Goal: Information Seeking & Learning: Check status

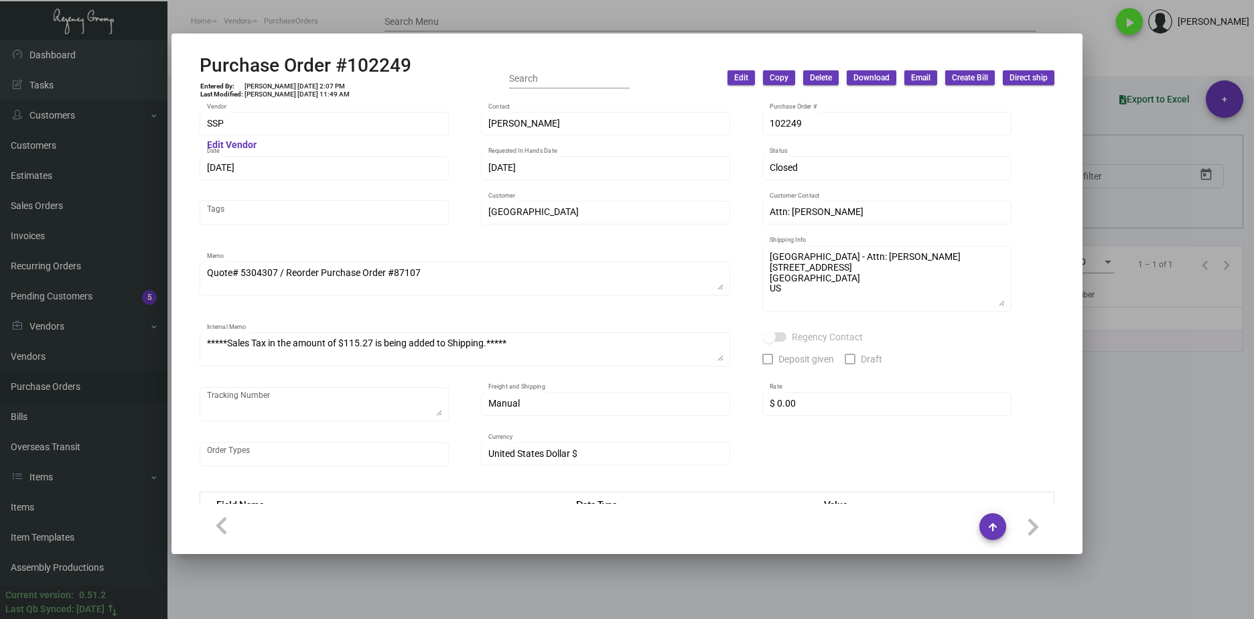
click at [658, 581] on div at bounding box center [627, 309] width 1254 height 619
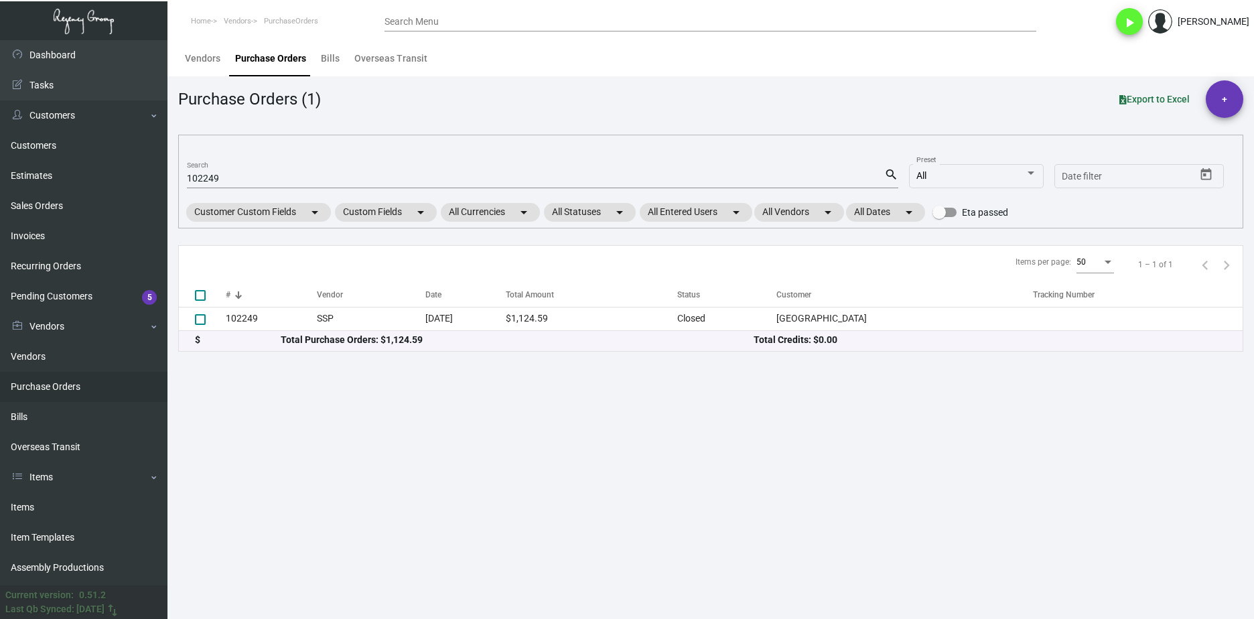
click at [214, 178] on input "102249" at bounding box center [535, 178] width 697 height 11
click at [212, 177] on input "102249" at bounding box center [535, 178] width 697 height 11
click at [212, 176] on input "102249" at bounding box center [535, 178] width 697 height 11
paste input "7745"
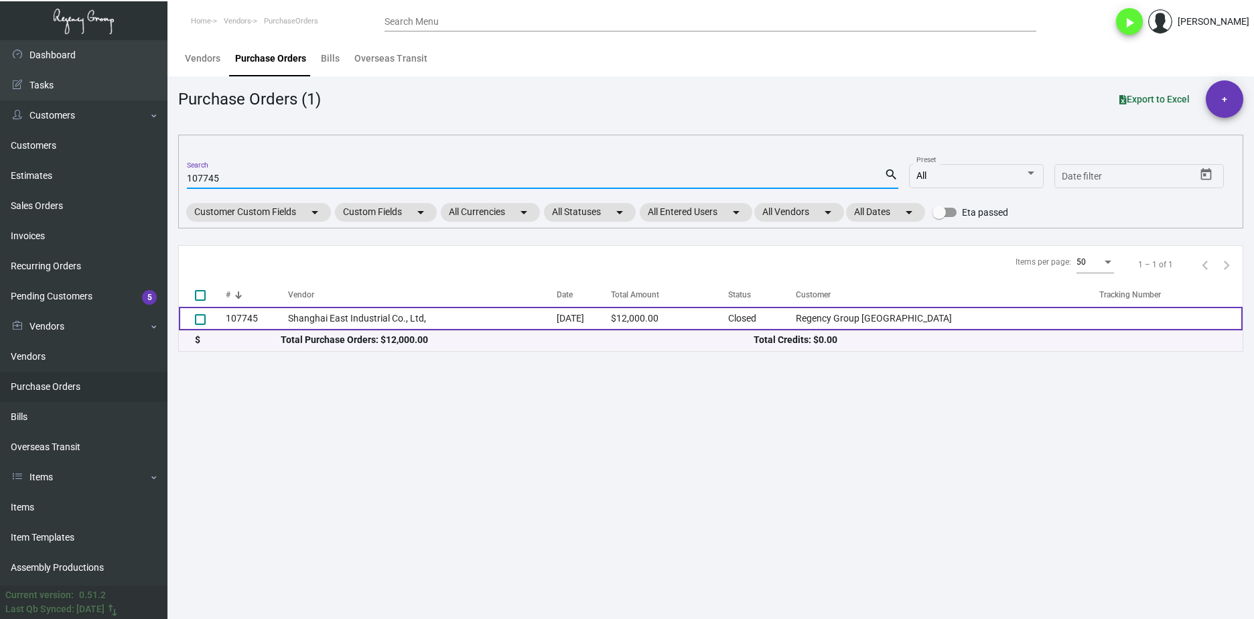
type input "107745"
click at [427, 324] on td "Shanghai East Industrial Co., Ltd," at bounding box center [422, 318] width 268 height 23
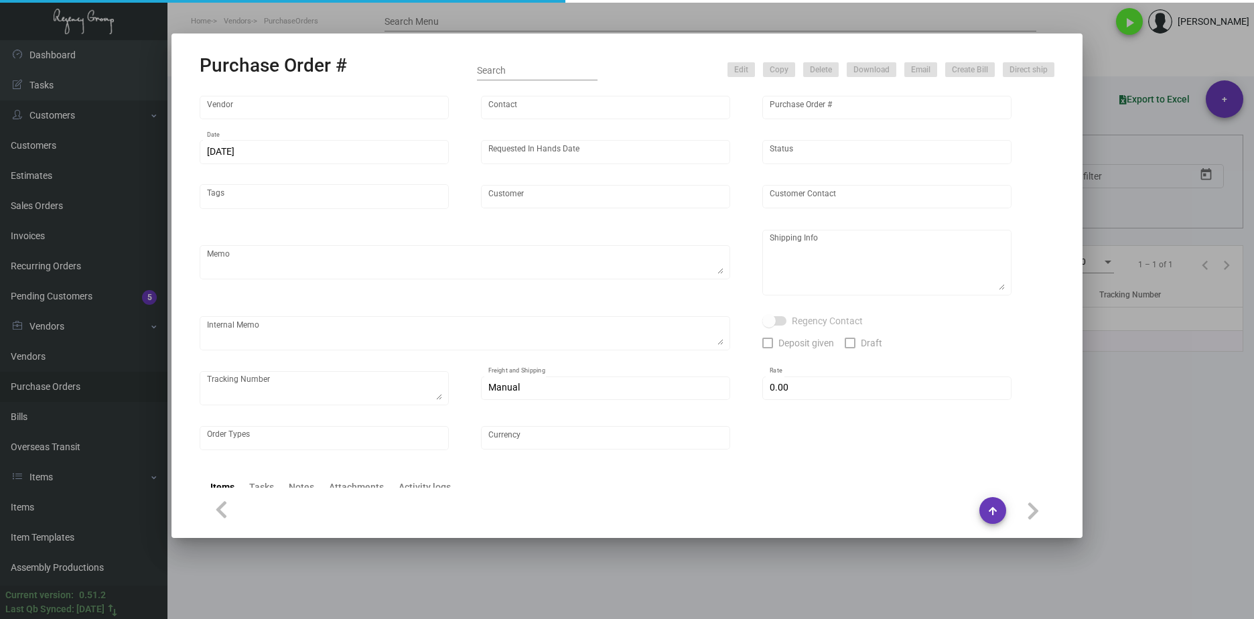
type input "Shanghai East Industrial Co., Ltd,"
type input "David Jiang"
type input "107745"
type input "10/9/2024"
type input "11/11/2024"
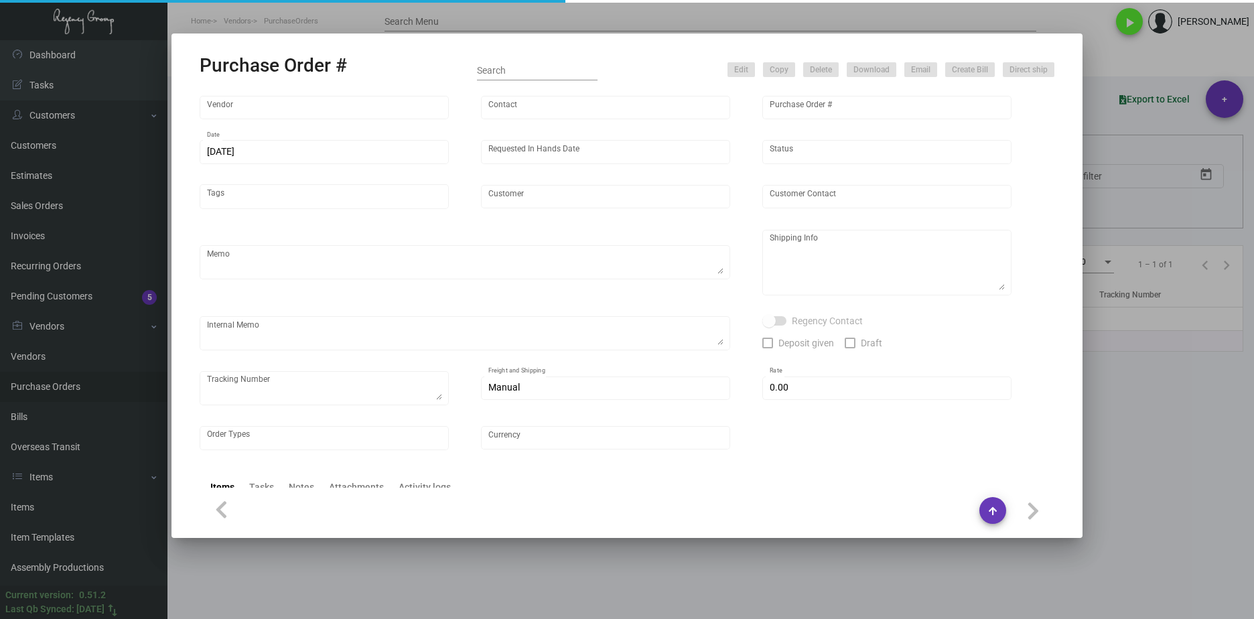
type input "Regency Group NYC"
type textarea "Please ship 100k in the upcoming boat to NJ. Remaining 100k in the next shipmen…"
type textarea "Regency Group NJ - [PERSON_NAME] [STREET_ADDRESS]"
type textarea "12/5/24 - 50K ship out from the vendor side. ETA late December. UPS#1ZG1962J032…"
checkbox input "true"
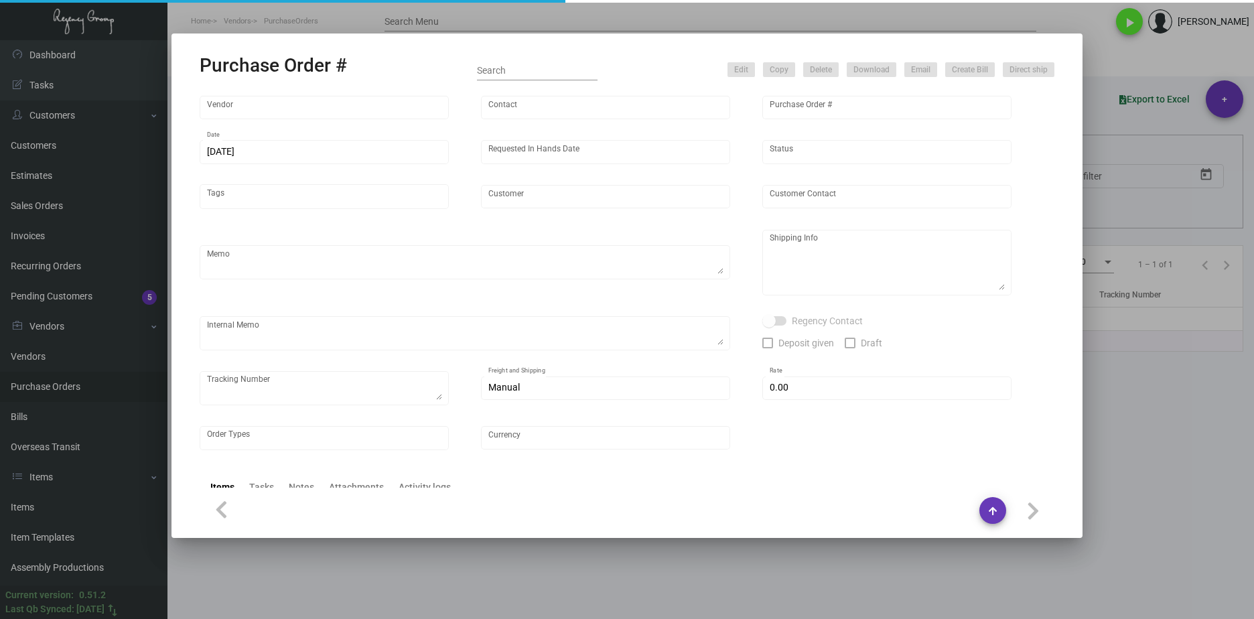
type input "$ 0.00"
type input "United States Dollar $"
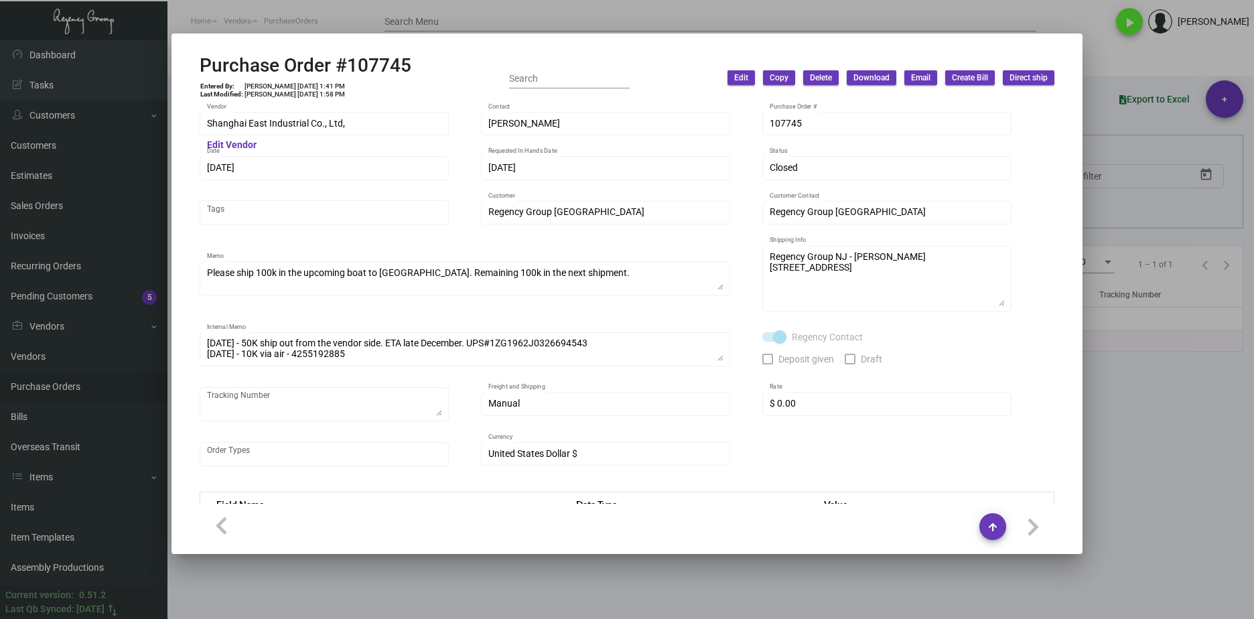
click at [990, 613] on div at bounding box center [627, 309] width 1254 height 619
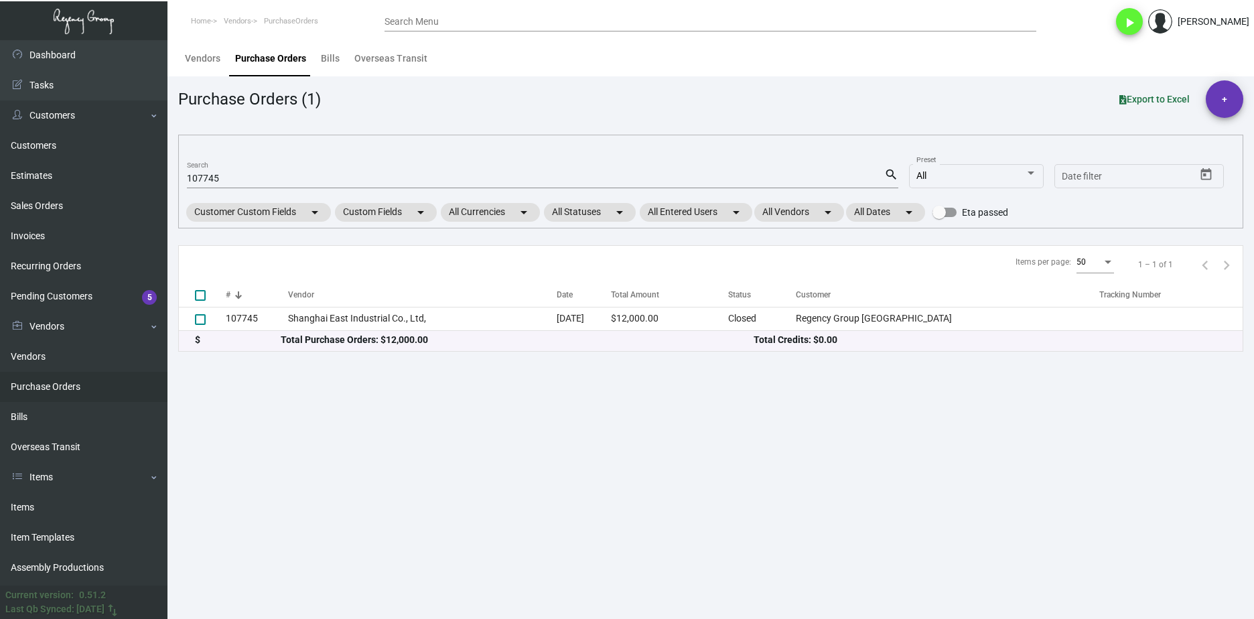
click at [217, 173] on input "107745" at bounding box center [535, 178] width 697 height 11
paste input "5498"
type input "105498"
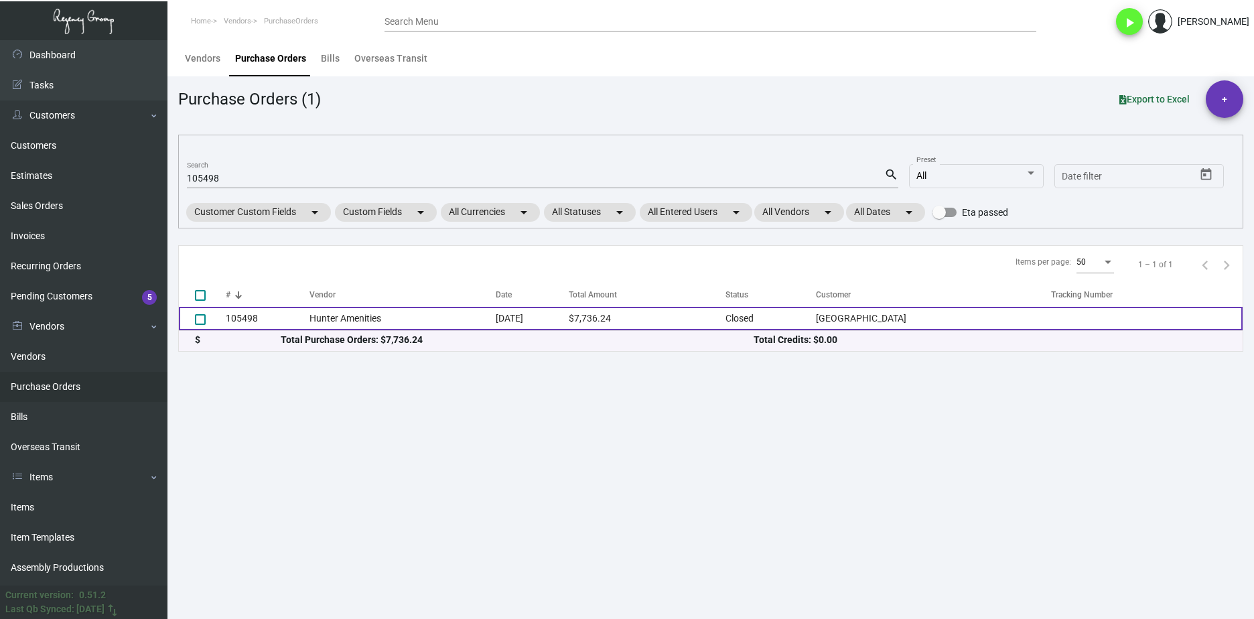
click at [396, 321] on td "Hunter Amenities" at bounding box center [402, 318] width 186 height 23
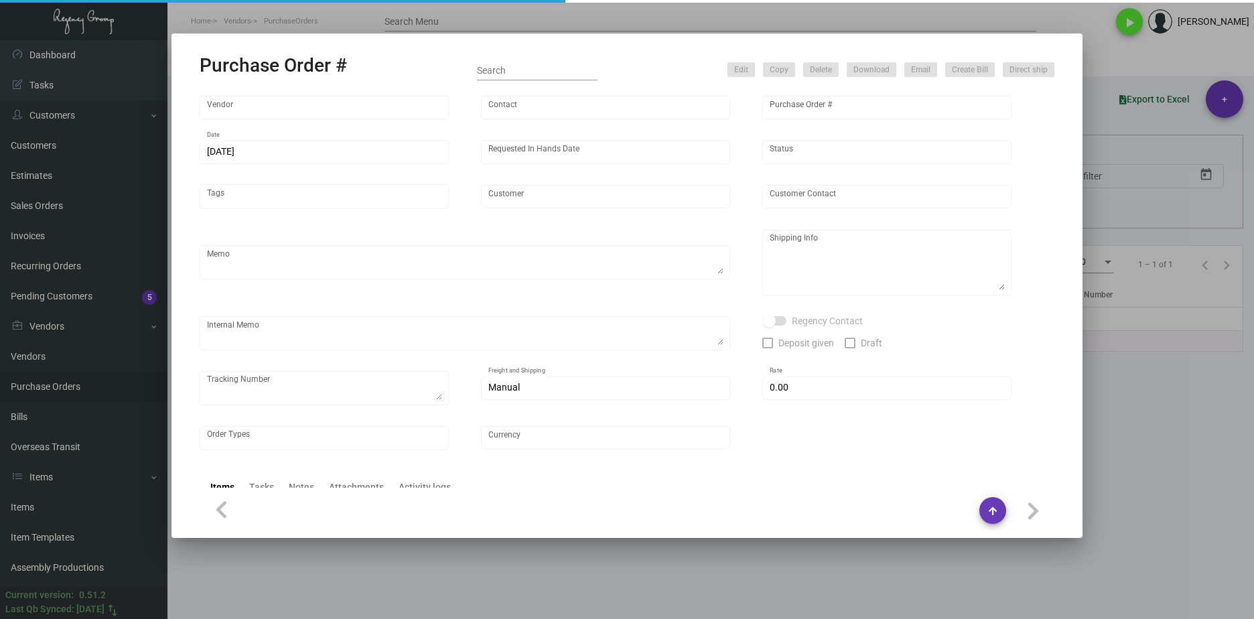
type input "Hunter Amenities"
type input "[PERSON_NAME]"
type input "105498"
type input "[DATE]"
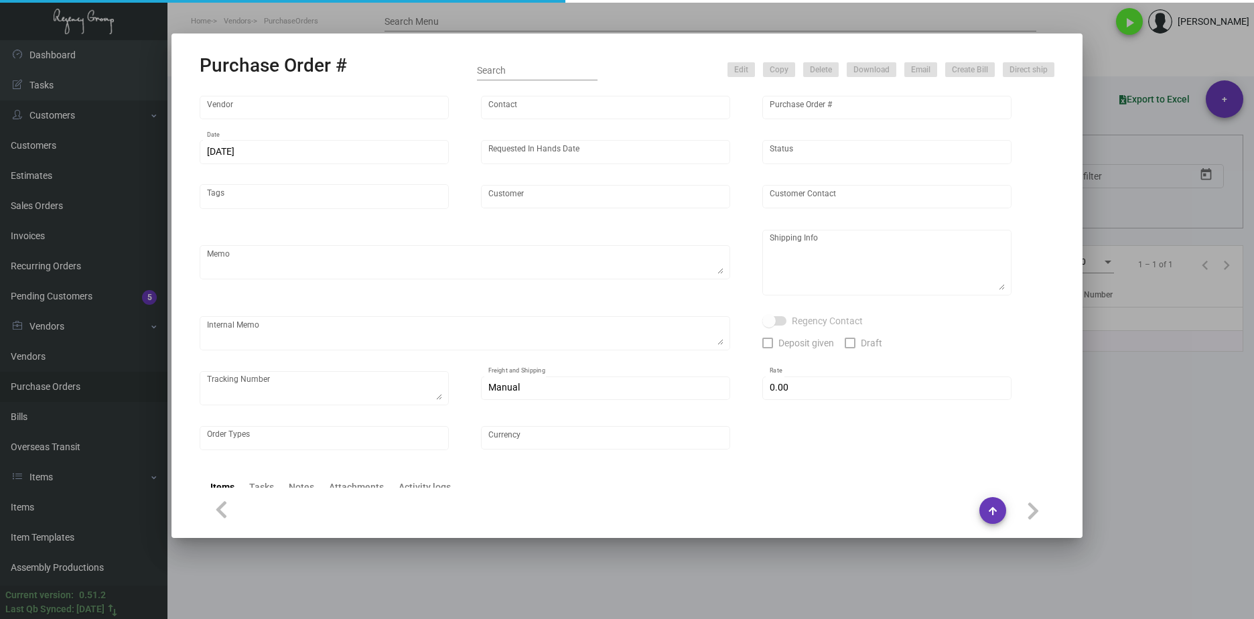
type input "[GEOGRAPHIC_DATA]"
type textarea "Regency Group NJ - [PERSON_NAME] [STREET_ADDRESS]"
type textarea "$290.26 for freight, LTL shipment"
checkbox input "true"
type input "$ 0.00"
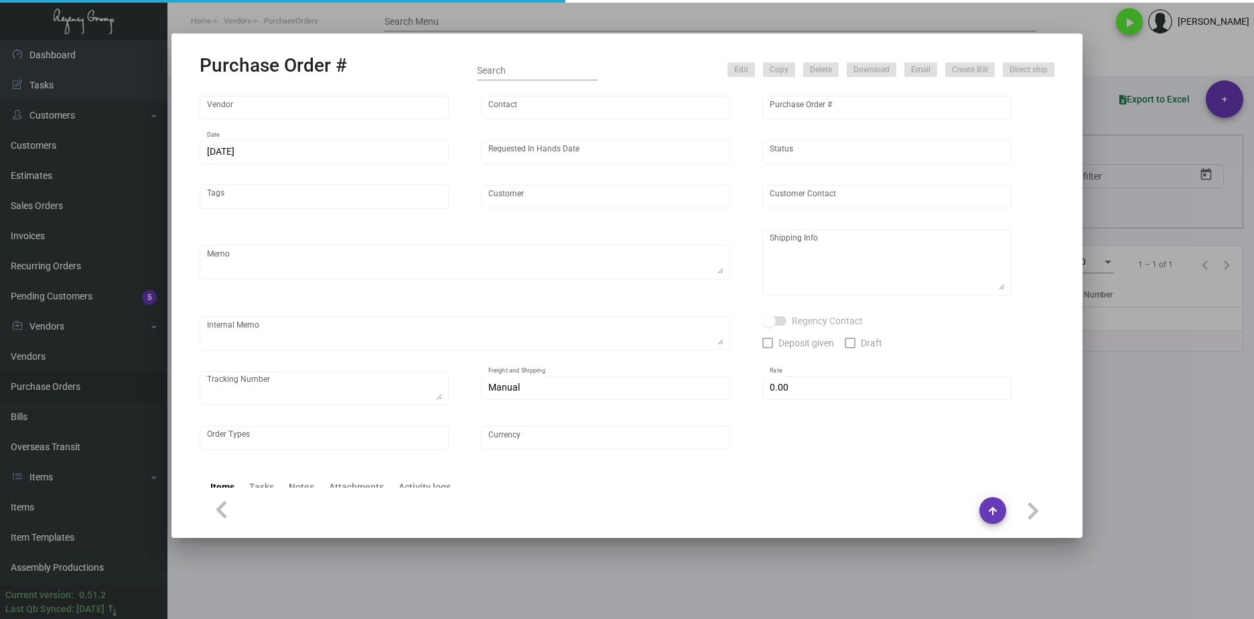
type input "United States Dollar $"
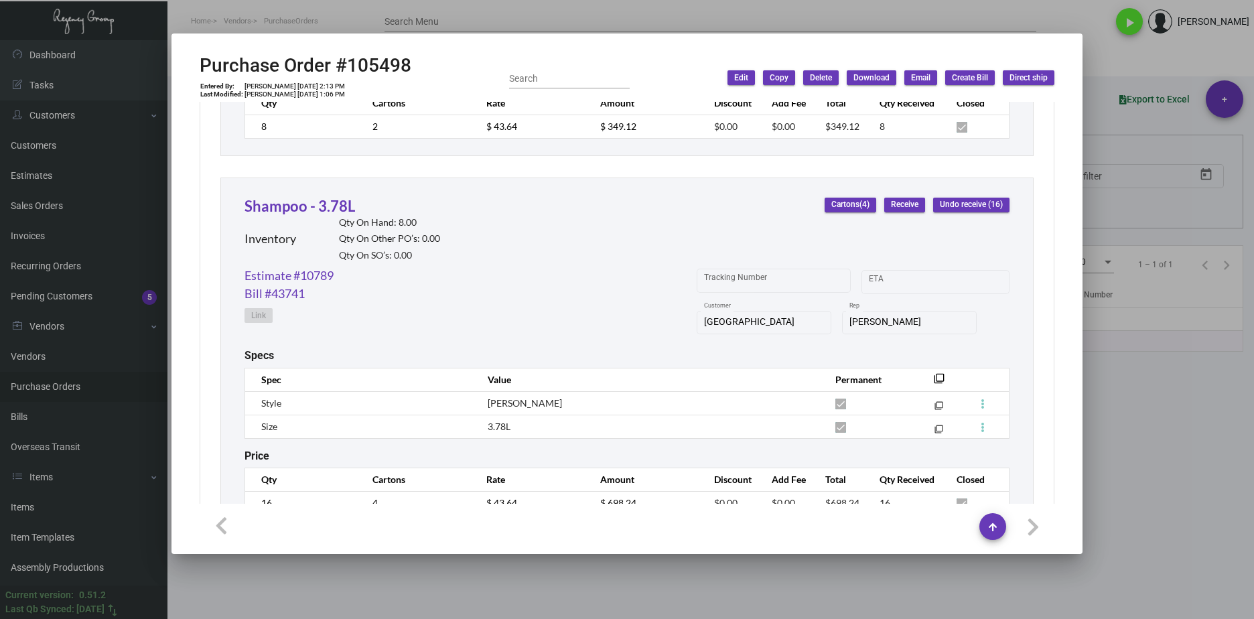
scroll to position [3377, 0]
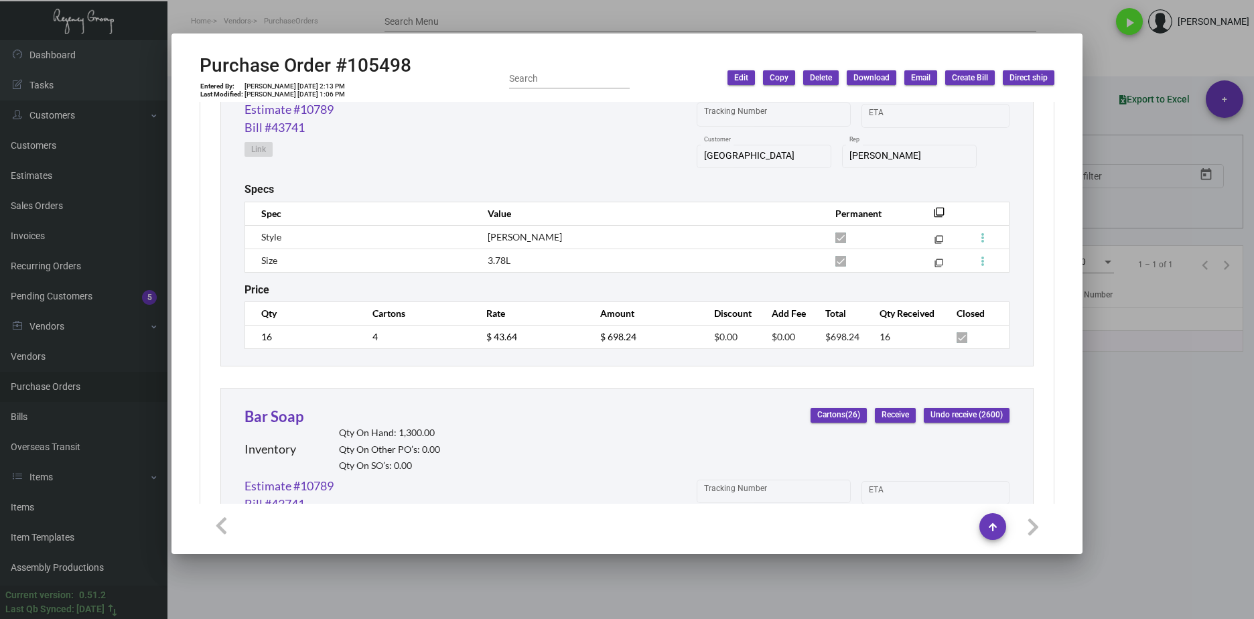
click at [417, 63] on div "Purchase Order #105498 Entered By: Shelly Odor 5/23/24, 2:13 PM Last Modified: …" at bounding box center [627, 78] width 855 height 48
drag, startPoint x: 420, startPoint y: 64, endPoint x: 190, endPoint y: 64, distance: 229.7
click at [190, 64] on mat-dialog-container "Purchase Order #105498 Entered By: Shelly Odor 5/23/24, 2:13 PM Last Modified: …" at bounding box center [626, 293] width 911 height 520
copy h2 "Purchase Order #105498"
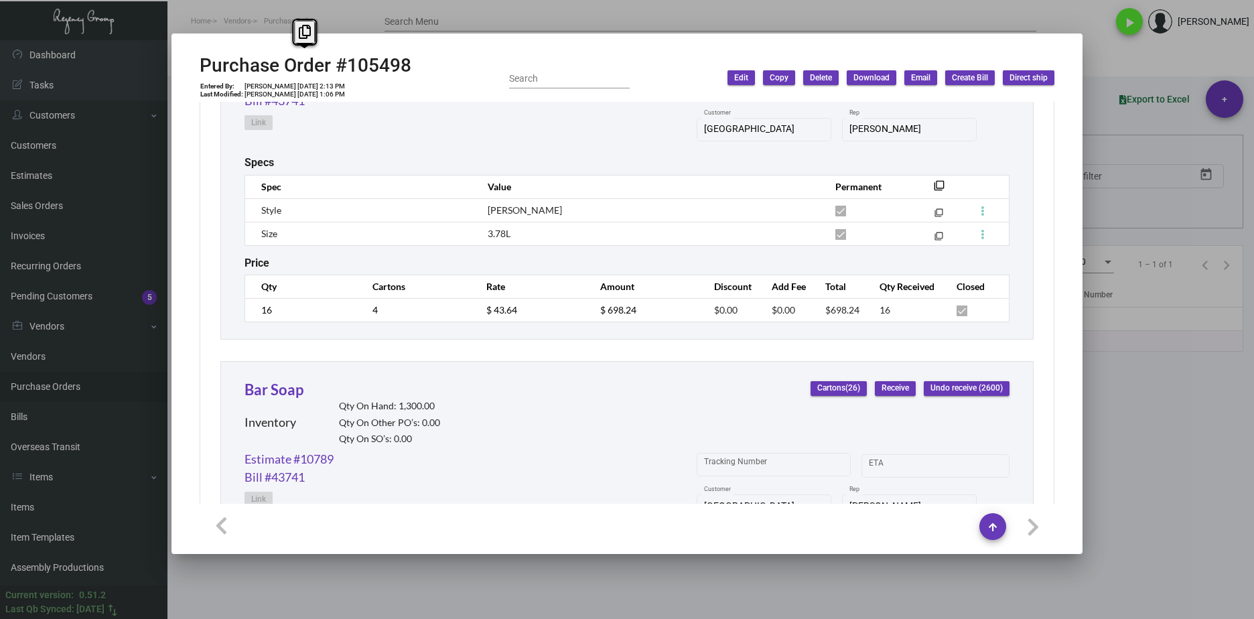
scroll to position [3243, 0]
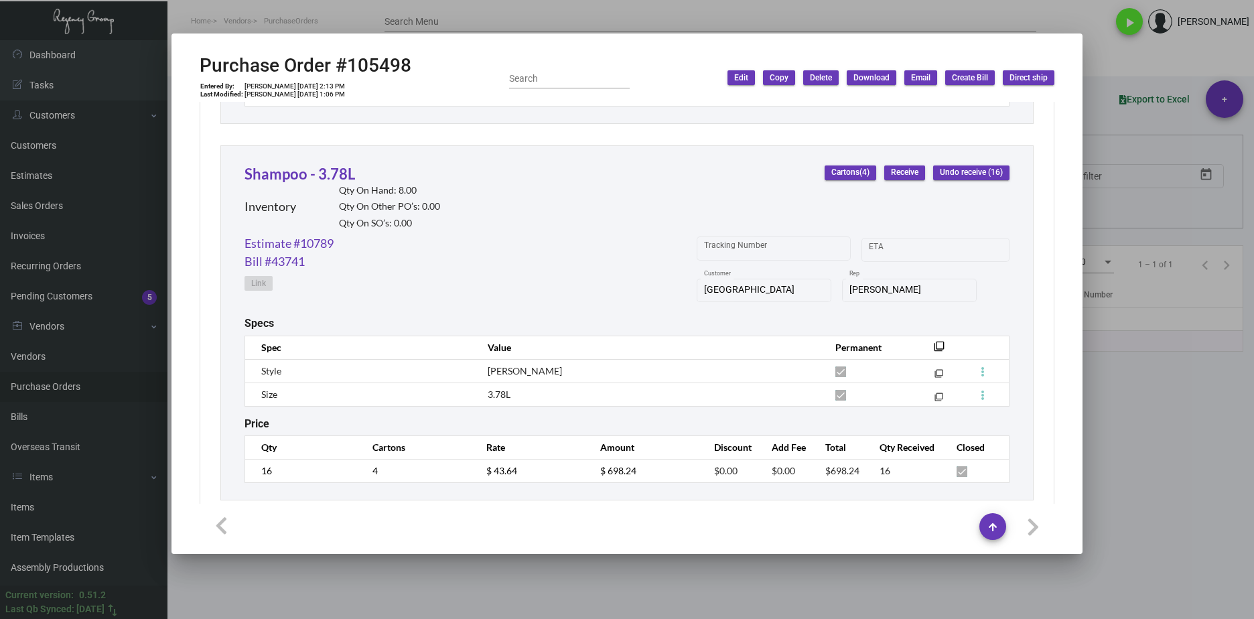
click at [346, 238] on div "Estimate #10789 Bill #43741 Link Tracking Number Start date – ETA Ada Hotel Cus…" at bounding box center [626, 275] width 765 height 83
drag, startPoint x: 354, startPoint y: 243, endPoint x: 243, endPoint y: 248, distance: 111.3
click at [243, 248] on div "Shampoo - 3.78L Inventory Qty On Hand: 8.00 Qty On Other PO’s: 0.00 Qty On SO’s…" at bounding box center [626, 322] width 813 height 355
copy link "Estimate #10789"
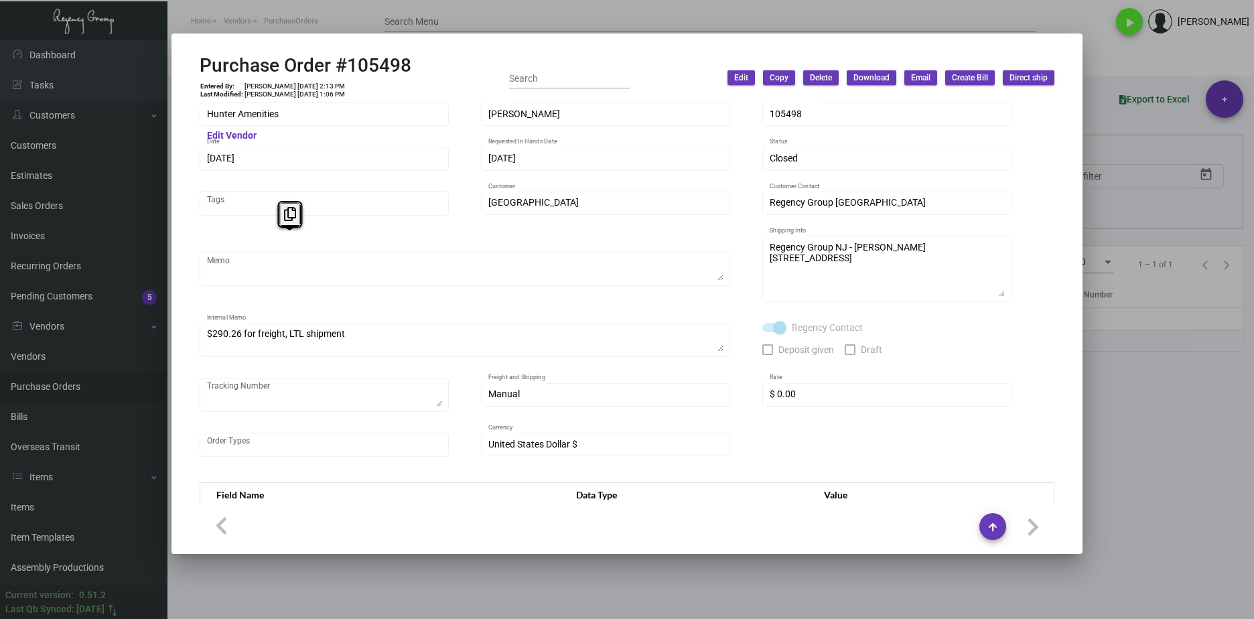
scroll to position [0, 0]
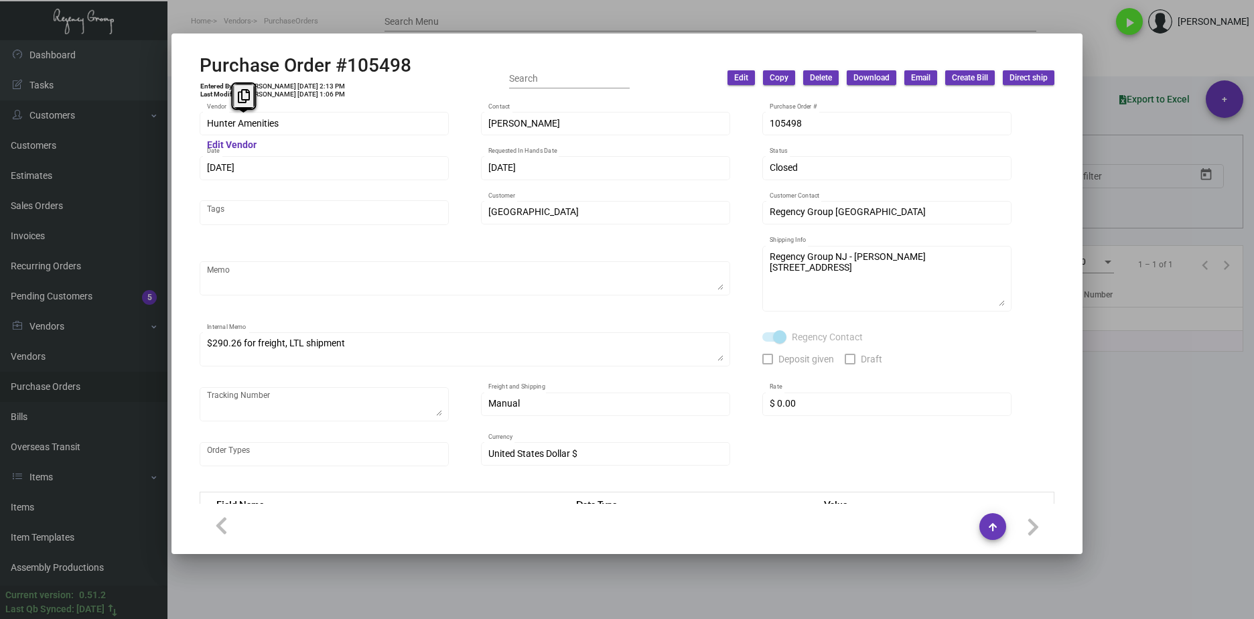
click at [192, 118] on div "Hunter Amenities Vendor Edit Vendor Brandon Hunter Contact 105498 Purchase Orde…" at bounding box center [626, 303] width 887 height 402
click at [344, 96] on div "Purchase Order #105498 Entered By: Shelly Odor 5/23/24, 2:13 PM Last Modified: …" at bounding box center [306, 78] width 212 height 48
drag, startPoint x: 305, startPoint y: 82, endPoint x: 282, endPoint y: 83, distance: 23.4
click at [282, 83] on td "[PERSON_NAME] [DATE] 2:13 PM" at bounding box center [295, 86] width 102 height 8
copy td "5/23/24"
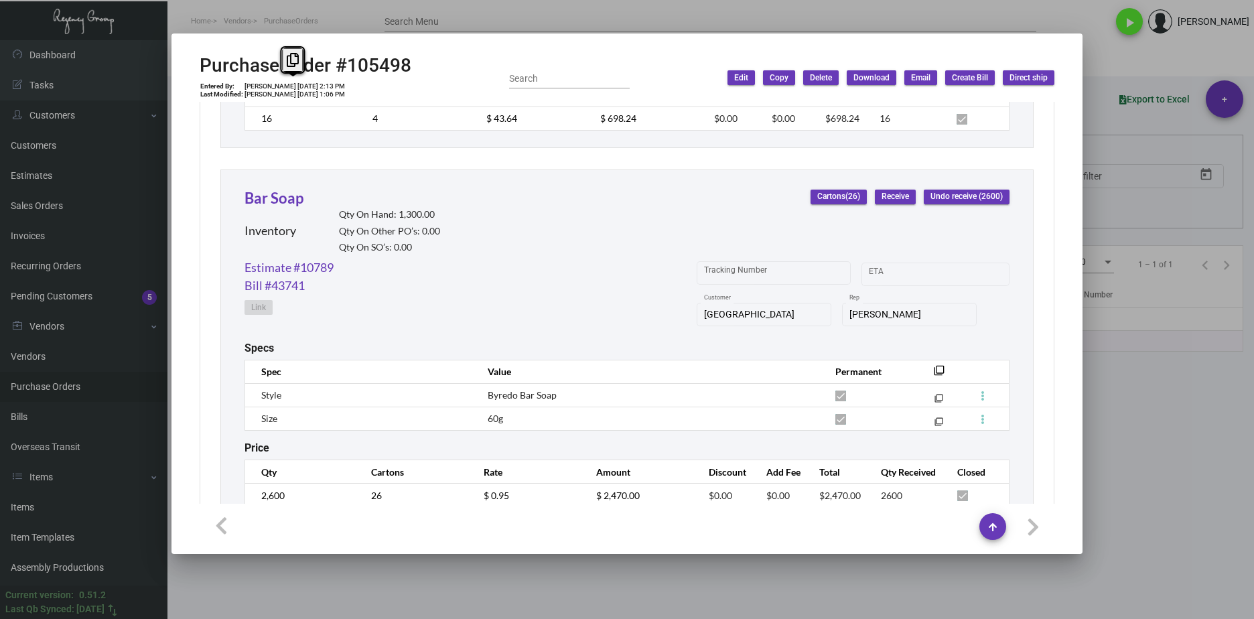
scroll to position [3645, 0]
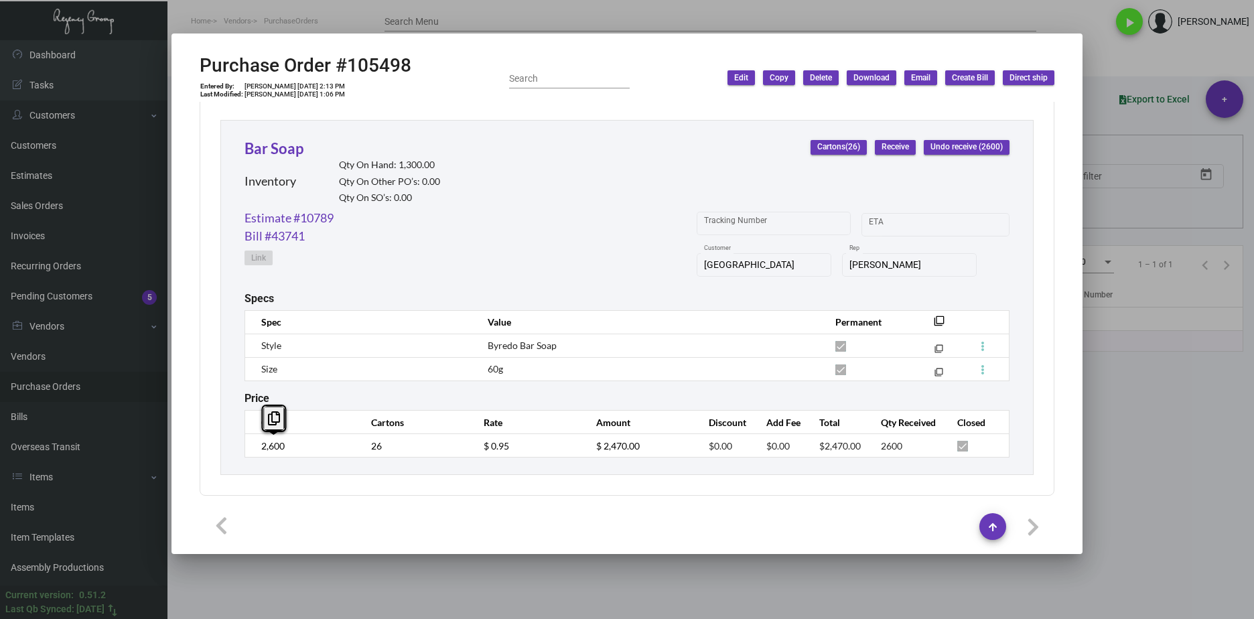
click at [240, 446] on div "Bar Soap Inventory Qty On Hand: 1,300.00 Qty On Other PO’s: 0.00 Qty On SO’s: 0…" at bounding box center [626, 297] width 813 height 355
click at [470, 447] on td "$ 0.95" at bounding box center [526, 445] width 113 height 23
click at [384, 70] on h2 "Purchase Order #105498" at bounding box center [306, 65] width 212 height 23
copy h2 "105498"
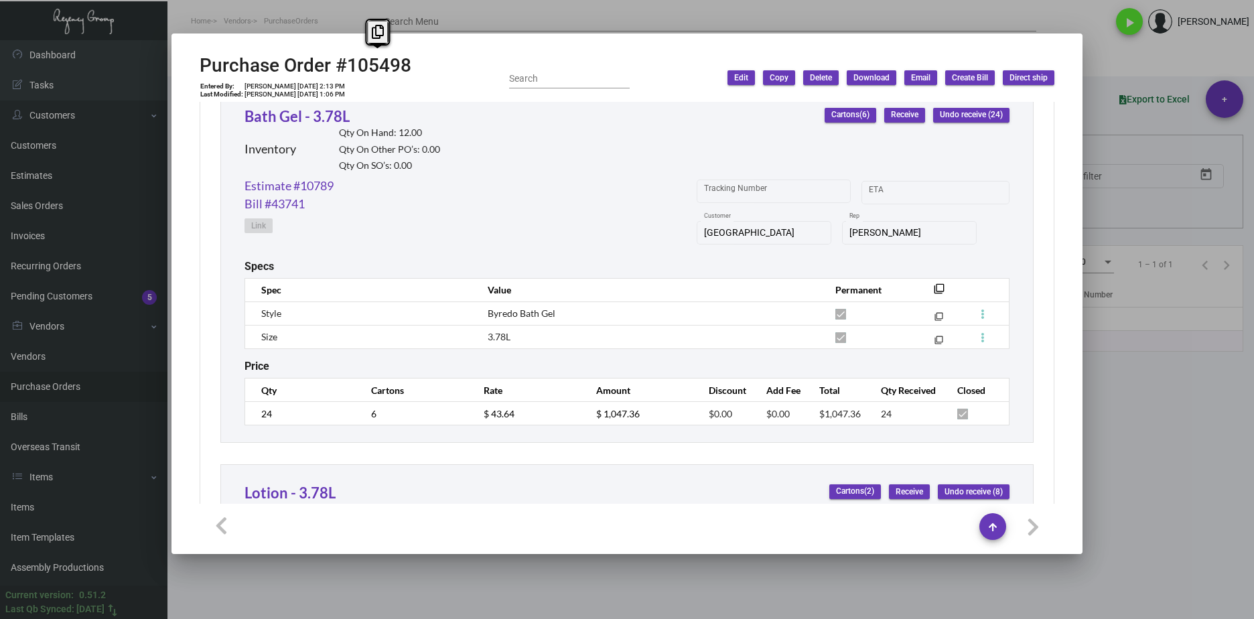
scroll to position [2172, 0]
click at [475, 419] on td "$ 43.64" at bounding box center [526, 412] width 113 height 23
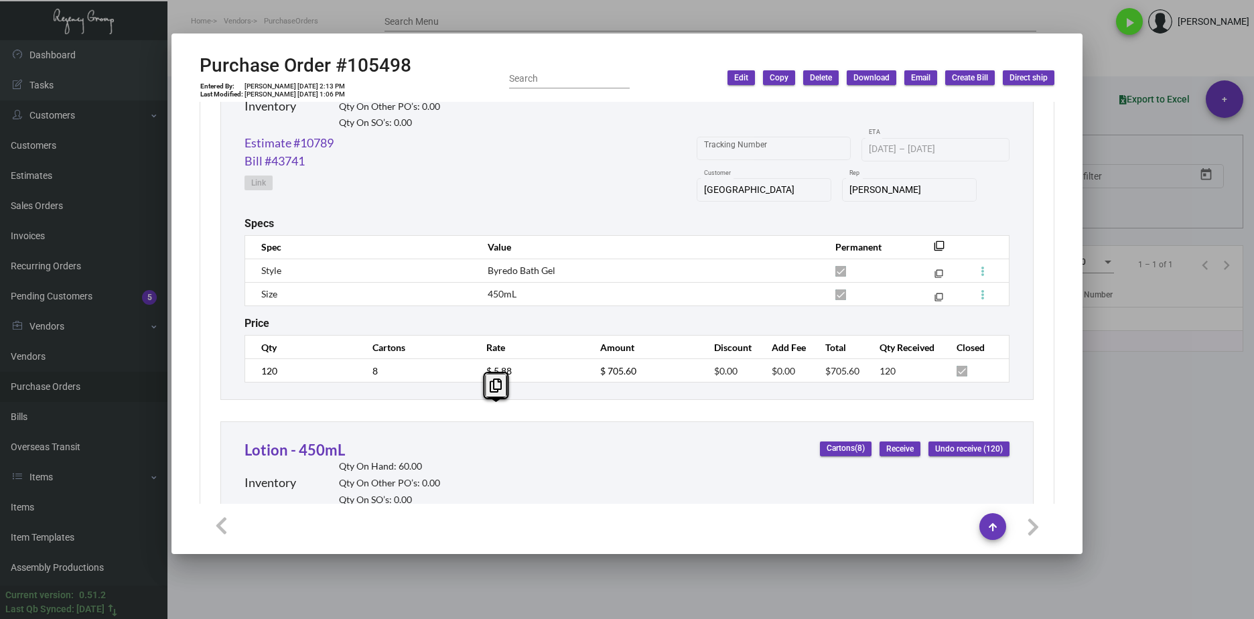
scroll to position [632, 0]
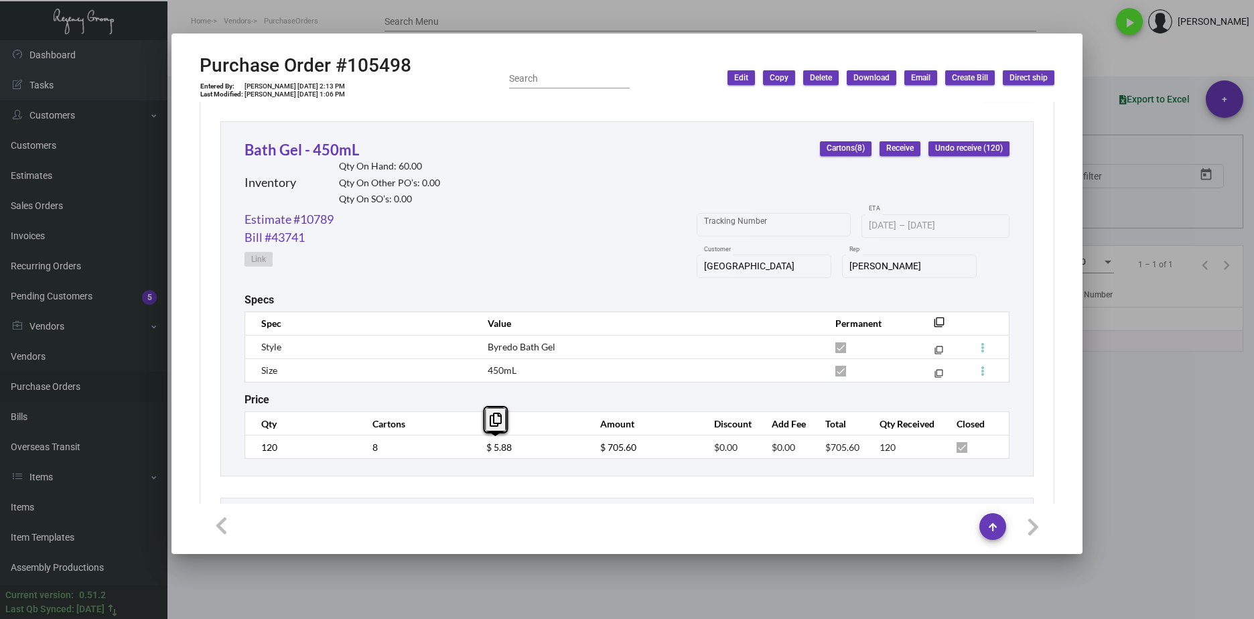
click at [457, 453] on tr "120 8 $ 5.88 $ 705.60 $0.00 $0.00 $705.60 120" at bounding box center [627, 446] width 764 height 23
click at [237, 448] on div "Bath Gel - 450mL Inventory Qty On Hand: 60.00 Qty On Other PO’s: 0.00 Qty On SO…" at bounding box center [626, 298] width 813 height 355
click at [473, 447] on td "$ 5.88" at bounding box center [530, 446] width 114 height 23
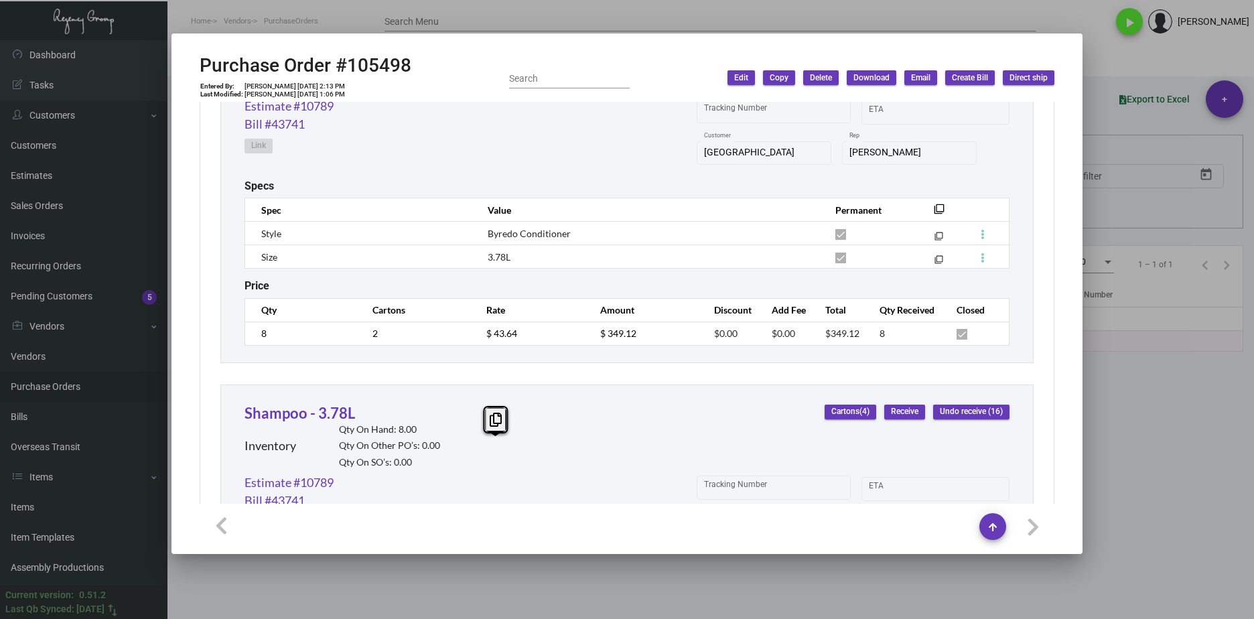
scroll to position [3014, 0]
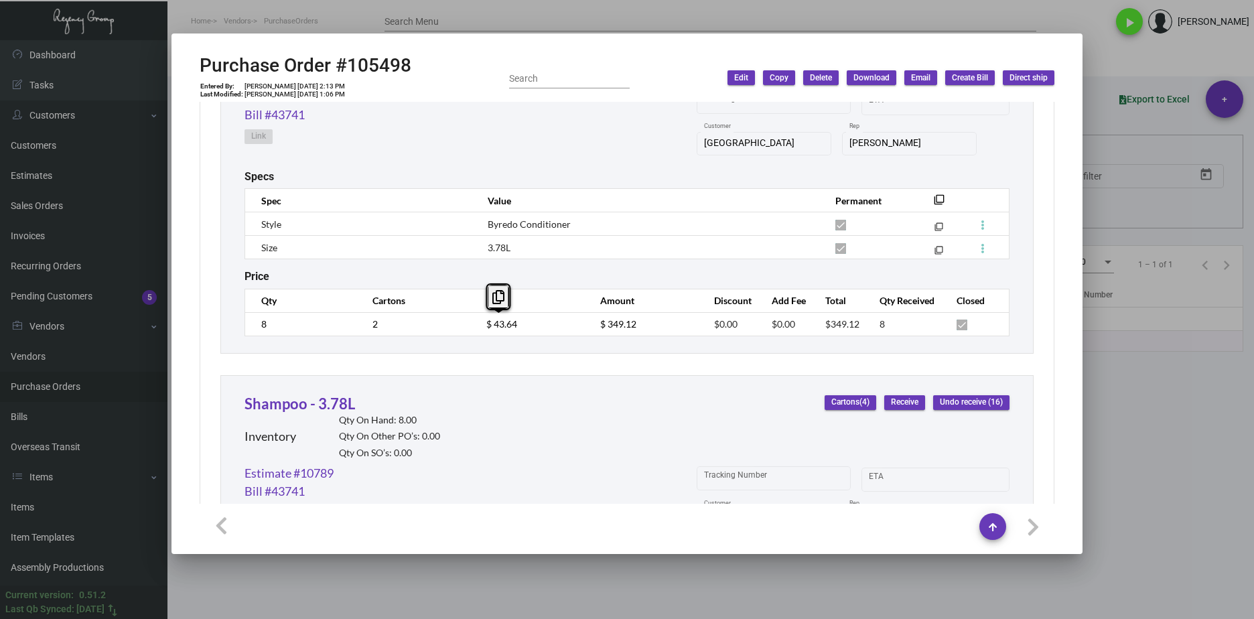
click at [473, 322] on td "$ 43.64" at bounding box center [530, 323] width 114 height 23
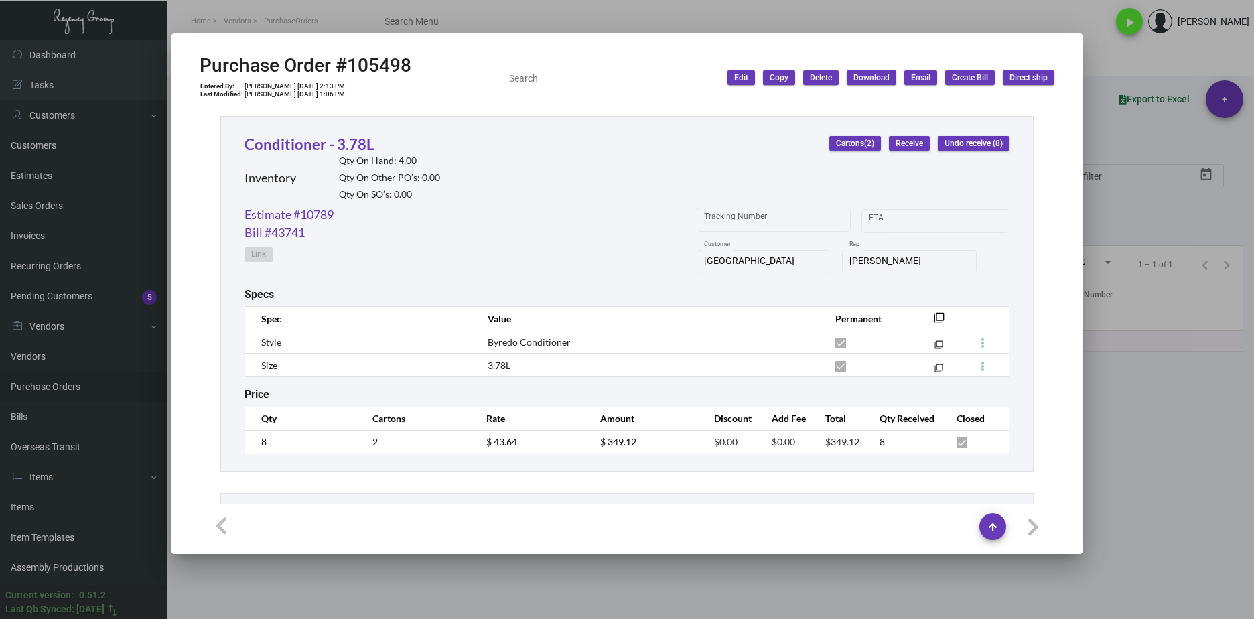
scroll to position [2880, 0]
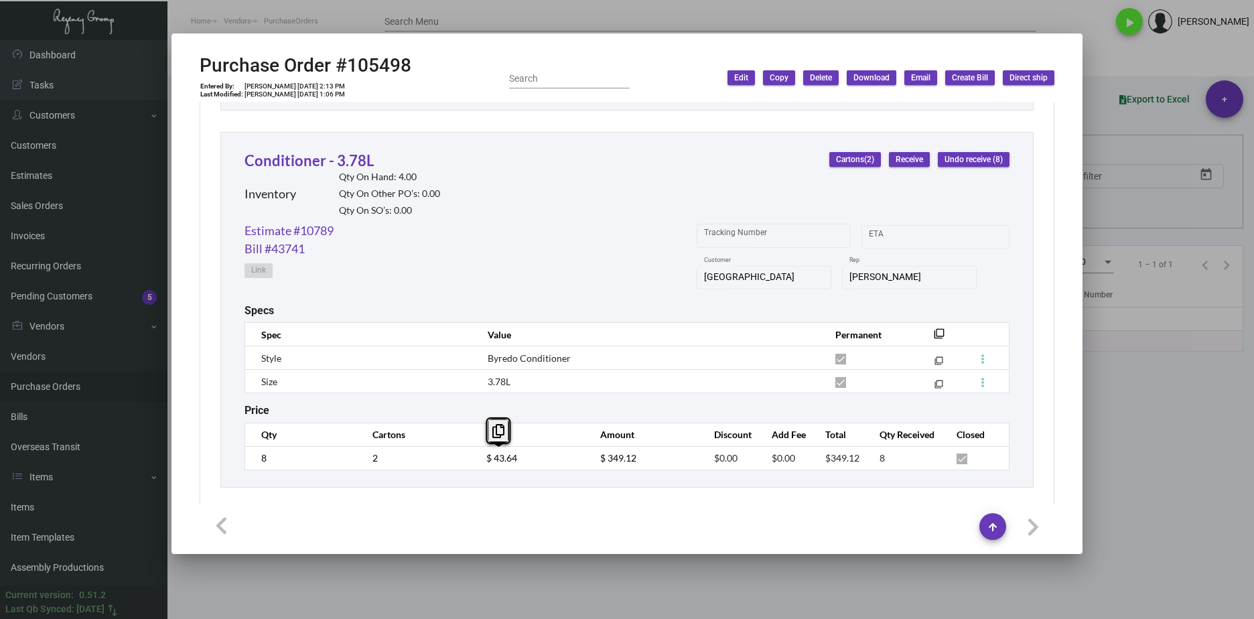
click at [473, 461] on td "$ 43.64" at bounding box center [530, 457] width 114 height 23
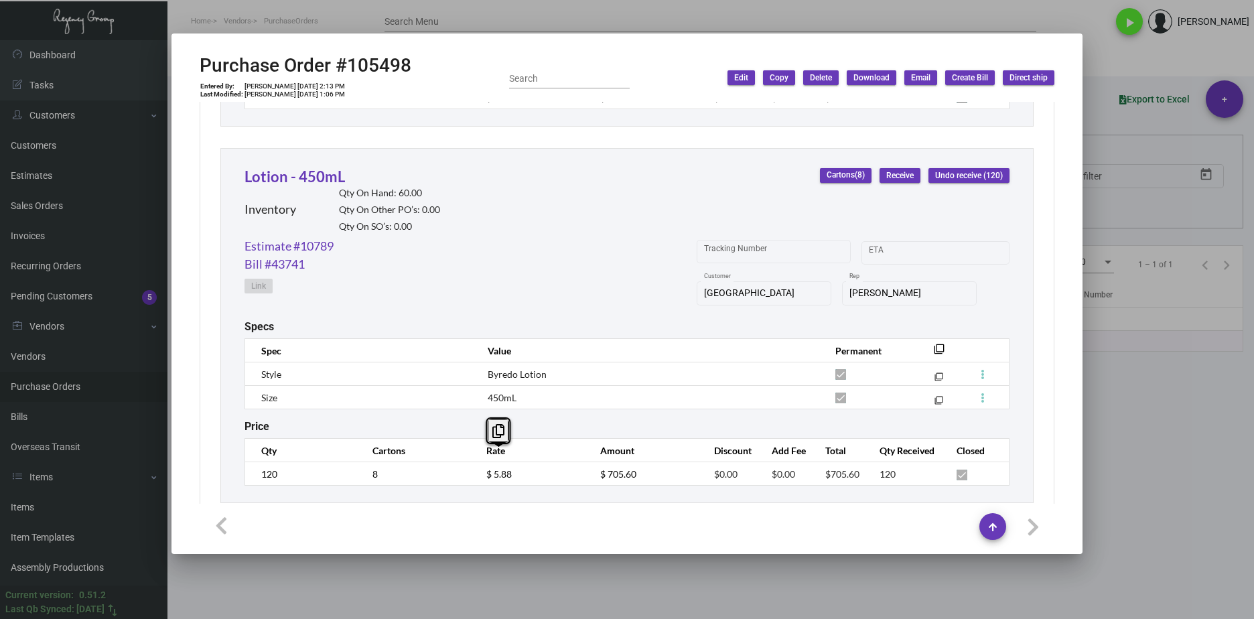
scroll to position [1005, 0]
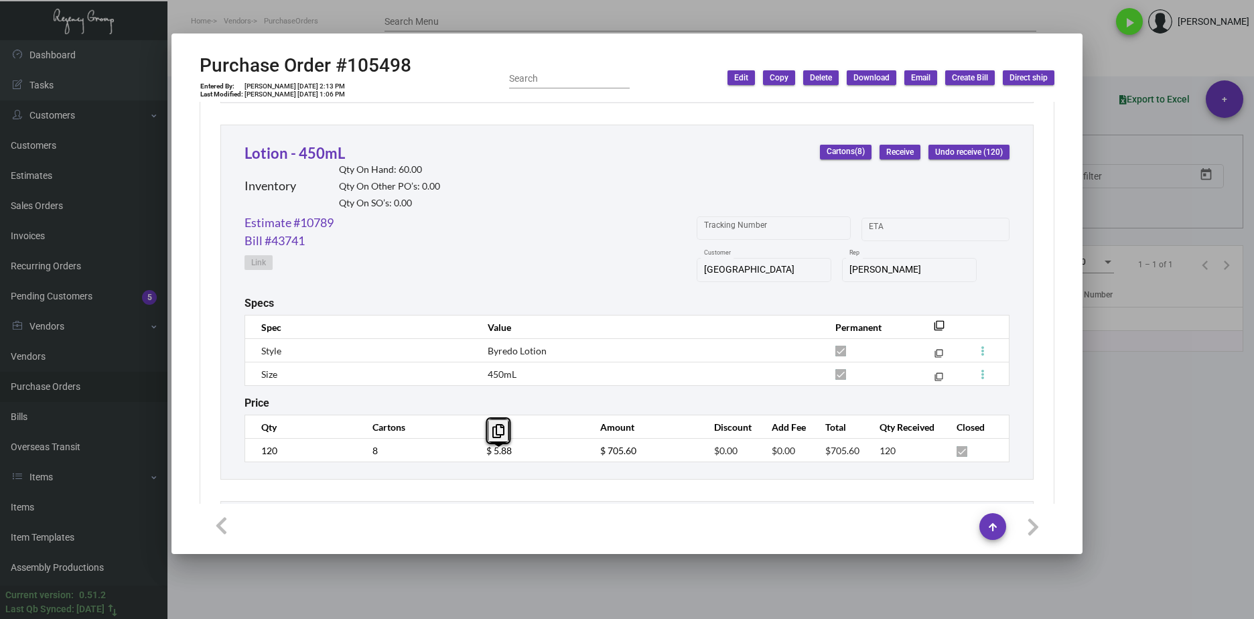
click at [309, 464] on div "Lotion - 450mL Inventory Qty On Hand: 60.00 Qty On Other PO’s: 0.00 Qty On SO’s…" at bounding box center [626, 302] width 813 height 355
click at [259, 454] on td "120" at bounding box center [302, 450] width 114 height 23
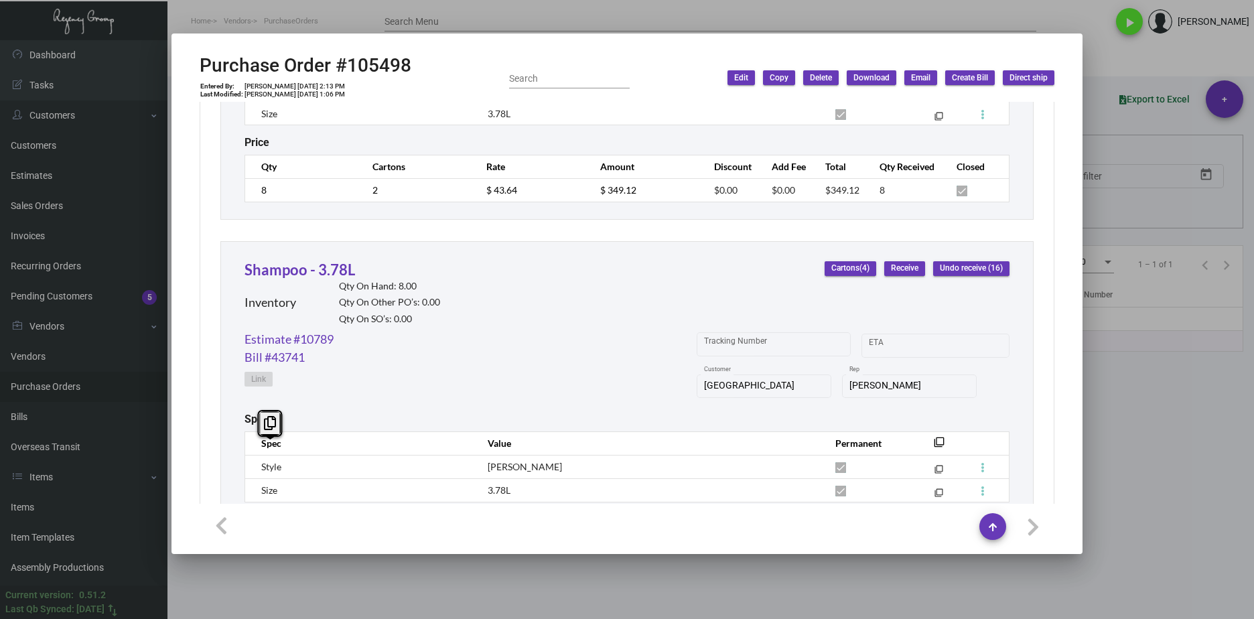
scroll to position [3348, 0]
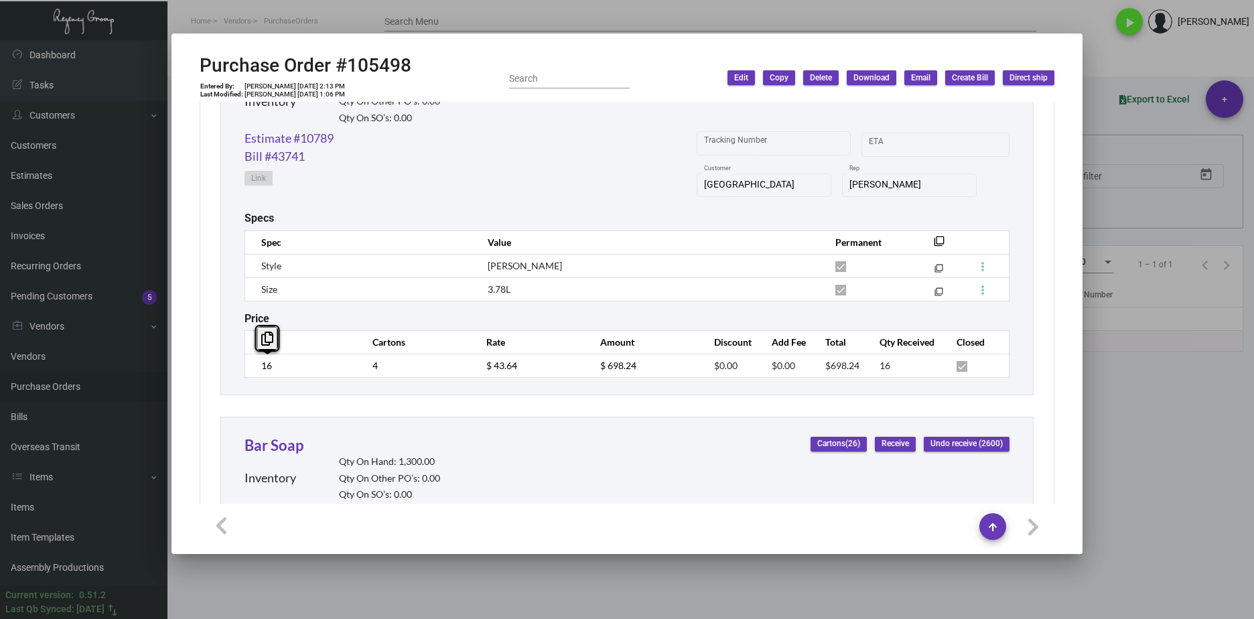
click at [252, 362] on td "16" at bounding box center [302, 365] width 114 height 23
click at [473, 362] on td "$ 43.64" at bounding box center [530, 365] width 114 height 23
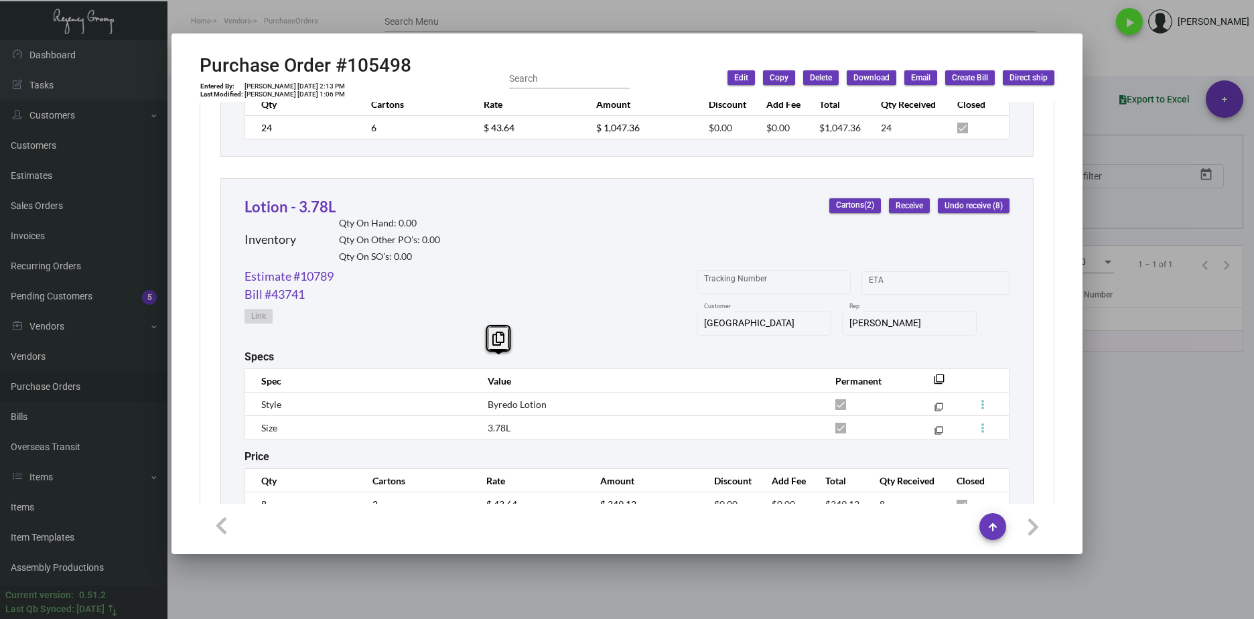
scroll to position [2574, 0]
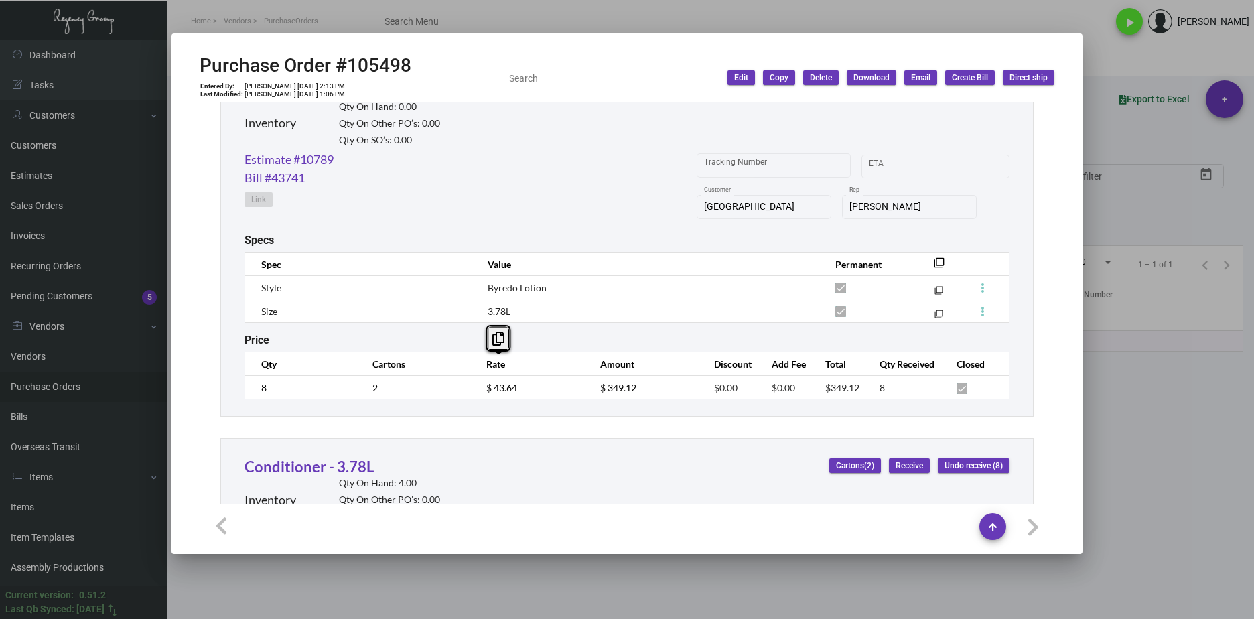
click at [398, 212] on div "Estimate #10789 Bill #43741 Link Tracking Number Start date – ETA Ada Hotel Cus…" at bounding box center [626, 192] width 765 height 83
drag, startPoint x: 522, startPoint y: 394, endPoint x: 469, endPoint y: 392, distance: 53.6
click at [473, 392] on td "$ 43.64" at bounding box center [530, 387] width 114 height 23
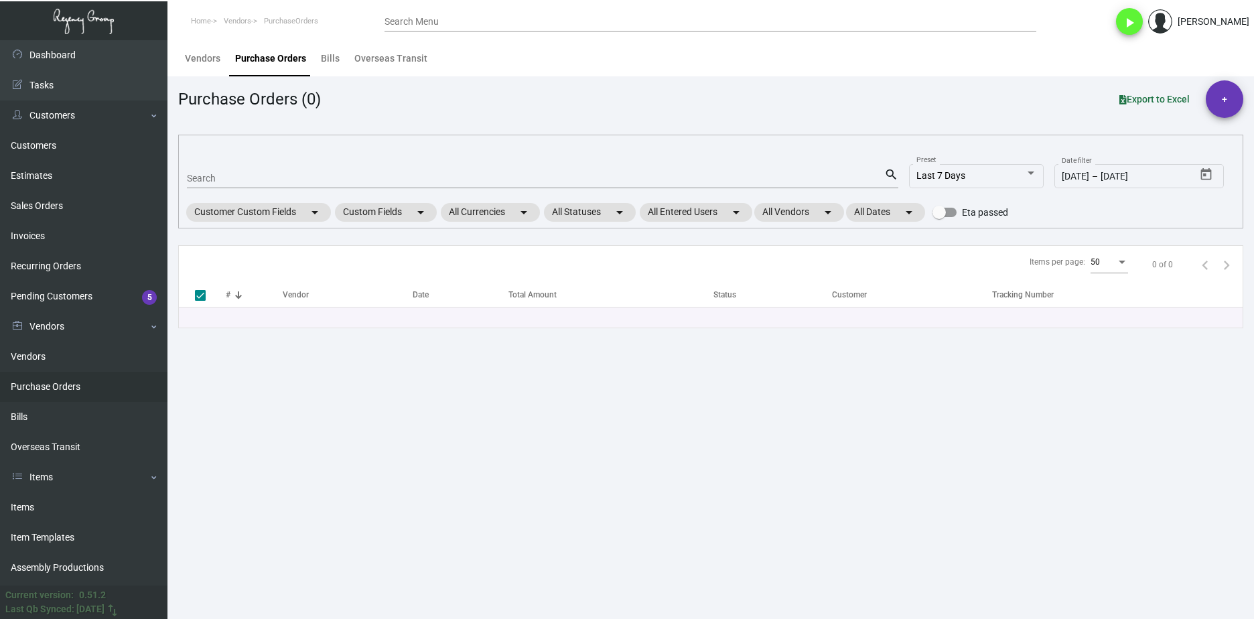
click at [280, 161] on mat-form-field "Search search" at bounding box center [542, 178] width 711 height 42
click at [260, 174] on input "Search" at bounding box center [535, 178] width 697 height 11
paste input "105498"
type input "105498"
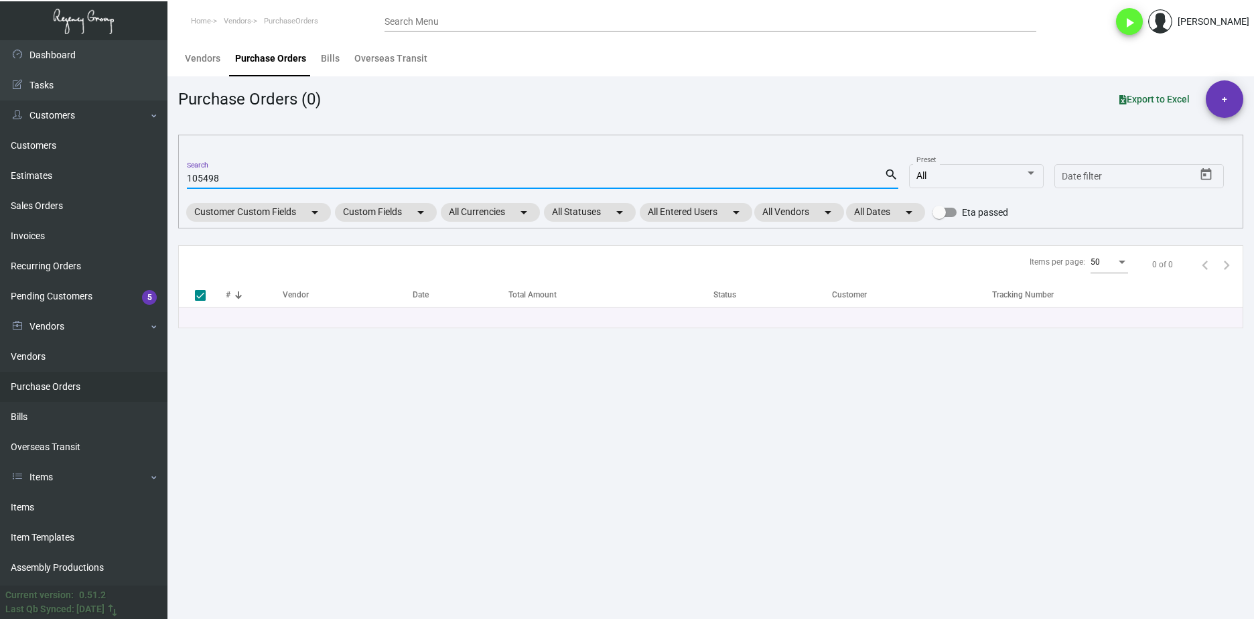
checkbox input "false"
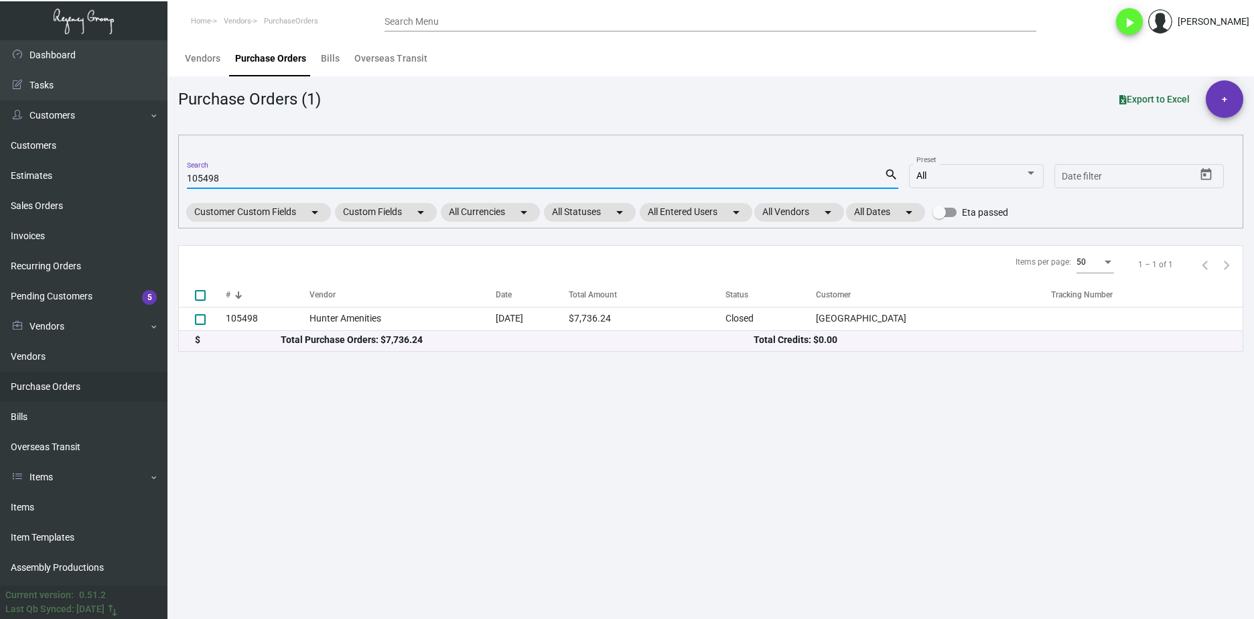
type input "105498"
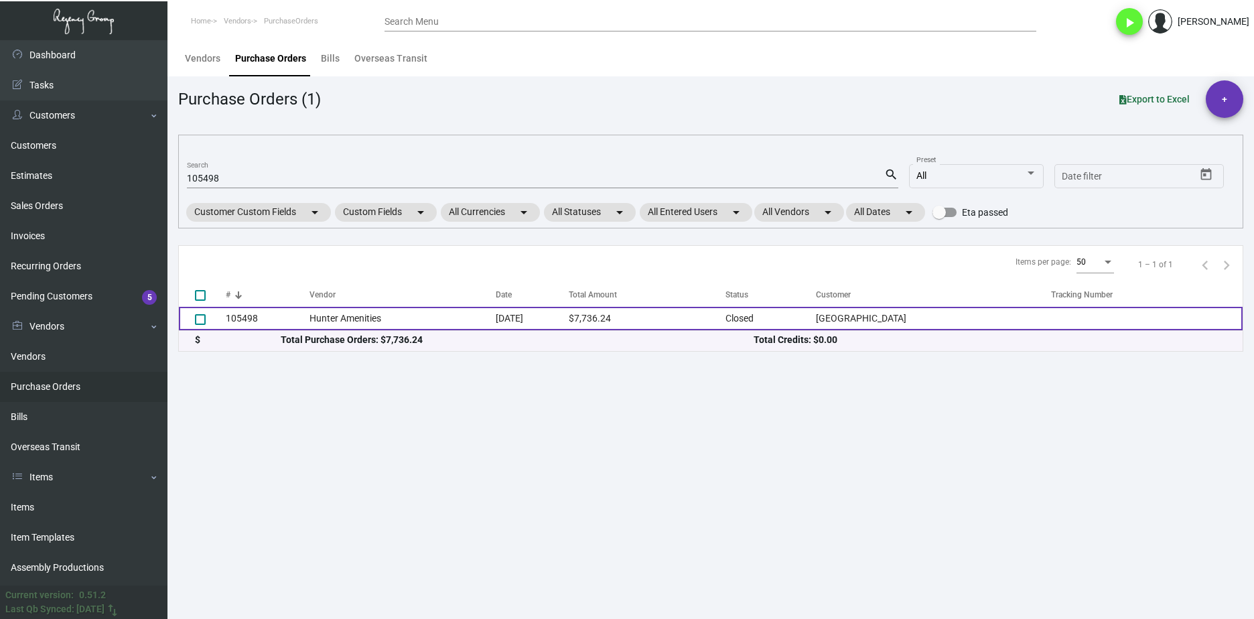
click at [244, 311] on td "105498" at bounding box center [268, 318] width 84 height 23
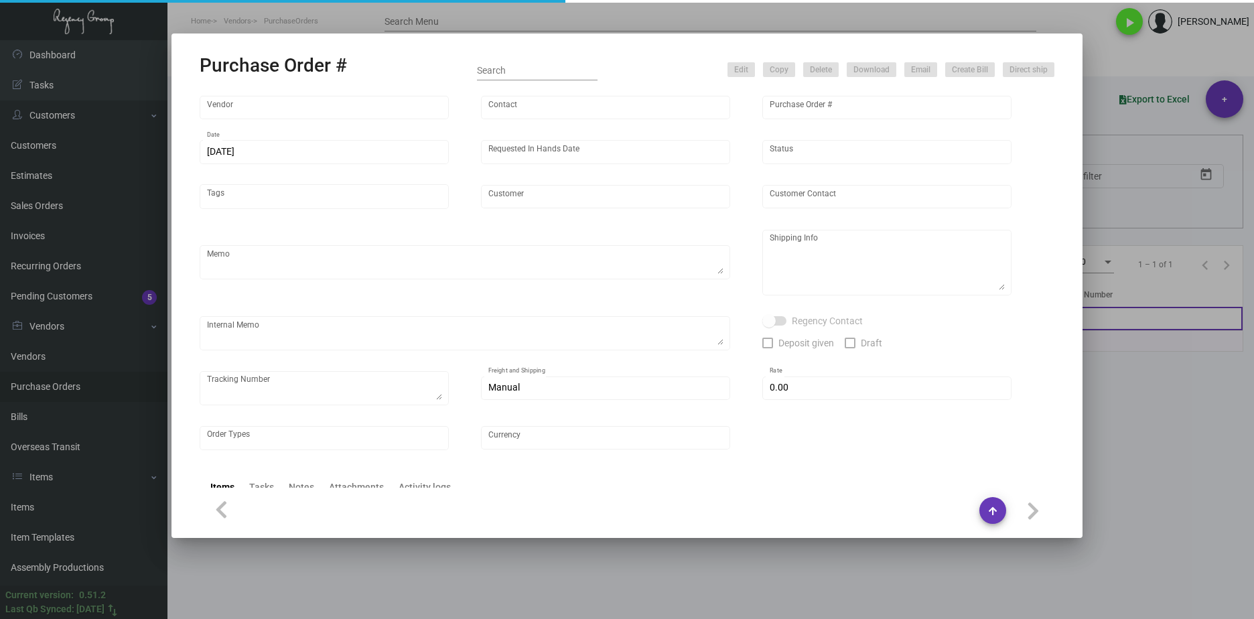
type input "Hunter Amenities"
type input "[PERSON_NAME]"
type input "105498"
type input "[DATE]"
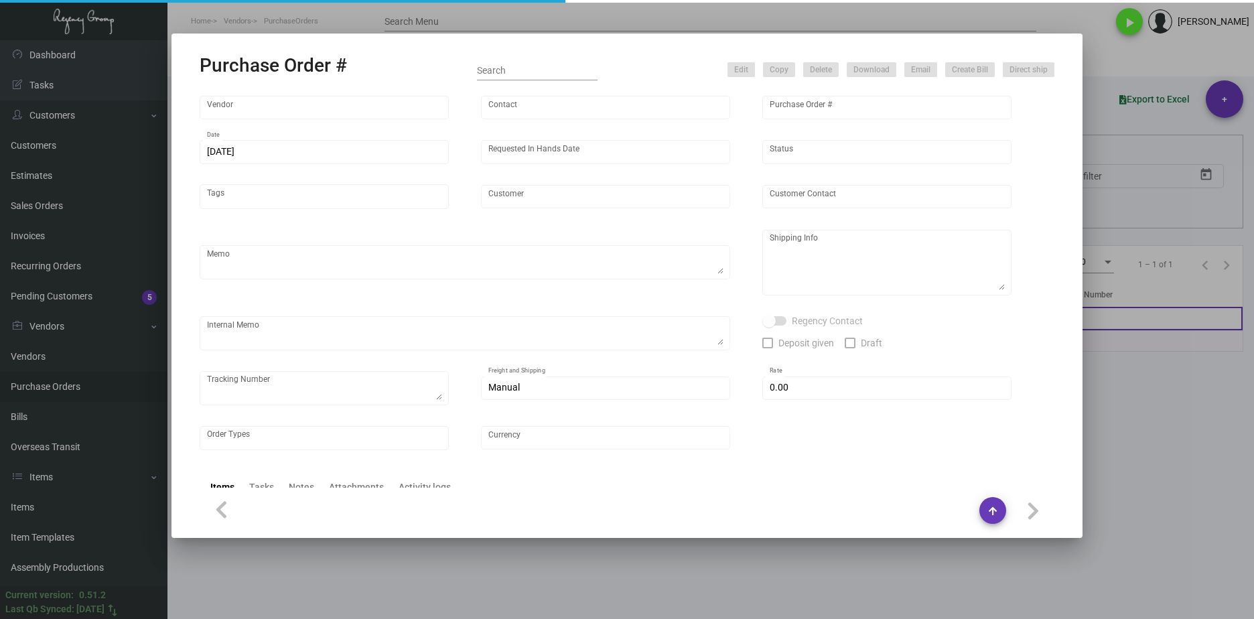
type input "[GEOGRAPHIC_DATA]"
type textarea "Regency Group NJ - [PERSON_NAME] [STREET_ADDRESS]"
type textarea "$290.26 for freight, LTL shipment"
checkbox input "true"
type input "$ 0.00"
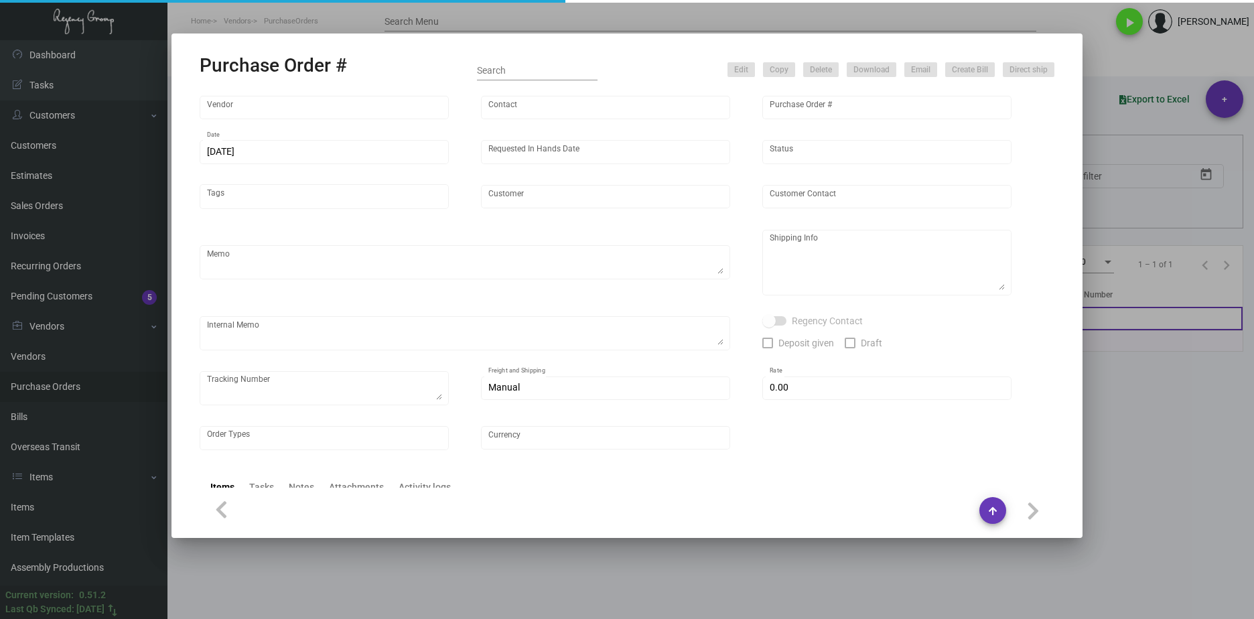
type input "United States Dollar $"
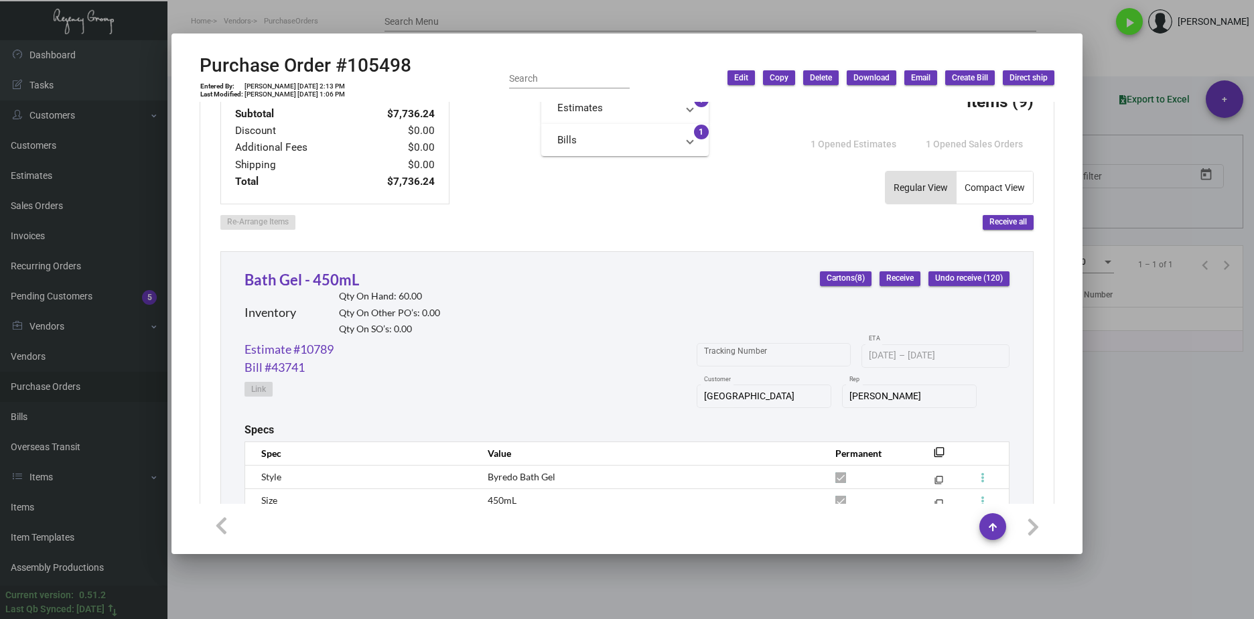
scroll to position [603, 0]
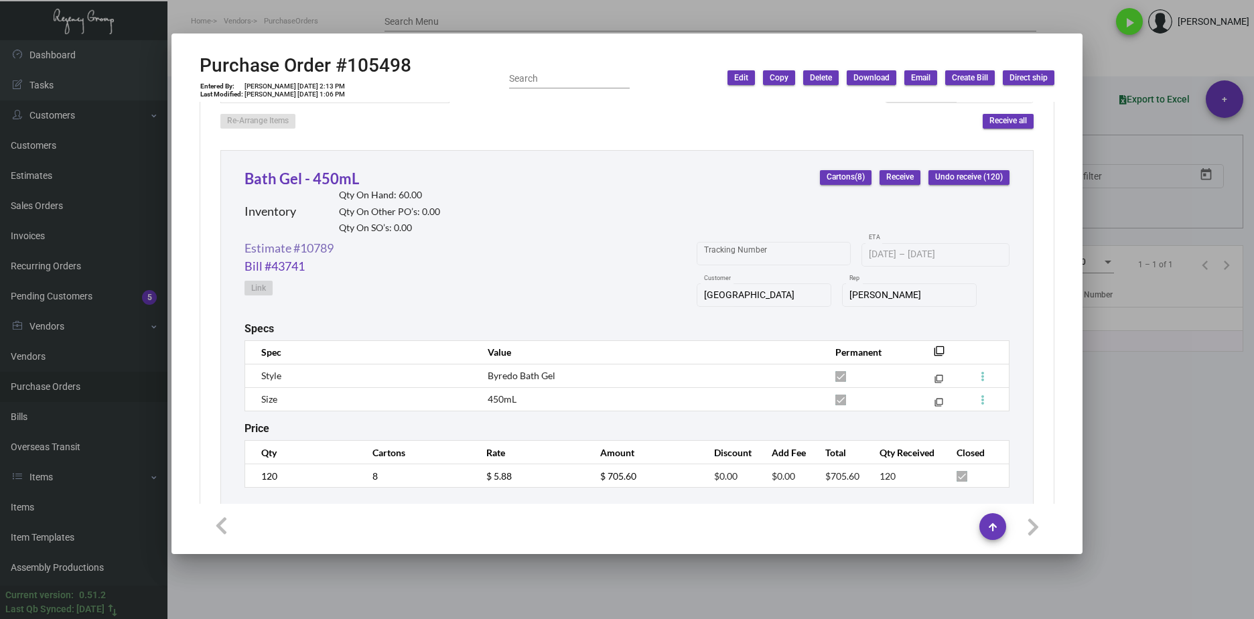
click at [301, 248] on link "Estimate #10789" at bounding box center [288, 248] width 89 height 18
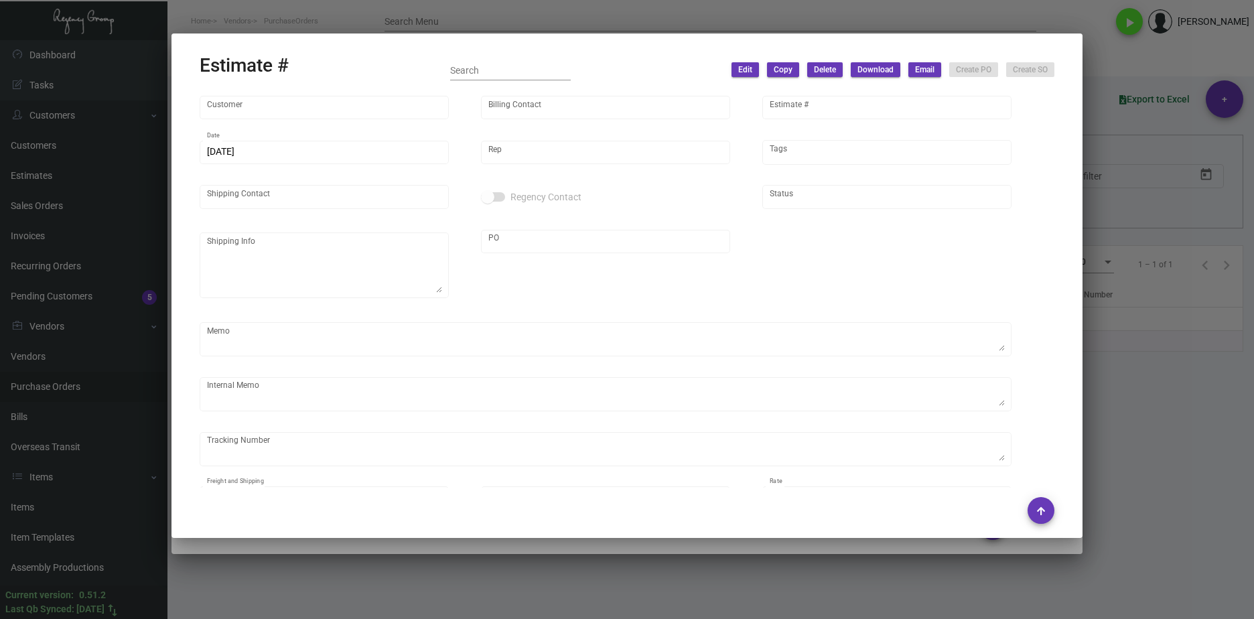
type input "[GEOGRAPHIC_DATA]"
type input "[PERSON_NAME]"
type input "10789"
type input "[DATE]"
type input "[PERSON_NAME]"
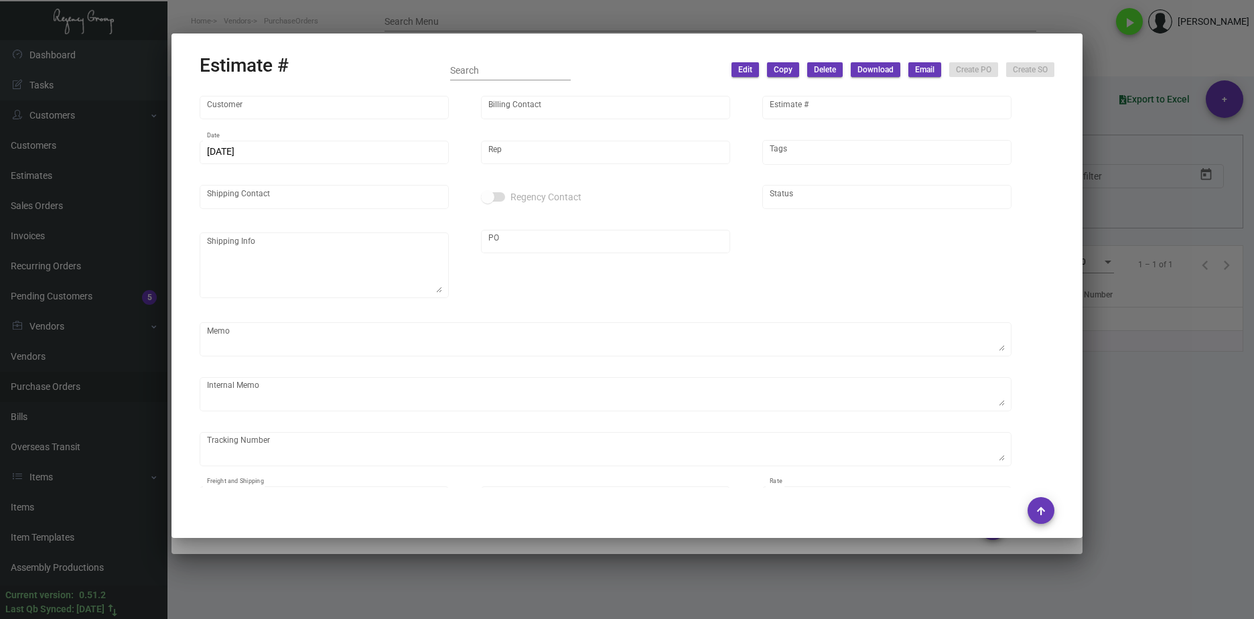
checkbox input "true"
type textarea "Regency Group NJ - [PERSON_NAME] [STREET_ADDRESS]"
type input "United States Dollar $"
type input "$ 0.00"
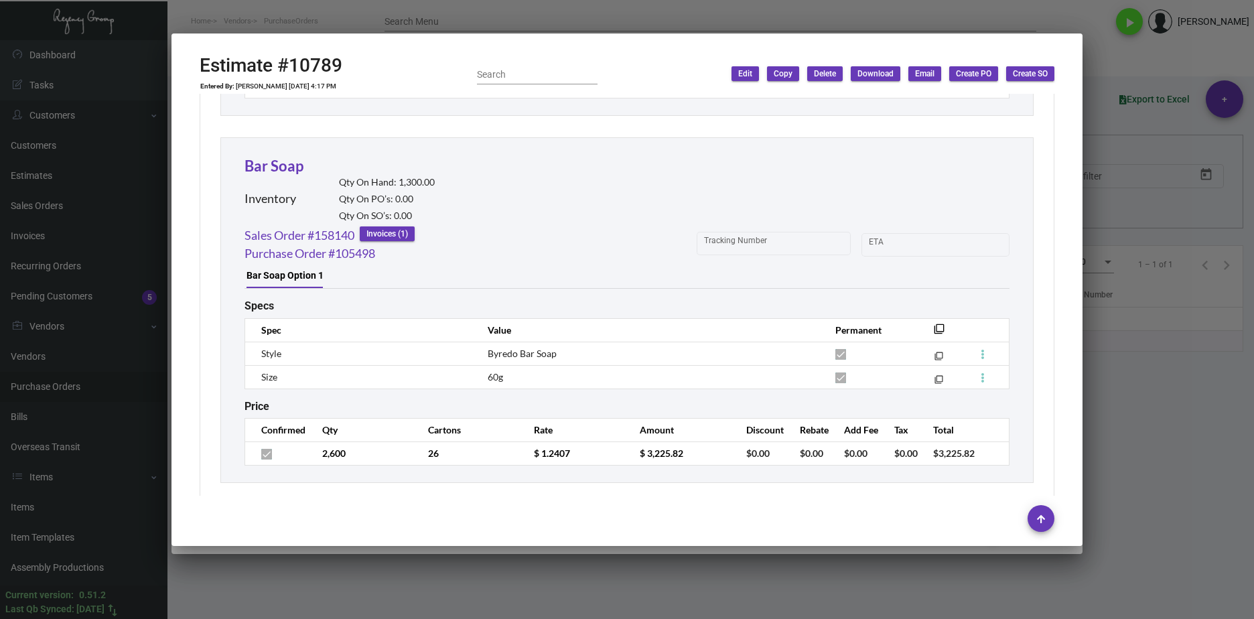
scroll to position [3651, 0]
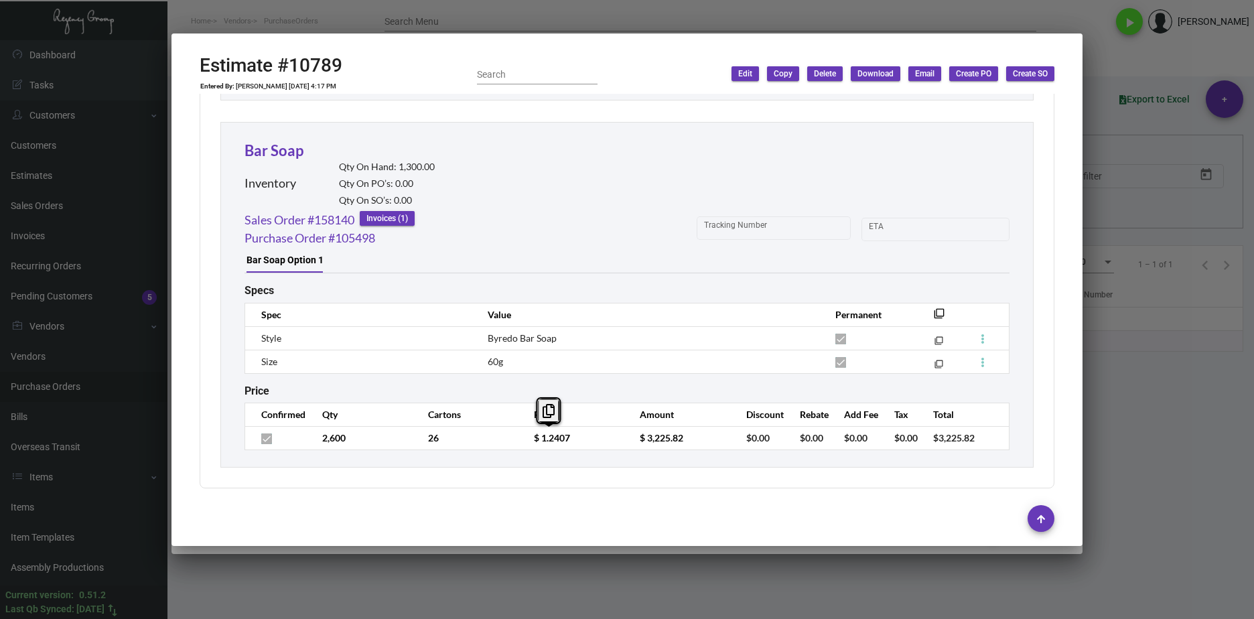
click at [523, 436] on td "$ 1.2407" at bounding box center [573, 437] width 106 height 23
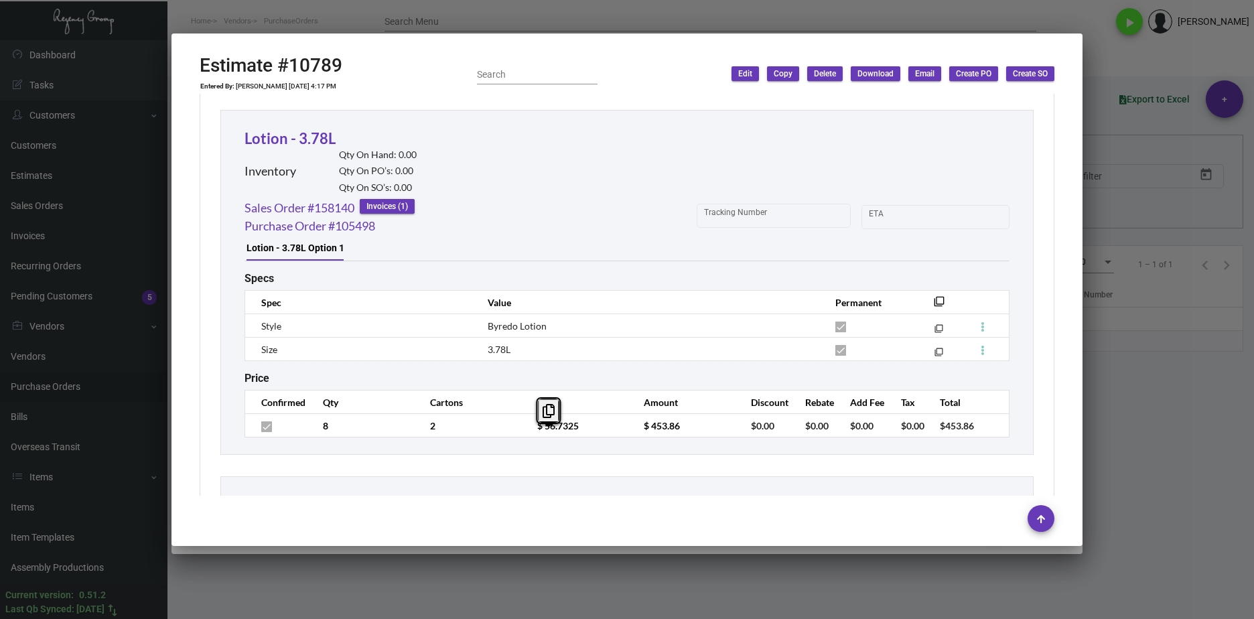
scroll to position [2530, 0]
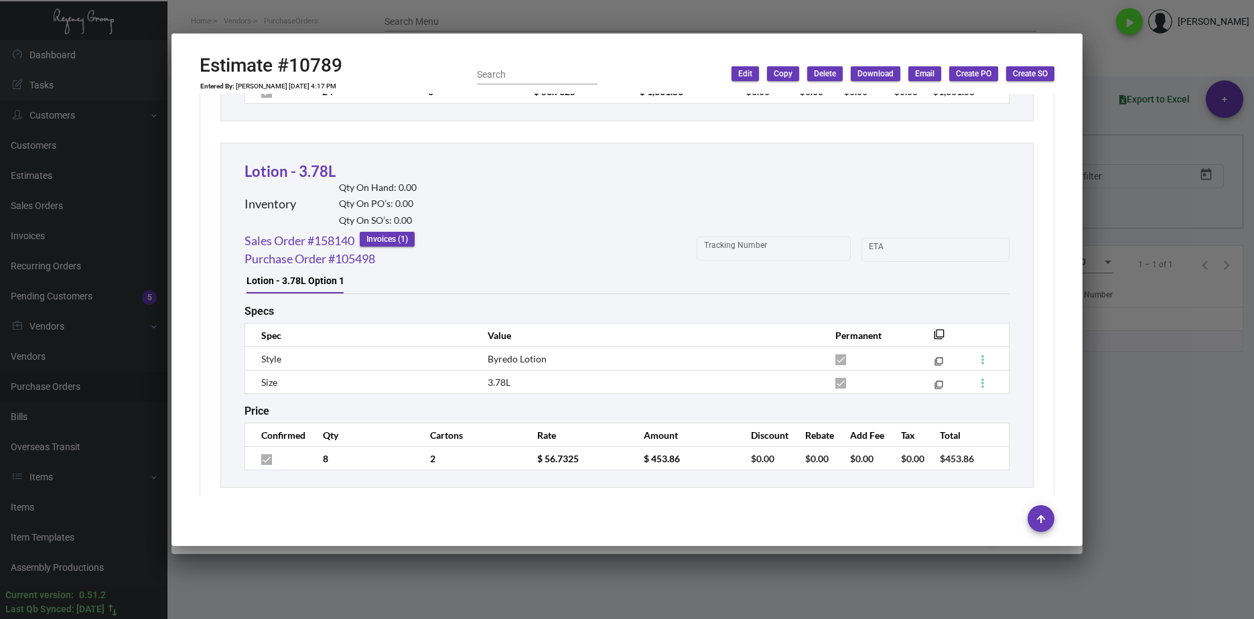
click at [344, 167] on div "Lotion - 3.78L Inventory Qty On Hand: 0.00 Qty On PO’s: 0.00 Qty On SO’s: 0.00" at bounding box center [330, 196] width 172 height 72
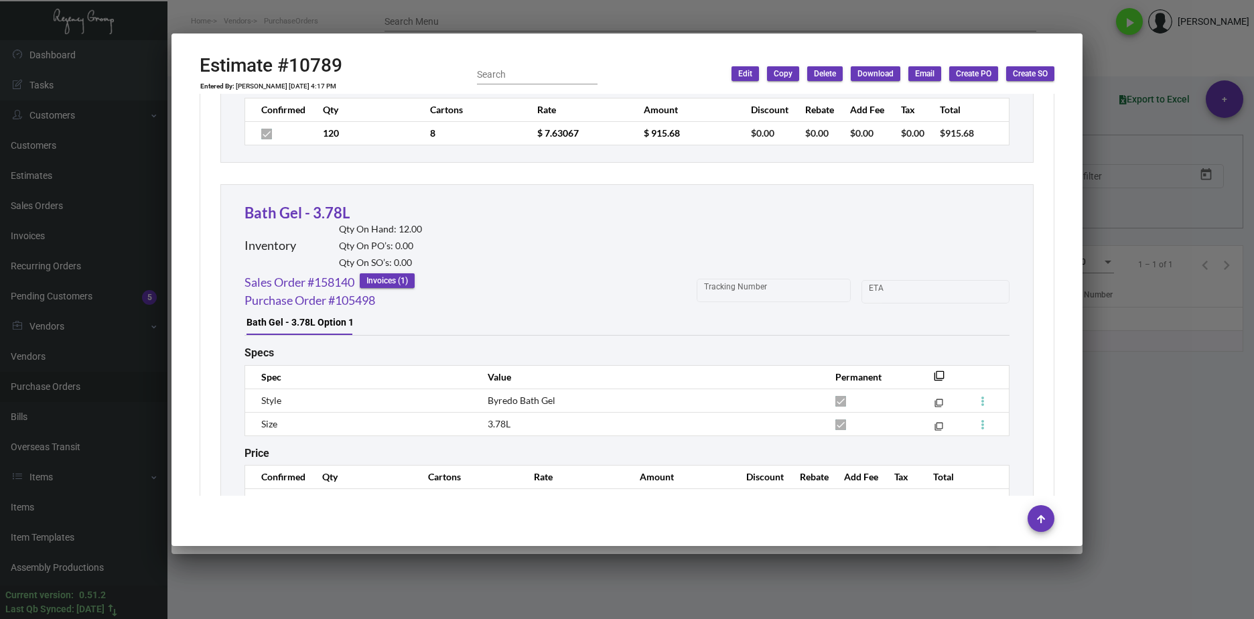
scroll to position [2128, 0]
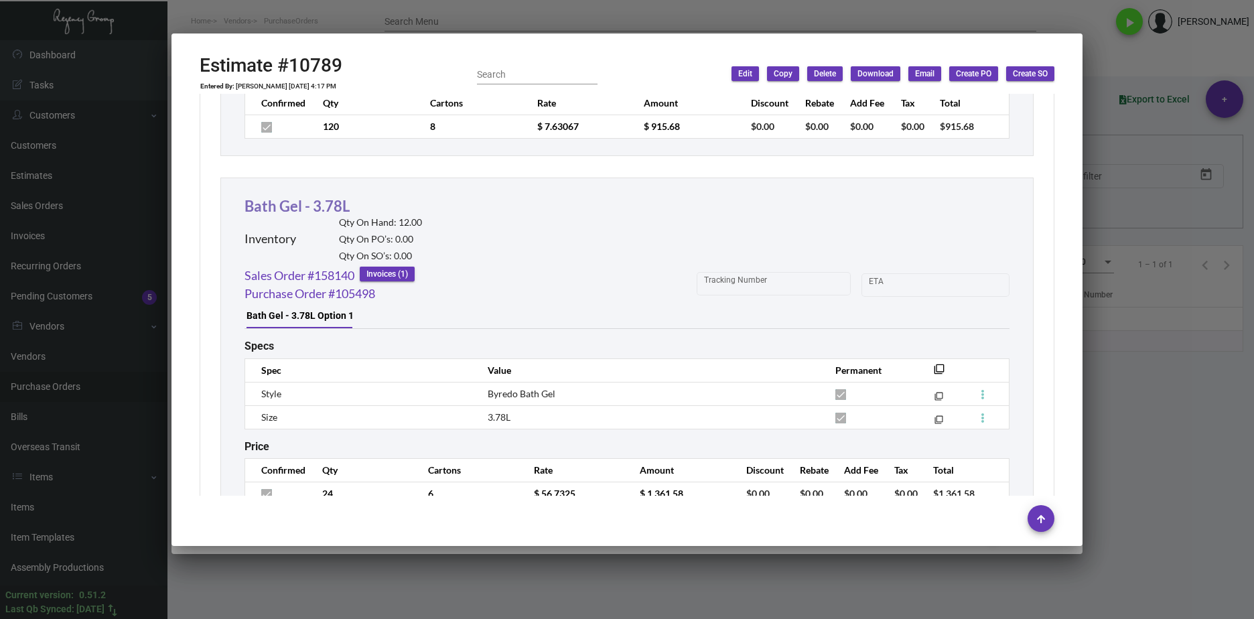
drag, startPoint x: 331, startPoint y: 209, endPoint x: 246, endPoint y: 209, distance: 85.7
click at [246, 209] on div "Bath Gel - 3.78L Inventory Qty On Hand: 12.00 Qty On PO’s: 0.00 Qty On SO’s: 0.…" at bounding box center [332, 231] width 177 height 72
drag, startPoint x: 242, startPoint y: 207, endPoint x: 348, endPoint y: 201, distance: 106.0
click at [344, 202] on div "Bath Gel - 3.78L Inventory Qty On Hand: 12.00 Qty On PO’s: 0.00 Qty On SO’s: 0.…" at bounding box center [626, 350] width 813 height 346
drag, startPoint x: 356, startPoint y: 206, endPoint x: 220, endPoint y: 226, distance: 137.3
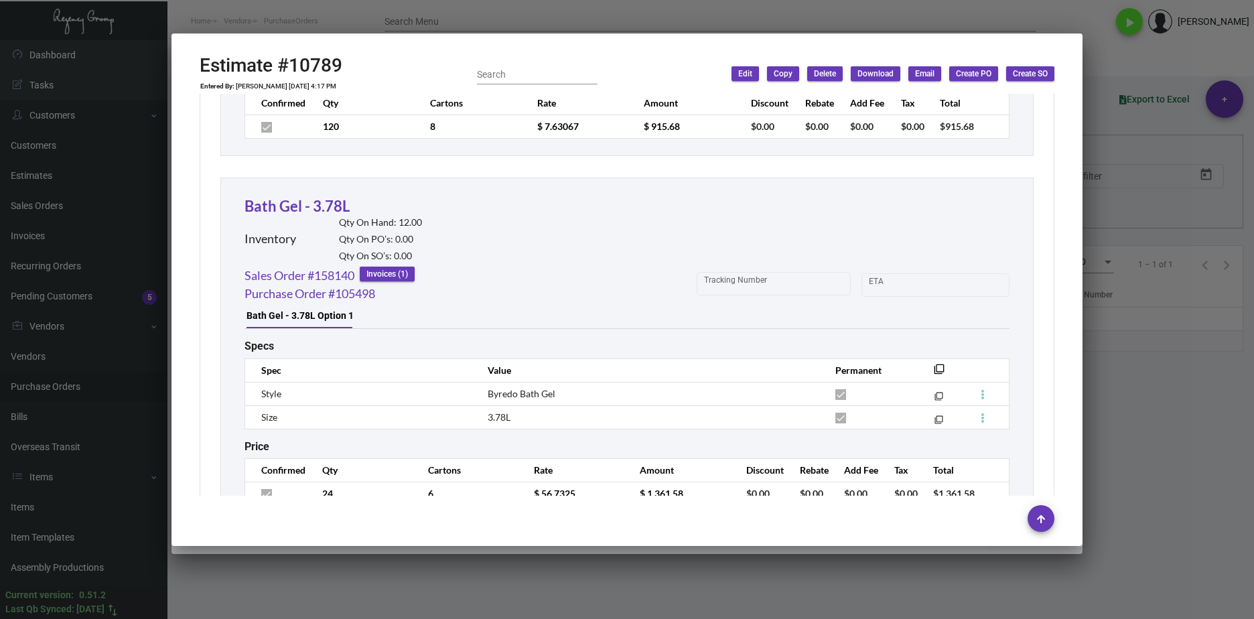
click at [285, 208] on div "Bath Gel - 3.78L Inventory Qty On Hand: 12.00 Qty On PO’s: 0.00 Qty On SO’s: 0.…" at bounding box center [332, 231] width 177 height 72
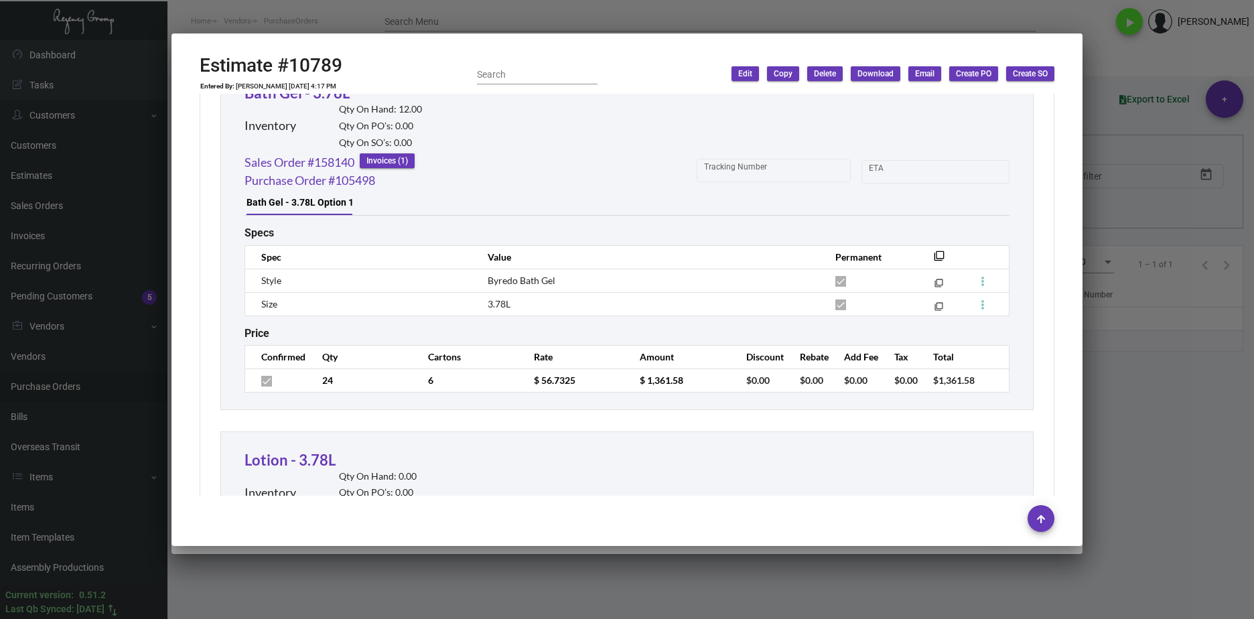
scroll to position [2262, 0]
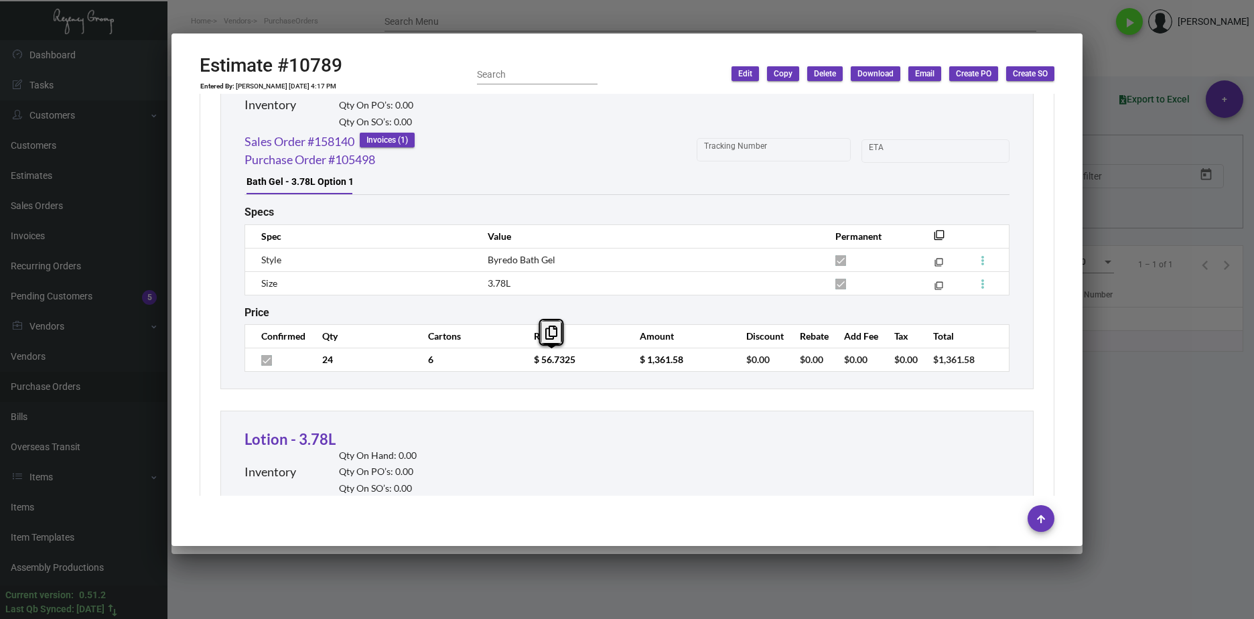
click at [520, 364] on td "$ 56.7325" at bounding box center [573, 359] width 106 height 23
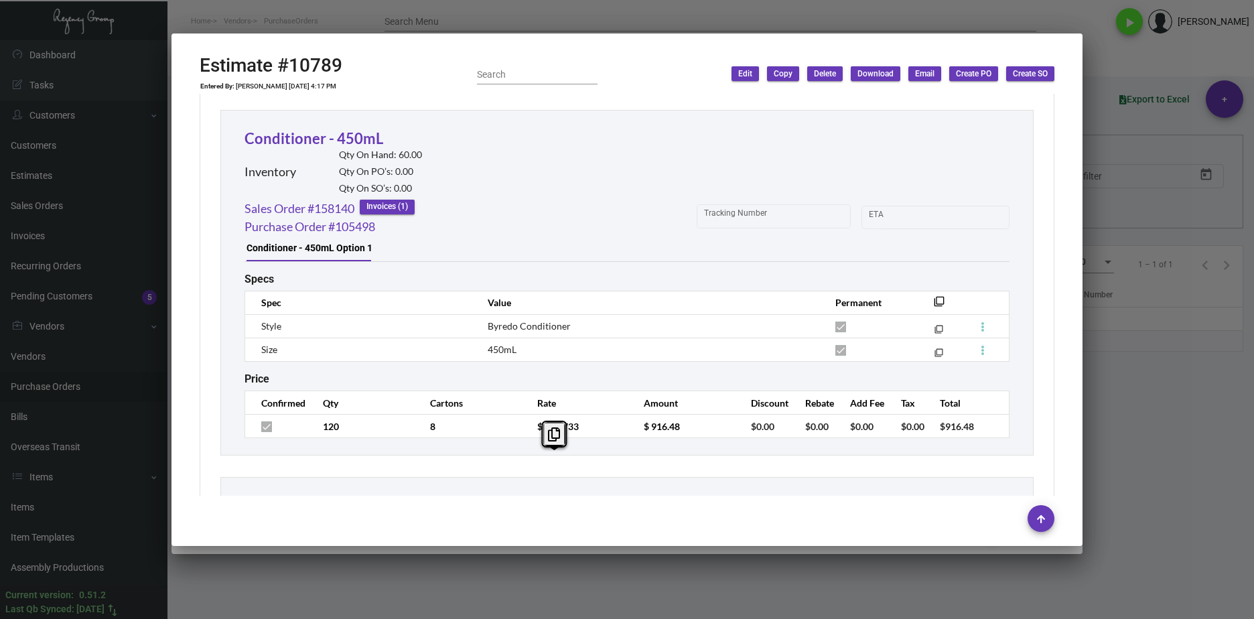
scroll to position [1459, 0]
click at [560, 230] on div "Sales Order #158140 Invoices (1) Purchase Order #105498 Tracking Number Start d…" at bounding box center [626, 221] width 765 height 36
click at [354, 447] on div "Conditioner - 450mL Inventory Qty On Hand: 60.00 Qty On PO’s: 0.00 Qty On SO’s:…" at bounding box center [626, 286] width 813 height 346
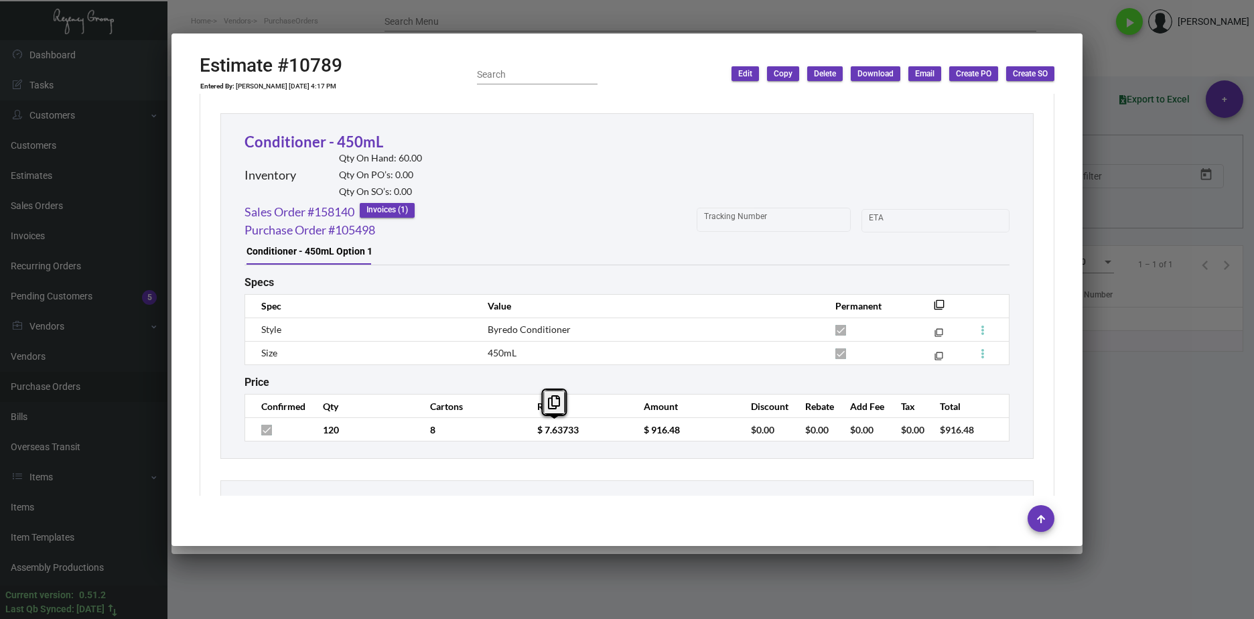
click at [528, 432] on td "$ 7.63733" at bounding box center [577, 429] width 107 height 23
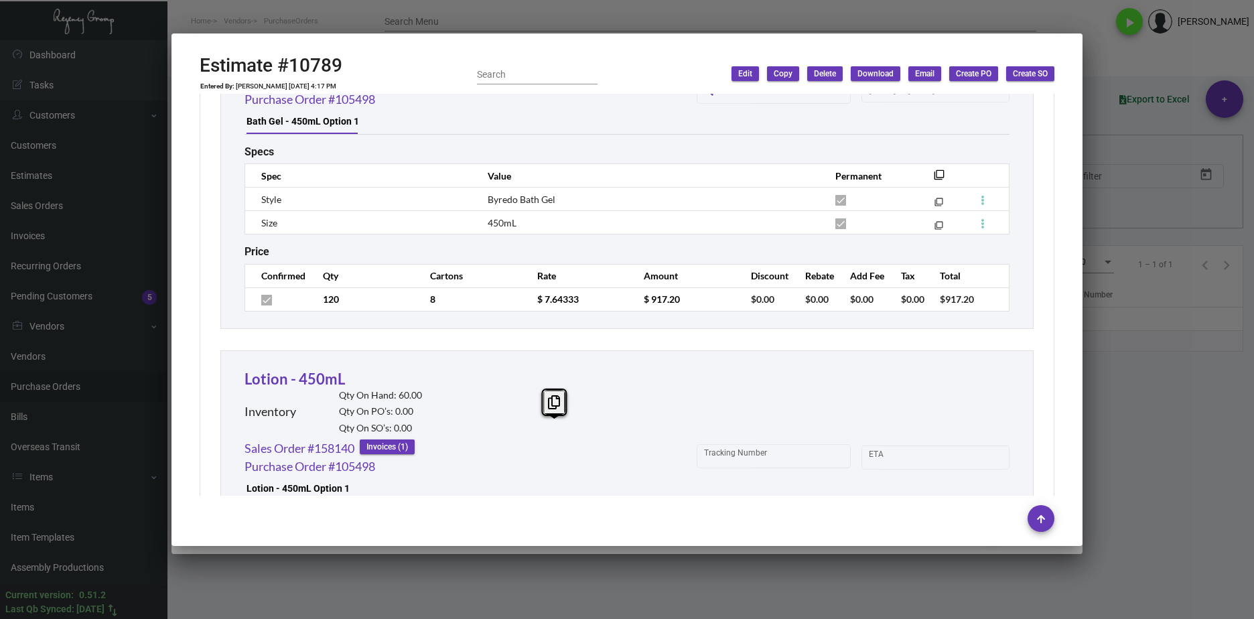
scroll to position [856, 0]
click at [524, 302] on td "$ 7.64333" at bounding box center [577, 298] width 107 height 23
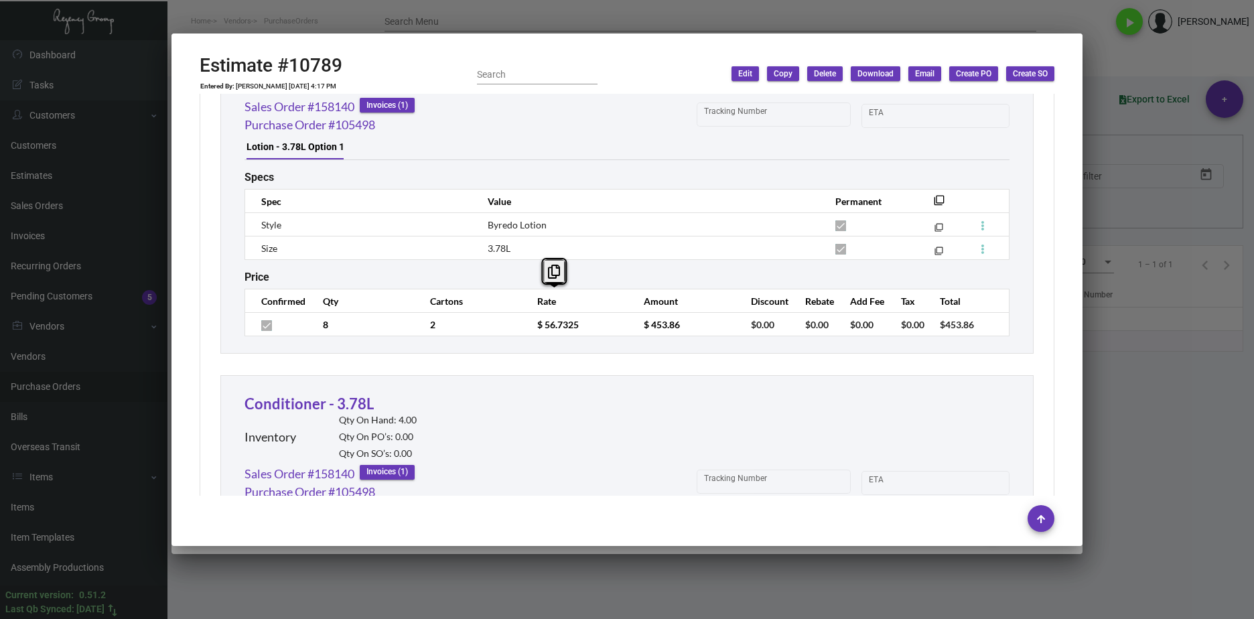
scroll to position [2932, 0]
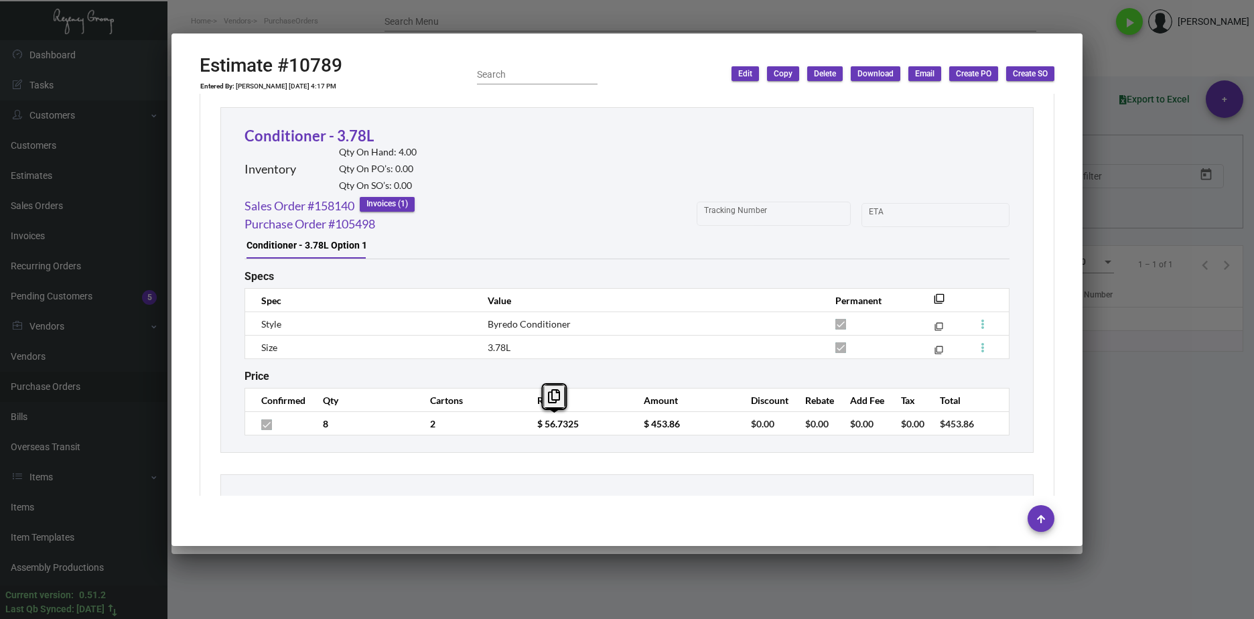
click at [528, 423] on td "$ 56.7325" at bounding box center [577, 423] width 107 height 23
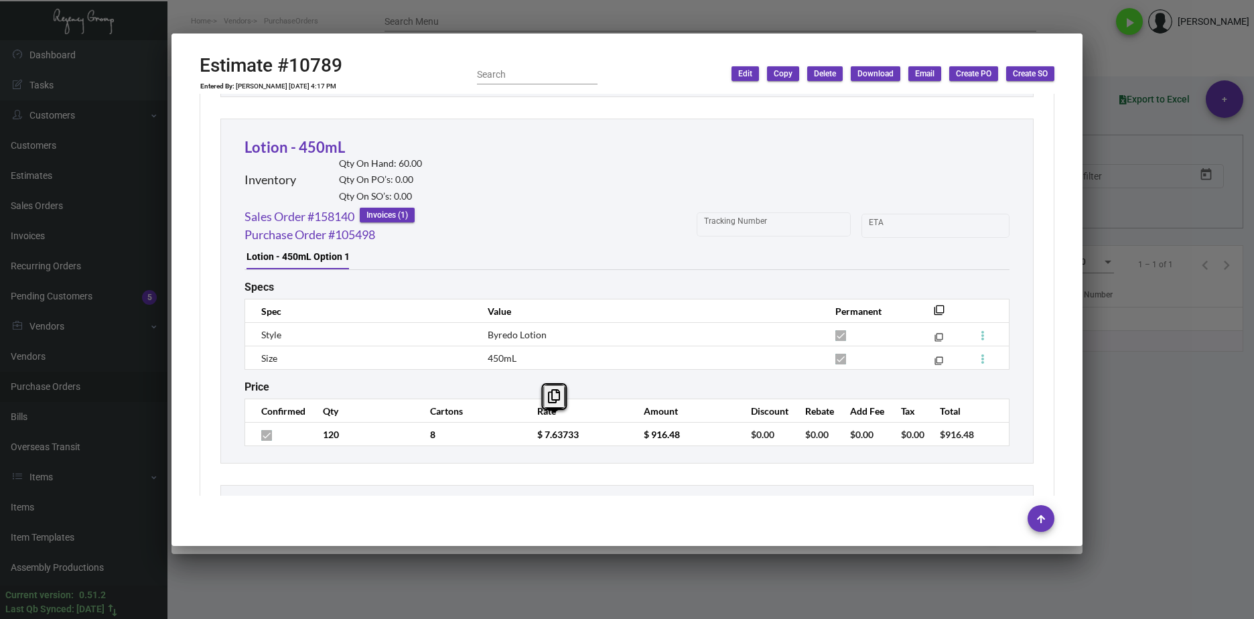
scroll to position [1057, 0]
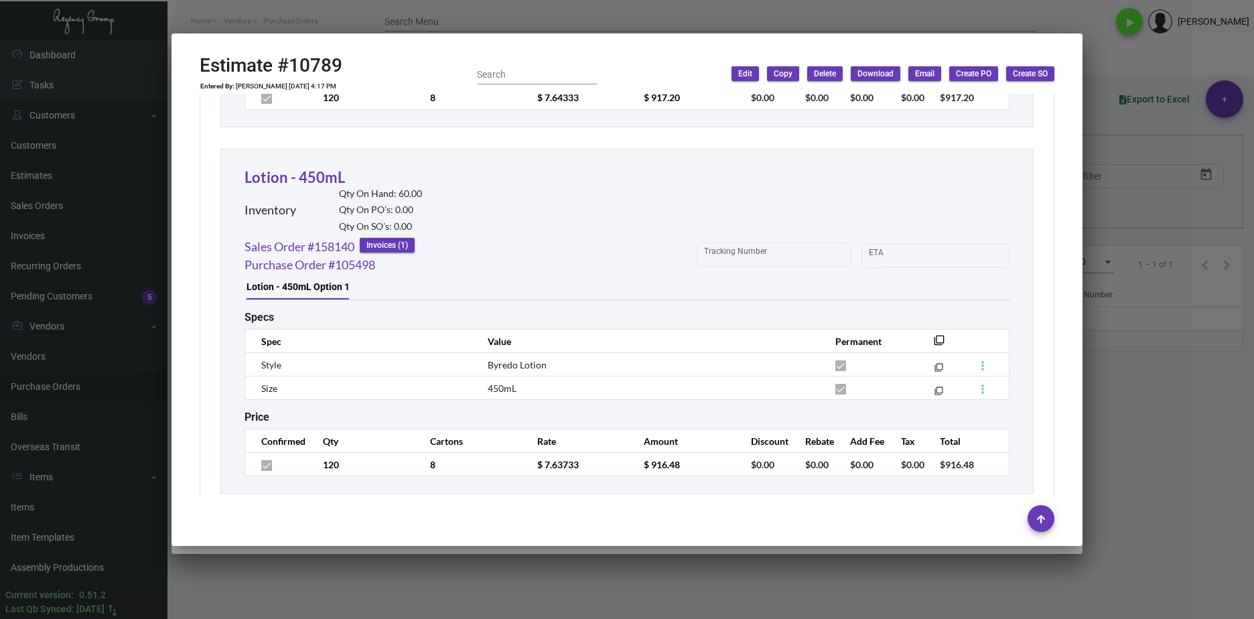
click at [589, 472] on td "$ 7.63733" at bounding box center [577, 464] width 107 height 23
click at [531, 474] on td "$ 7.63733" at bounding box center [577, 464] width 107 height 23
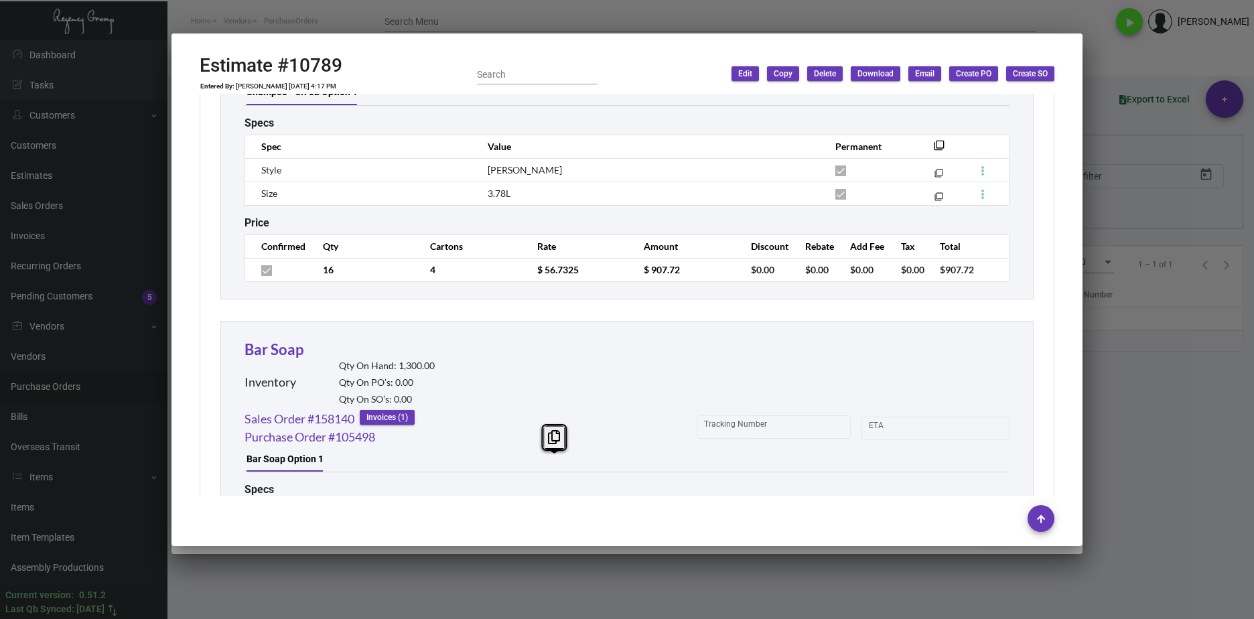
scroll to position [3468, 0]
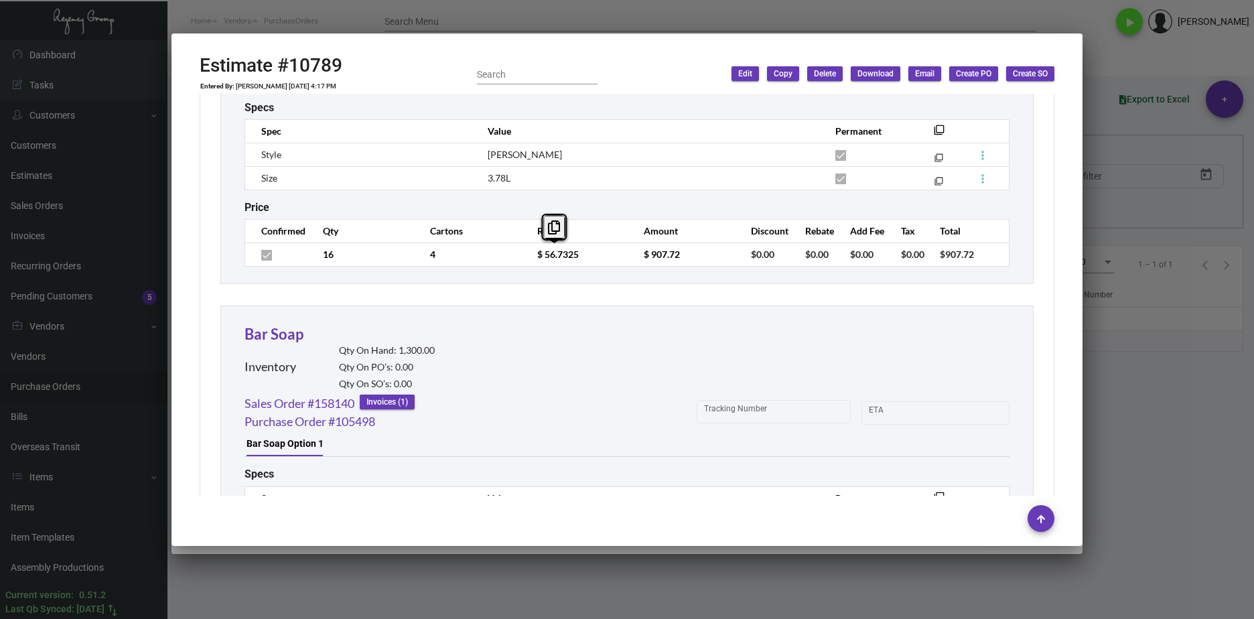
click at [526, 252] on td "$ 56.7325" at bounding box center [577, 253] width 107 height 23
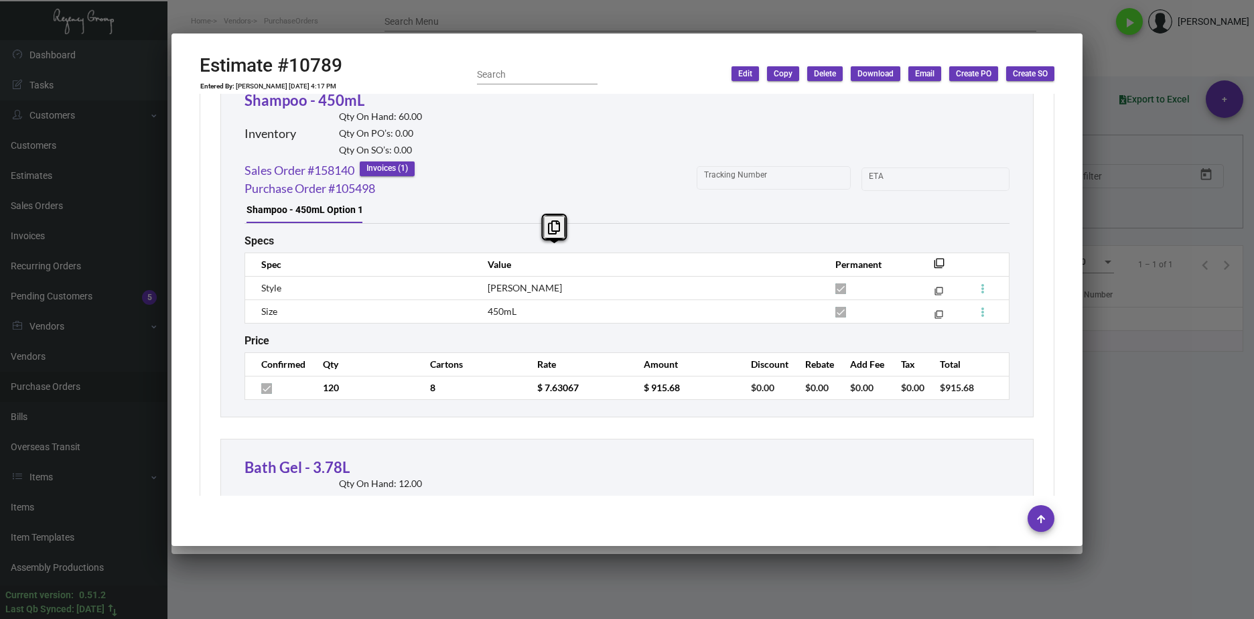
scroll to position [1844, 0]
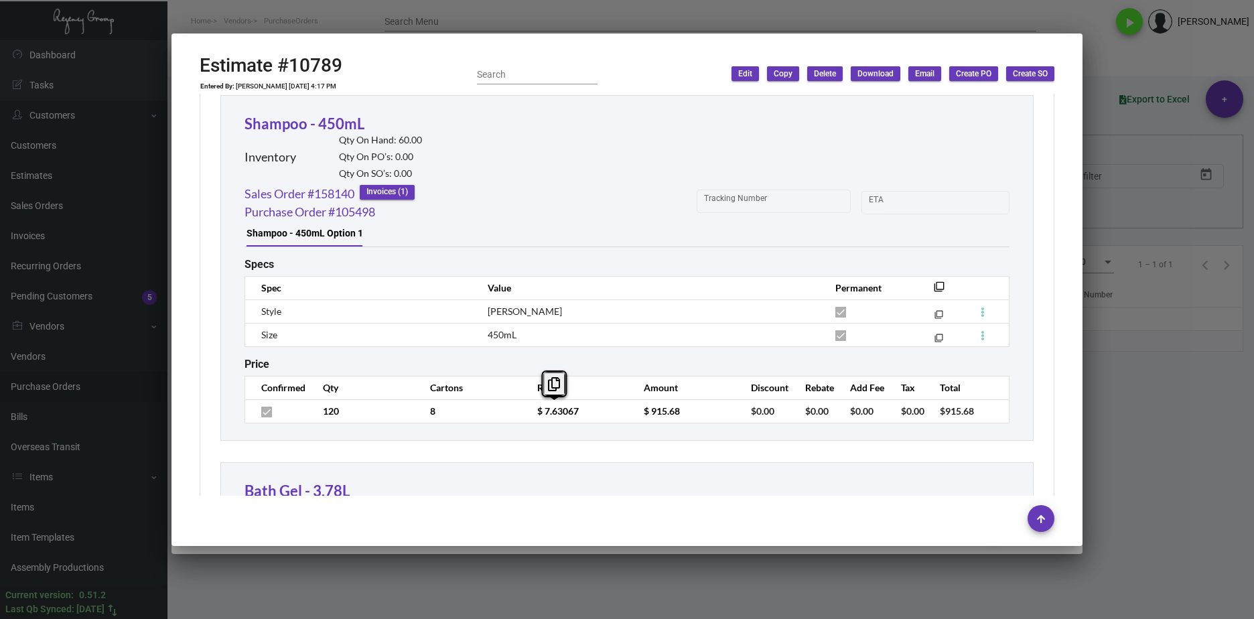
click at [529, 411] on td "$ 7.63067" at bounding box center [577, 410] width 107 height 23
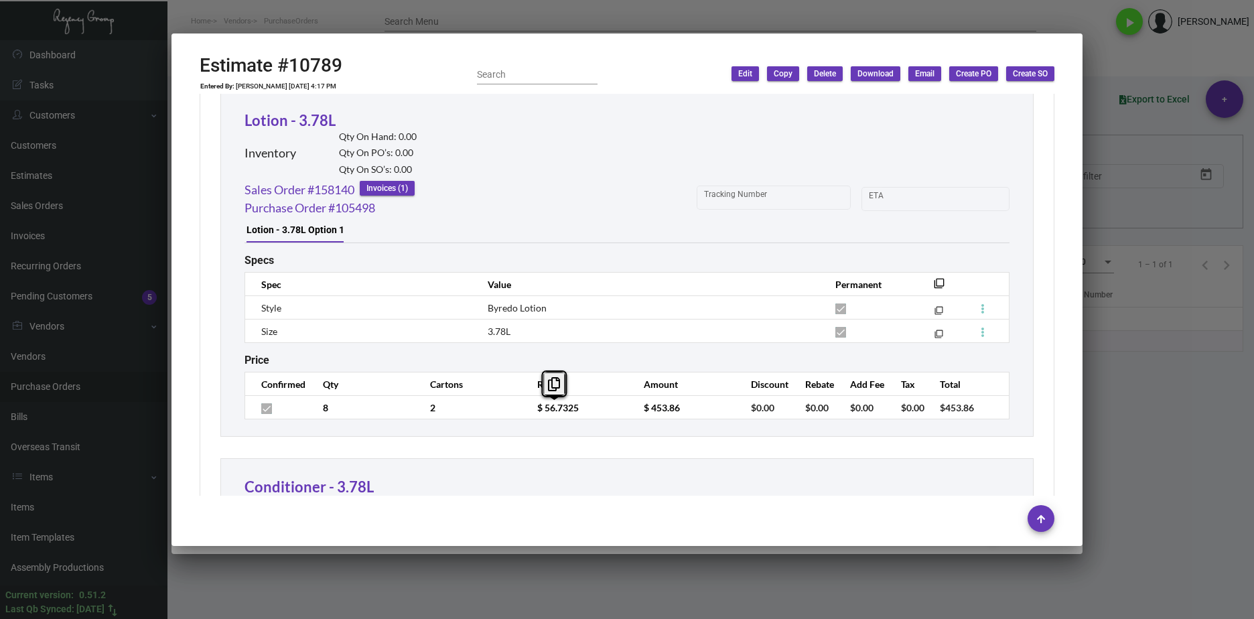
scroll to position [2580, 0]
click at [355, 115] on div "Lotion - 3.78L Inventory Qty On Hand: 0.00 Qty On PO’s: 0.00 Qty On SO’s: 0.00" at bounding box center [330, 146] width 172 height 72
drag, startPoint x: 348, startPoint y: 119, endPoint x: 268, endPoint y: 122, distance: 79.7
click at [268, 122] on div "Lotion - 3.78L Inventory Qty On Hand: 0.00 Qty On PO’s: 0.00 Qty On SO’s: 0.00" at bounding box center [330, 146] width 172 height 72
drag, startPoint x: 338, startPoint y: 119, endPoint x: 247, endPoint y: 123, distance: 91.1
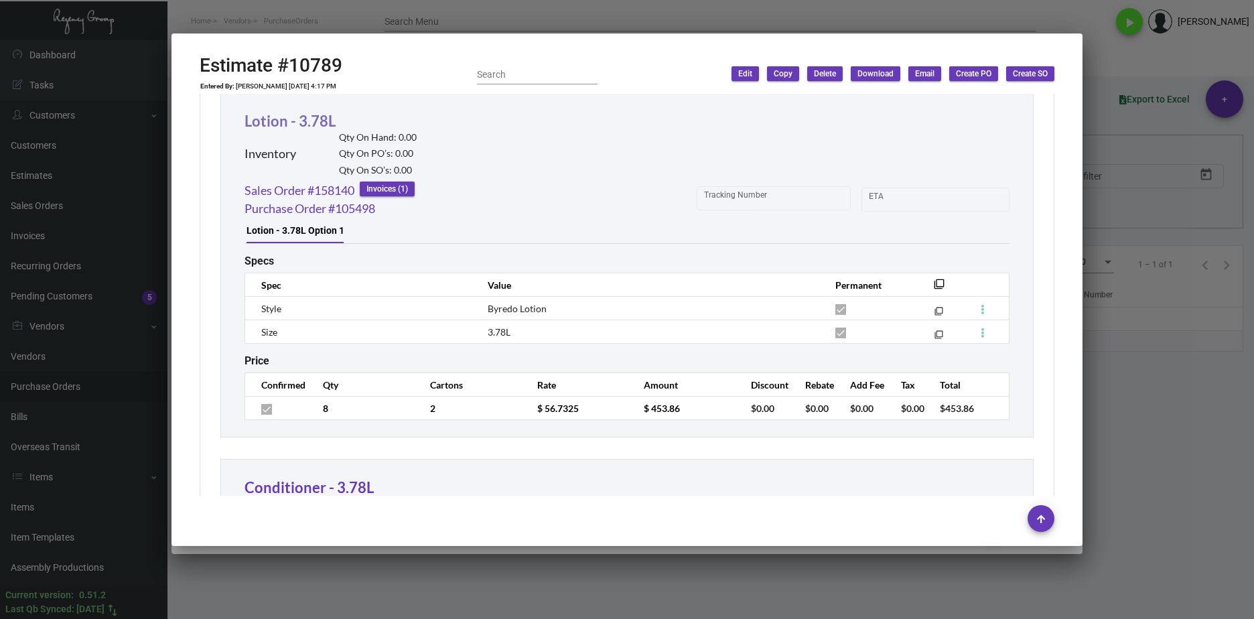
click at [247, 123] on div "Lotion - 3.78L Inventory Qty On Hand: 0.00 Qty On PO’s: 0.00 Qty On SO’s: 0.00" at bounding box center [330, 146] width 172 height 72
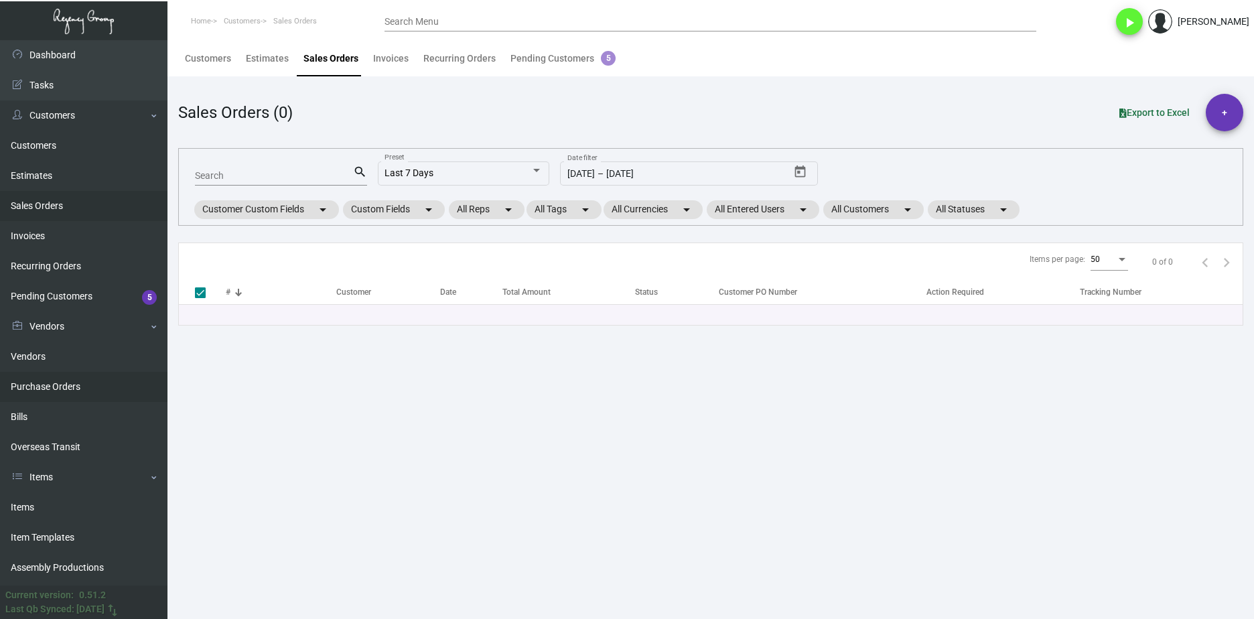
click at [65, 393] on link "Purchase Orders" at bounding box center [83, 387] width 167 height 30
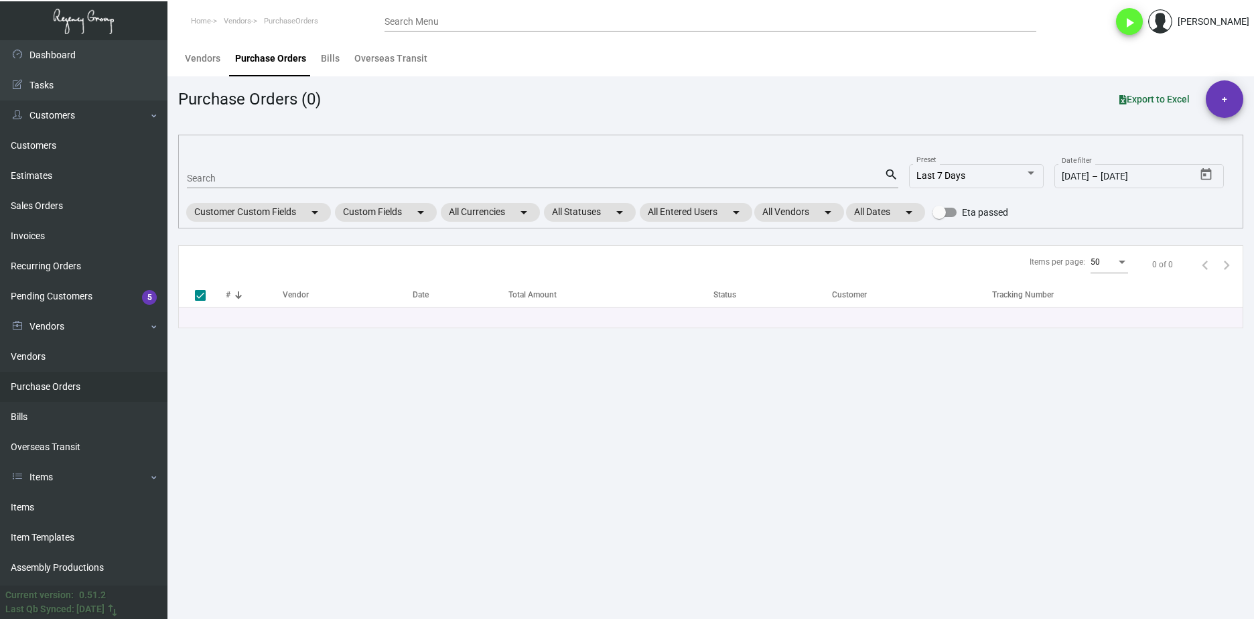
click at [262, 169] on div "Search" at bounding box center [535, 177] width 697 height 21
click at [263, 173] on input "Search" at bounding box center [535, 178] width 697 height 11
paste input "107884"
type input "107884"
checkbox input "false"
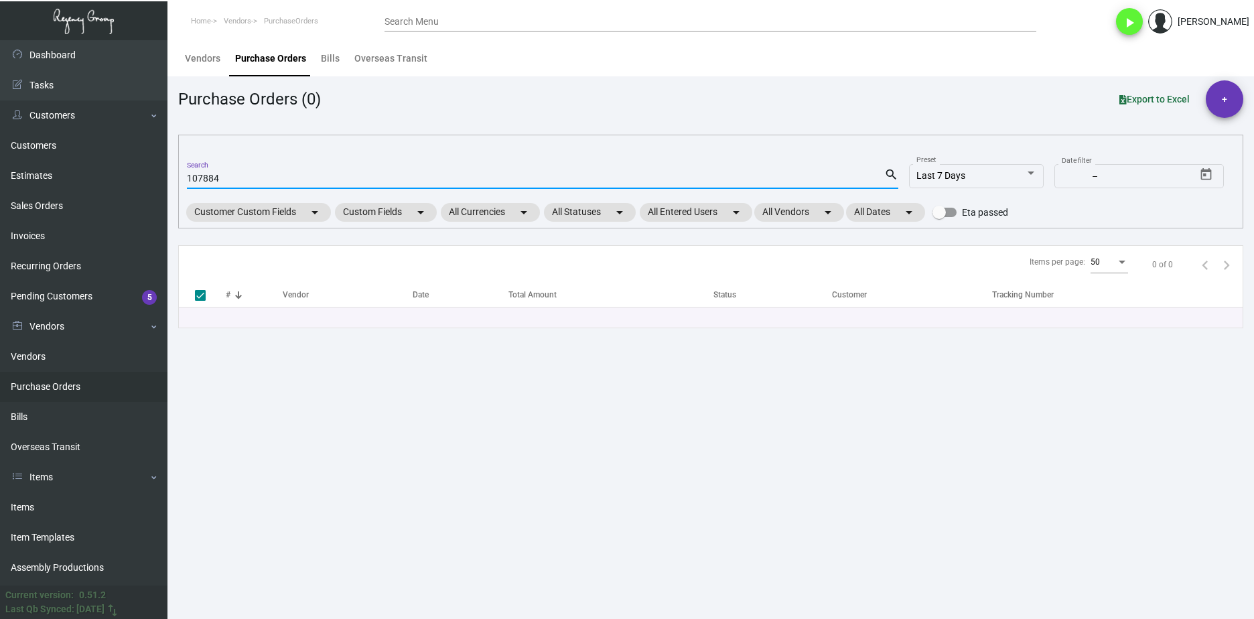
type input "107884"
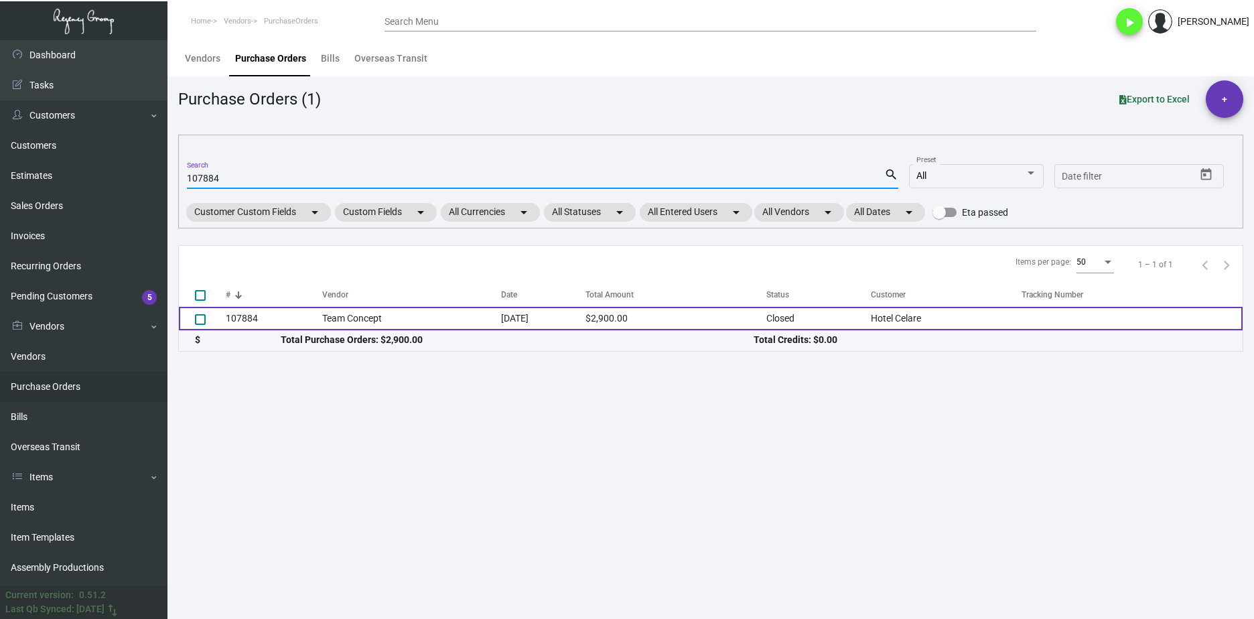
click at [410, 318] on td "Team Concept" at bounding box center [411, 318] width 179 height 23
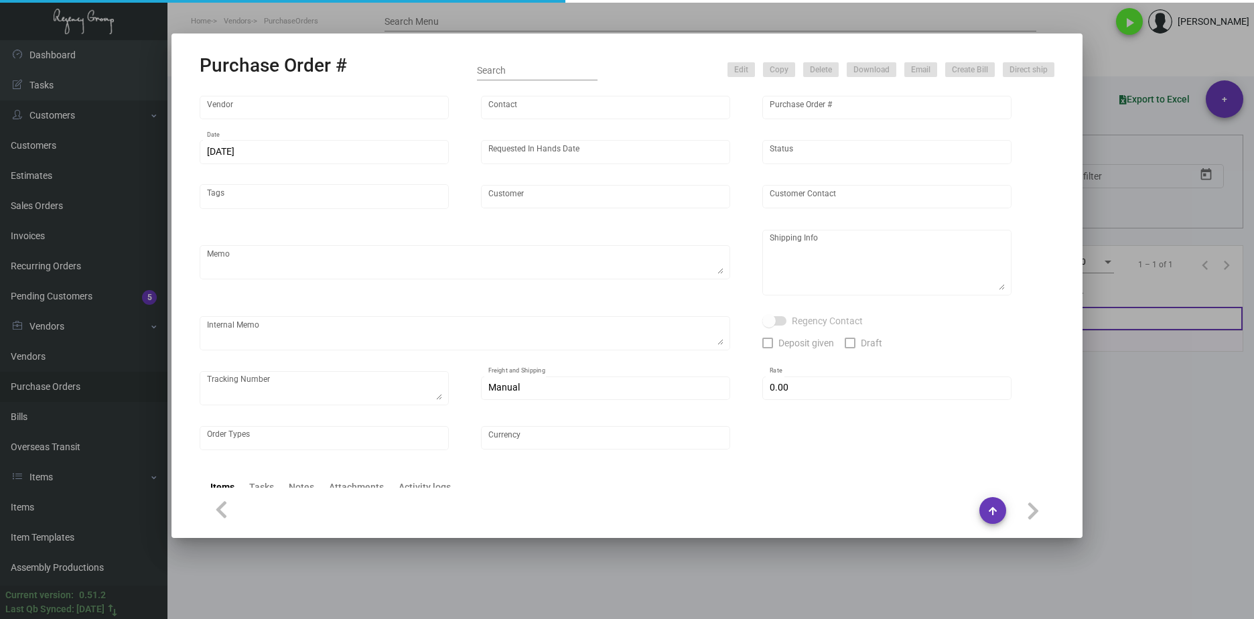
type input "Team Concept"
type input "Branden Harris"
type input "107884"
type input "10/23/2024"
type input "11/6/2024"
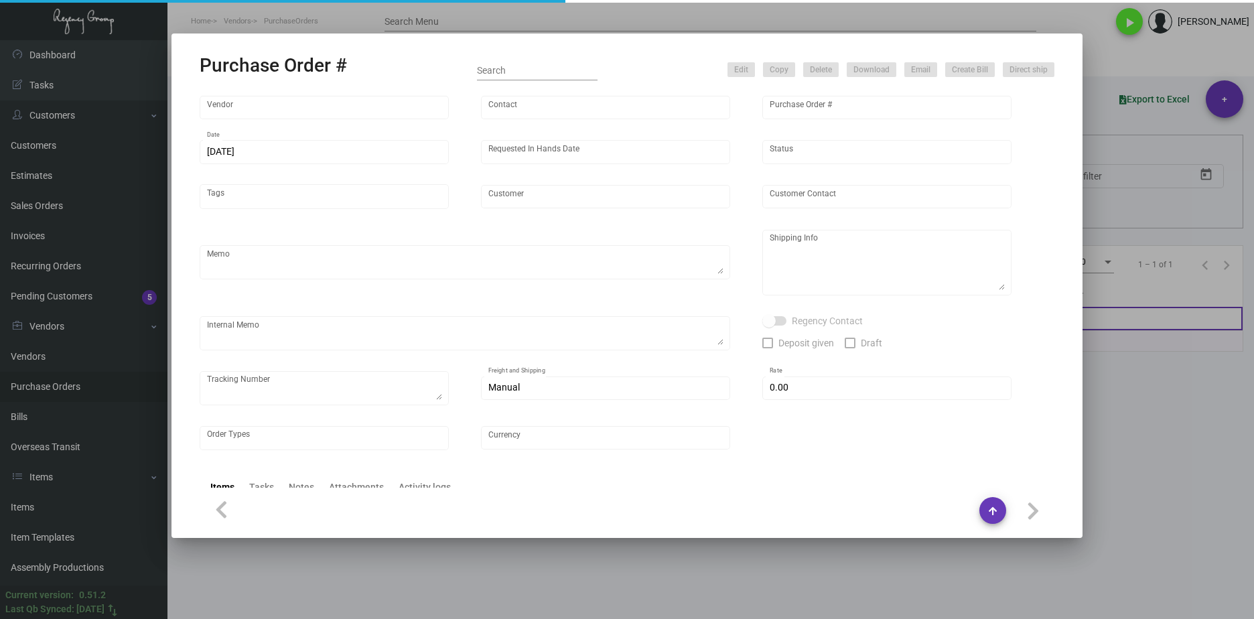
type input "Hotel Celare"
type input "Kollin Hanes"
type textarea "PLEASE SEND PDF PROOFS TO OUR ART TEAM ; ART@THEREGENCYGROUP.NET WITH ME IN CC!…"
type textarea "Hotel Celare - Kollin Hanes 2500 South Market Street, Guest: Kollin Hanes Cinci…"
type textarea "10.23 - EG can't fulfill this job so am cancelling with them and processing wit…"
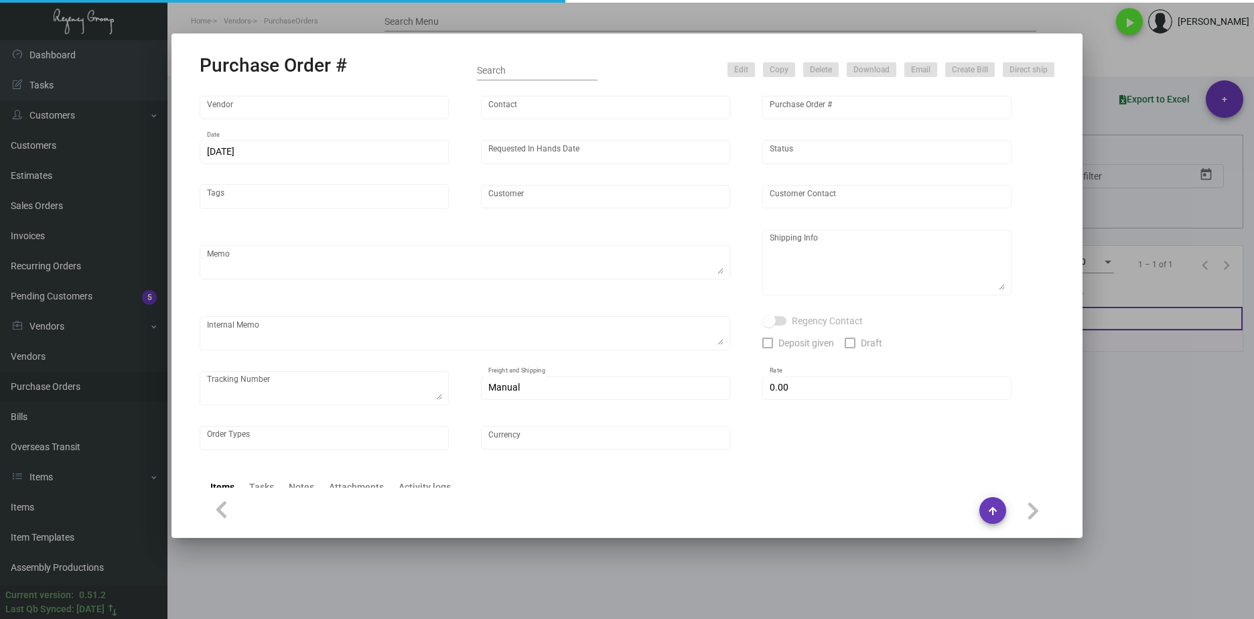
type input "$ 0.00"
type input "United States Dollar $"
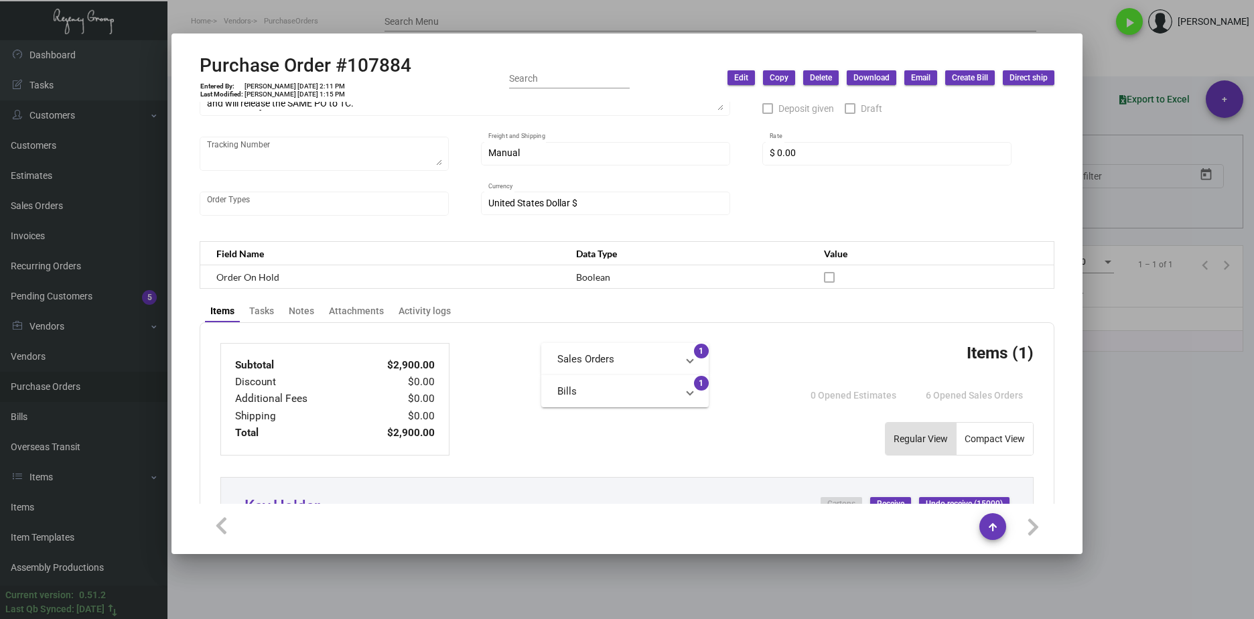
scroll to position [201, 0]
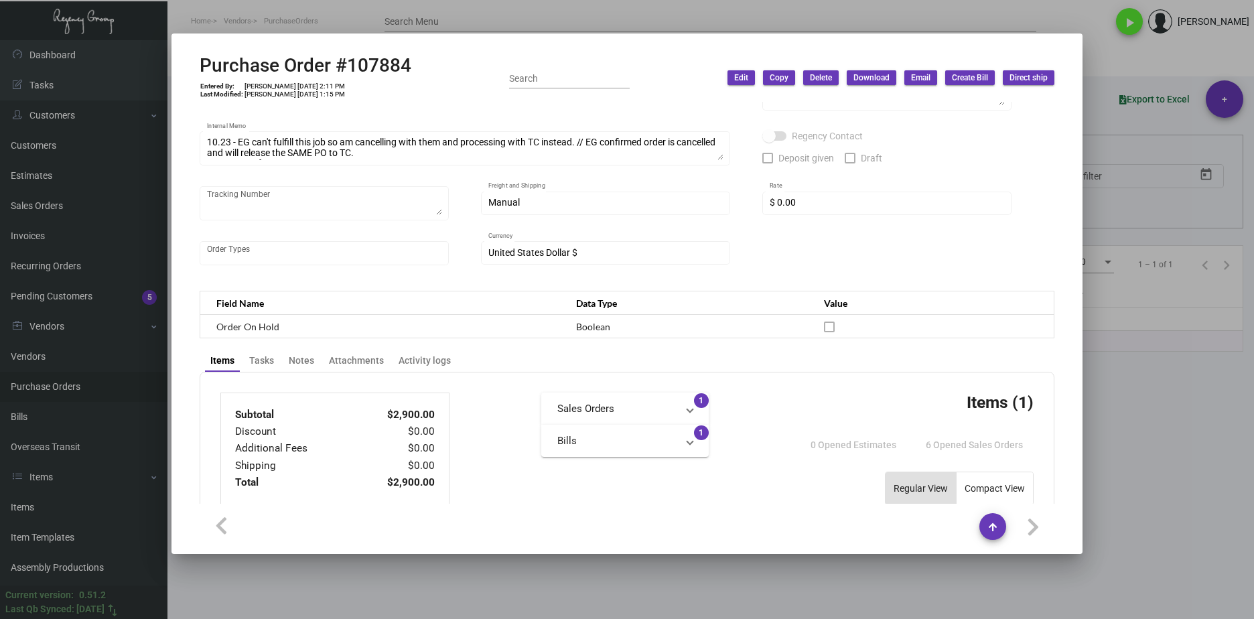
click at [423, 55] on div "Purchase Order #107884 Entered By: Joyce Lei 10/16/24, 2:11 PM Last Modified: D…" at bounding box center [627, 78] width 855 height 48
drag, startPoint x: 429, startPoint y: 64, endPoint x: 202, endPoint y: 56, distance: 227.8
click at [202, 56] on div "Purchase Order #107884 Entered By: Joyce Lei 10/16/24, 2:11 PM Last Modified: D…" at bounding box center [627, 78] width 855 height 48
copy h2 "Purchase Order #107884"
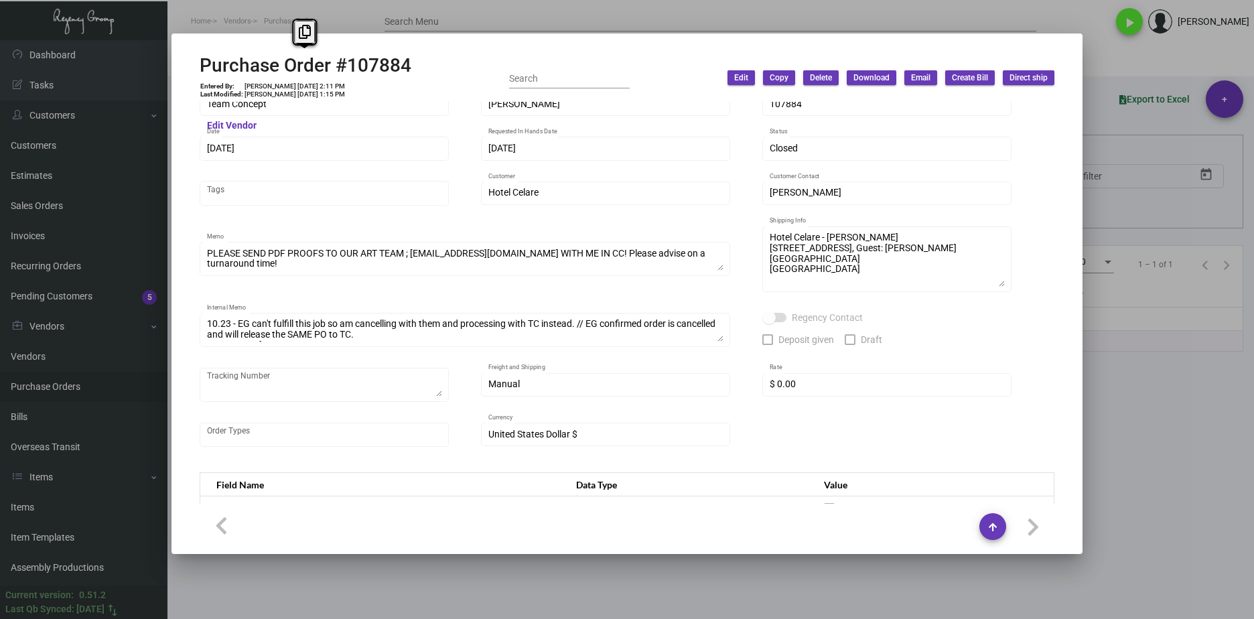
scroll to position [0, 0]
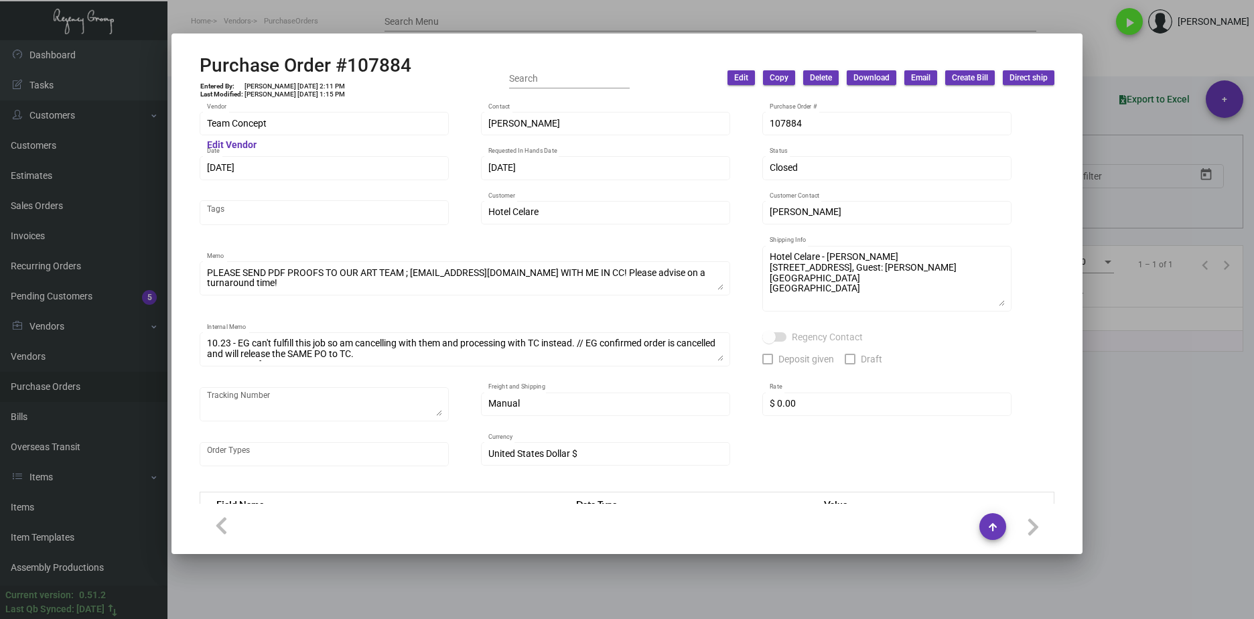
click at [135, 122] on div "Purchase Order #107884 Entered By: Joyce Lei 10/16/24, 2:11 PM Last Modified: D…" at bounding box center [627, 309] width 1254 height 619
click at [319, 86] on td "Joyce Lei 10/16/24, 2:11 PM" at bounding box center [295, 86] width 102 height 8
drag, startPoint x: 303, startPoint y: 86, endPoint x: 275, endPoint y: 85, distance: 28.1
click at [275, 85] on td "Joyce Lei 10/16/24, 2:11 PM" at bounding box center [295, 86] width 102 height 8
copy td "10/16/24"
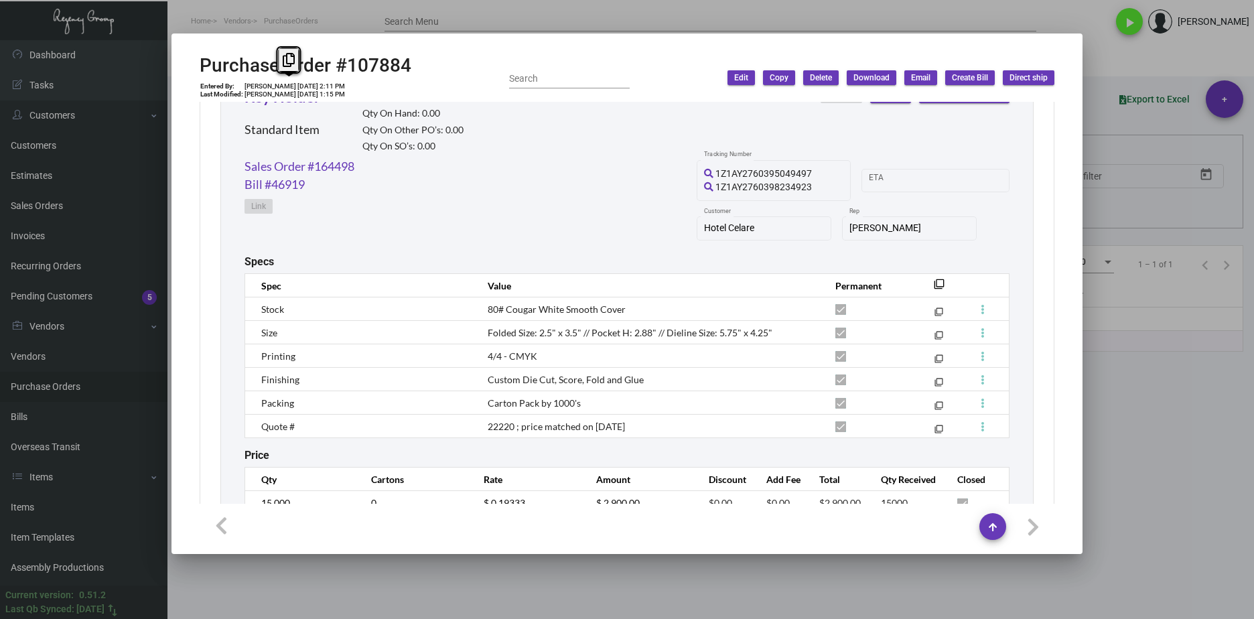
scroll to position [716, 0]
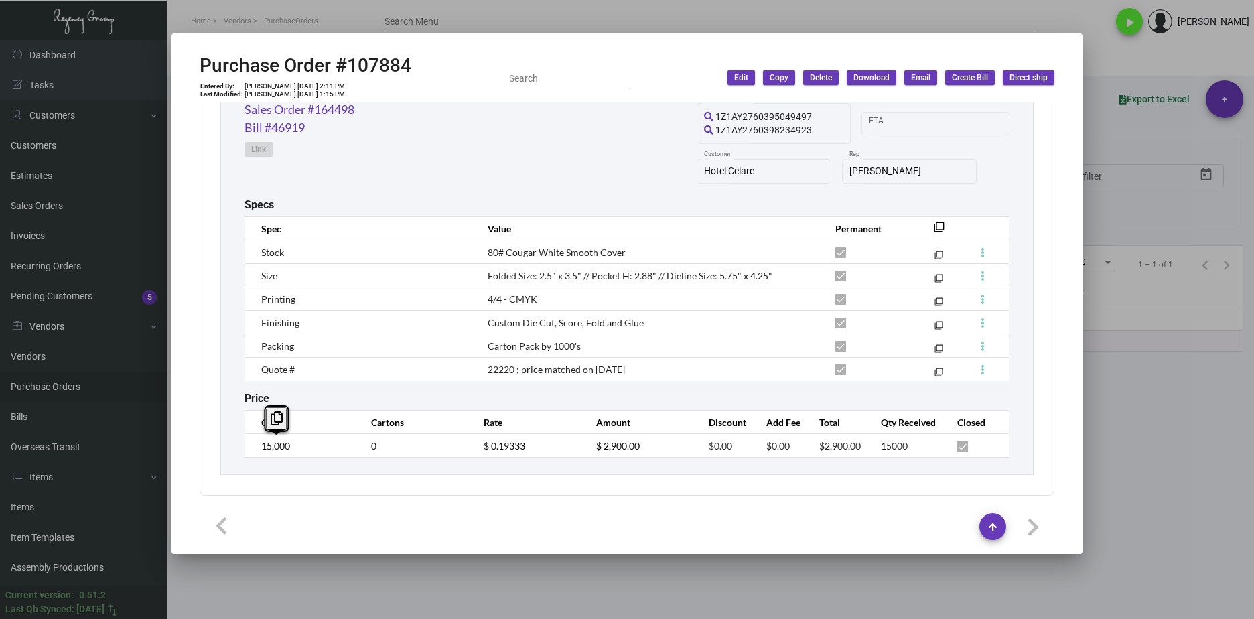
click at [222, 447] on div "Key Holder Standard Item Qty On Hand: 0.00 Qty On Other PO’s: 0.00 Qty On SO’s:…" at bounding box center [626, 243] width 813 height 464
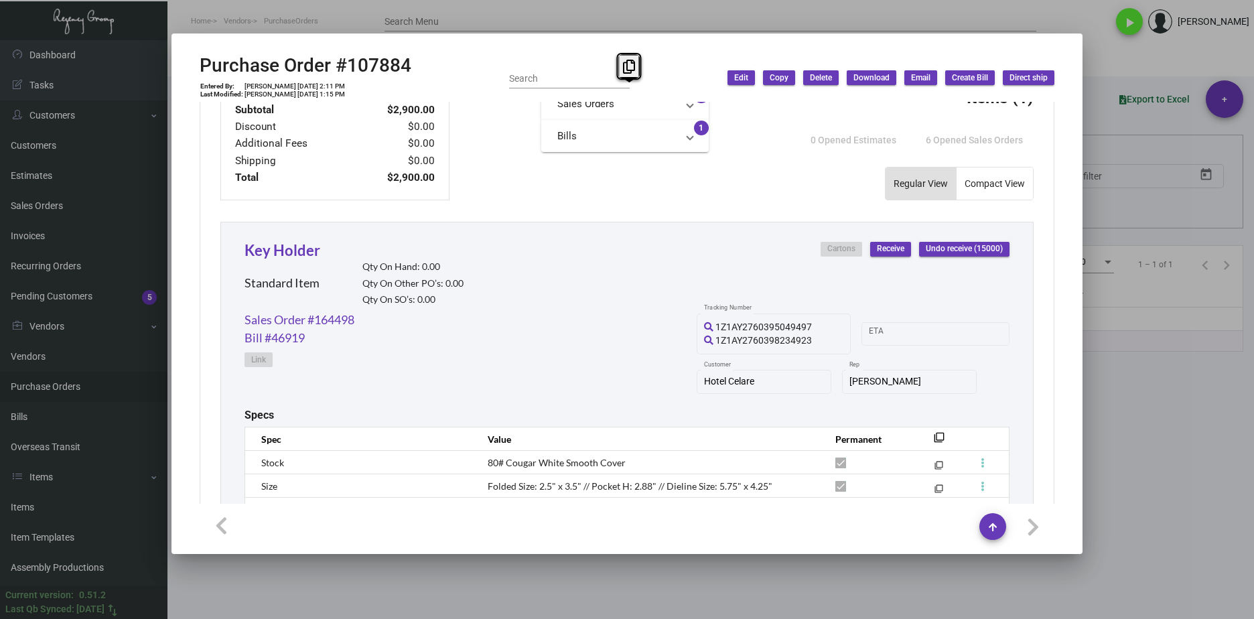
scroll to position [494, 0]
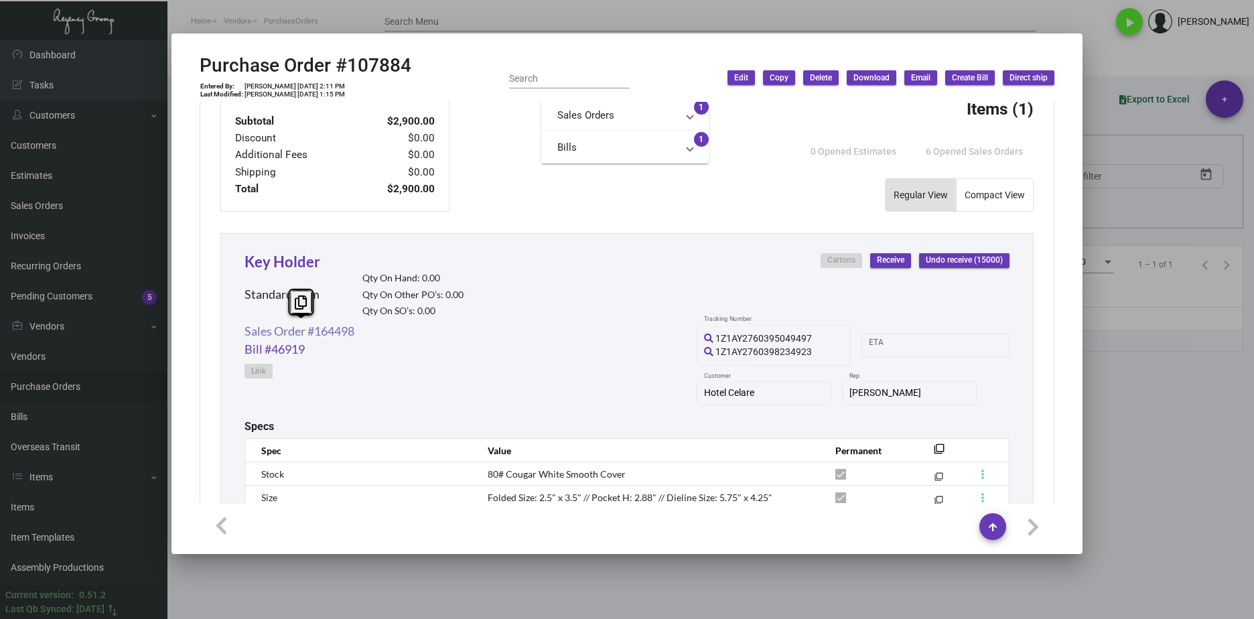
drag, startPoint x: 372, startPoint y: 109, endPoint x: 244, endPoint y: 331, distance: 255.6
click at [244, 331] on div "Sales Order #164498 Bill #46919 Link 1Z1AY2760395049497 1Z1AY2760398234923 1Z1A…" at bounding box center [626, 371] width 765 height 98
copy link "Sales Order #164498"
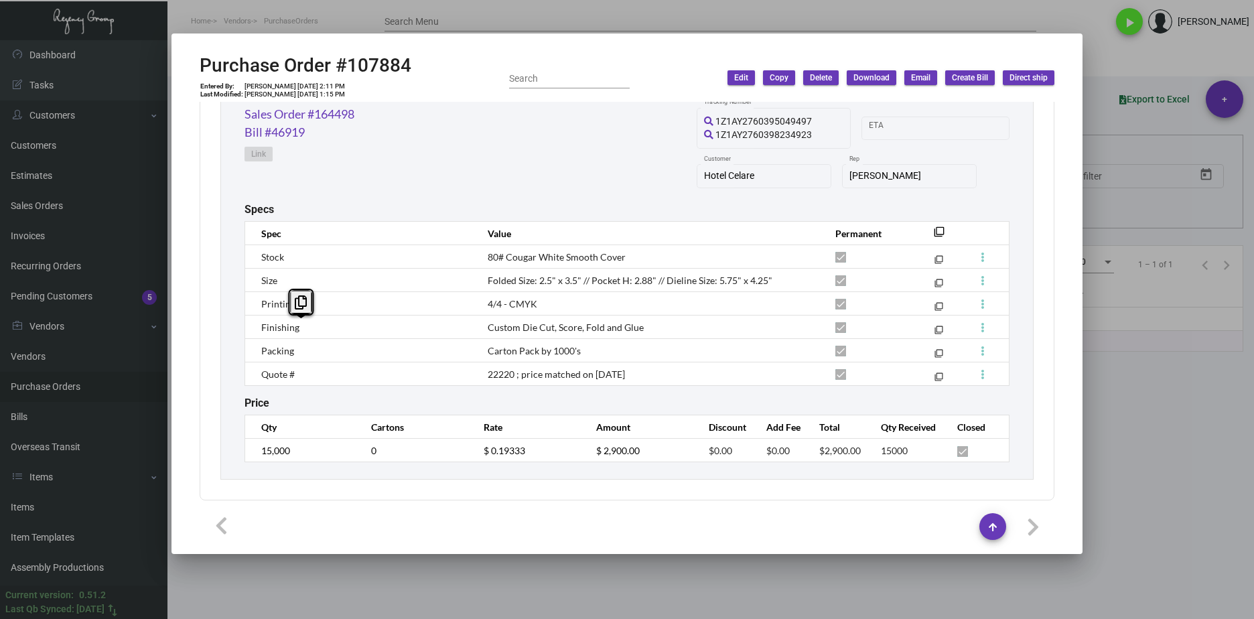
scroll to position [716, 0]
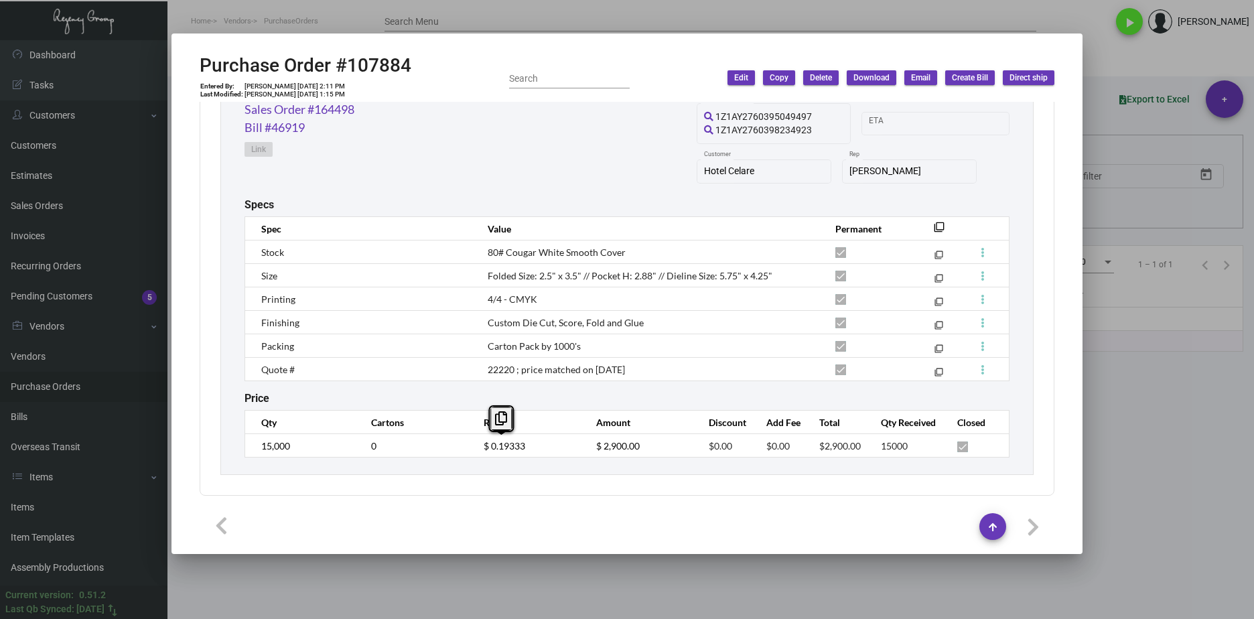
click at [470, 447] on td "$ 0.19333" at bounding box center [526, 445] width 113 height 23
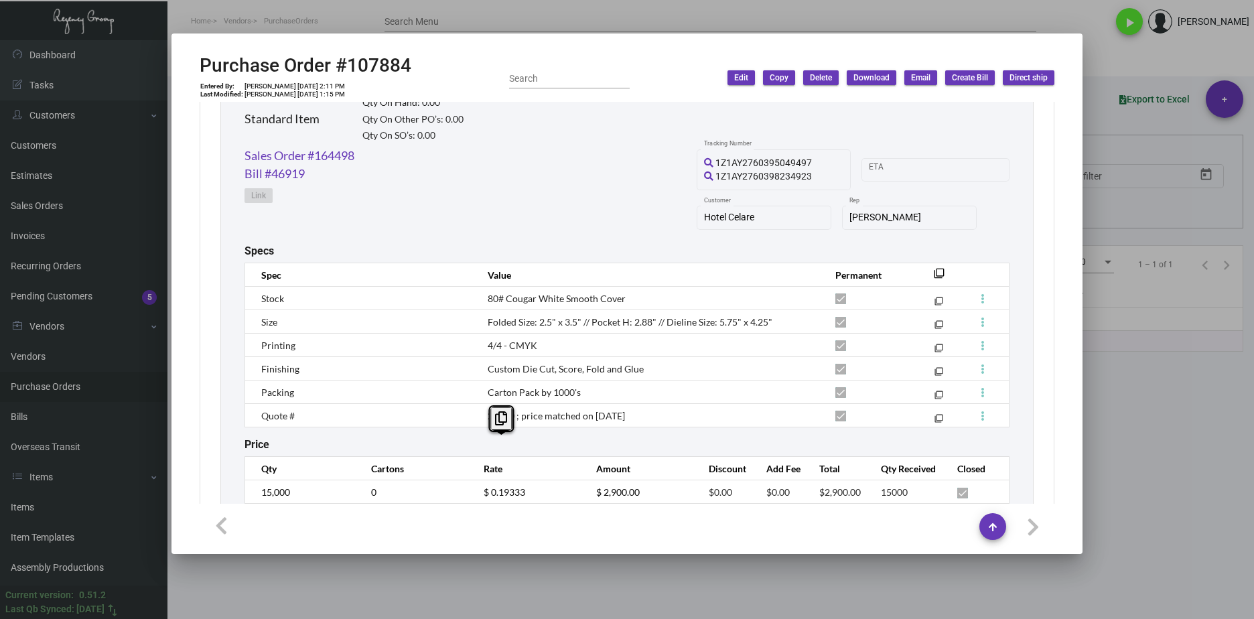
scroll to position [649, 0]
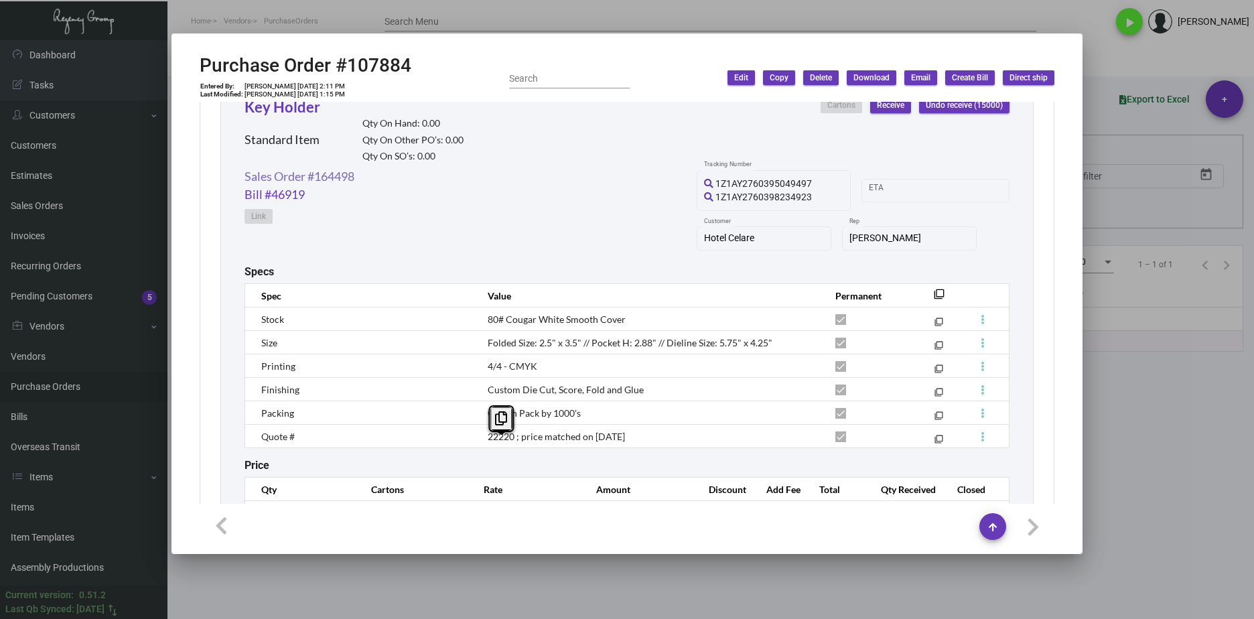
click at [342, 178] on link "Sales Order #164498" at bounding box center [299, 176] width 110 height 18
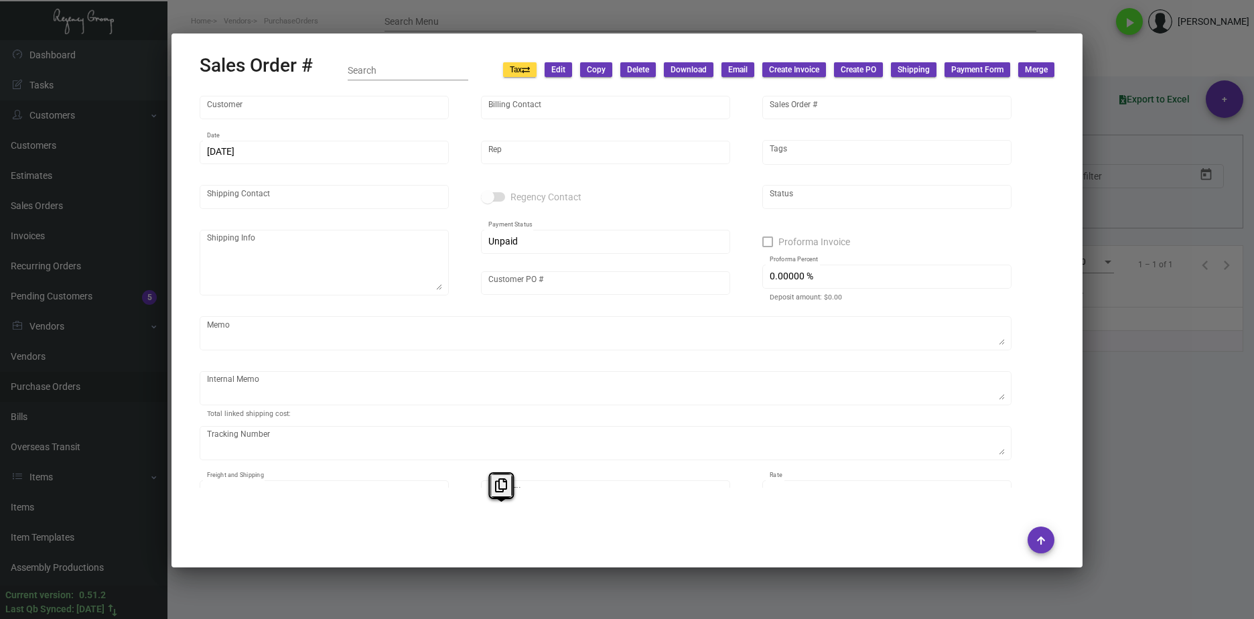
type input "Hotel Celare"
type input "AP BILLING"
type input "164498"
type input "10/16/2024"
type input "Max Nesser"
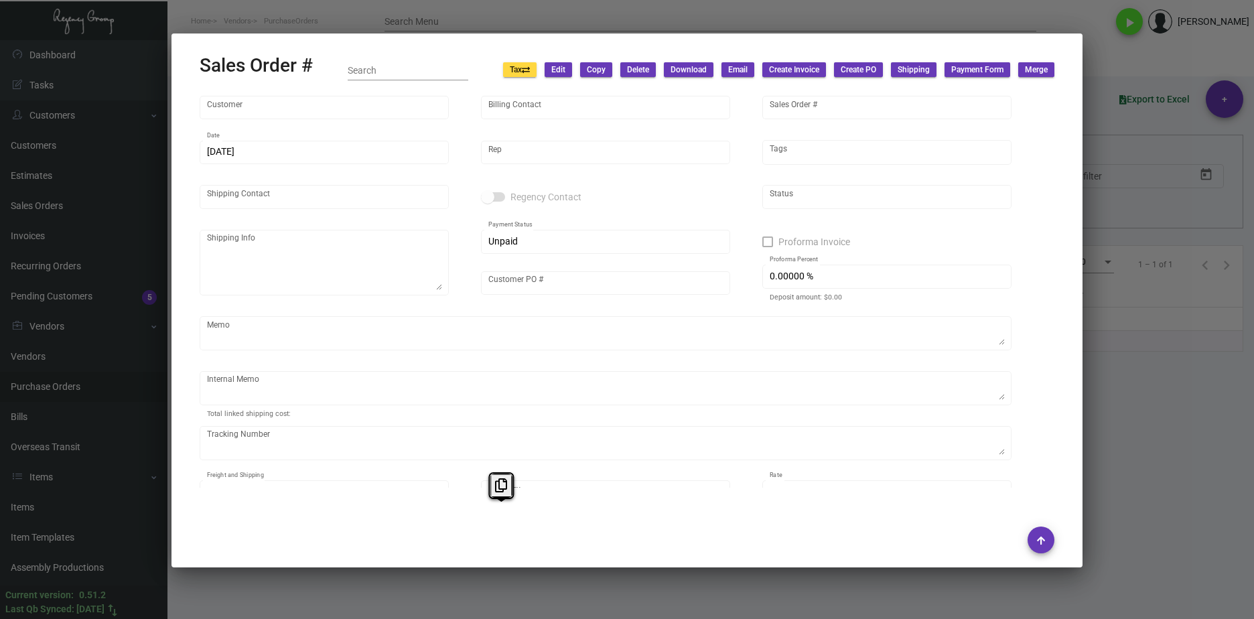
type input "Kollin Hanes"
type textarea "Hotel Celare - Kollin Hanes 2500 South Market Street, Guest: Kollin Hanes Cinci…"
type input "10082024"
type textarea "Approval attached~ // 10.16 - Still have a few items missing that are pending c…"
type input "United States Dollar $"
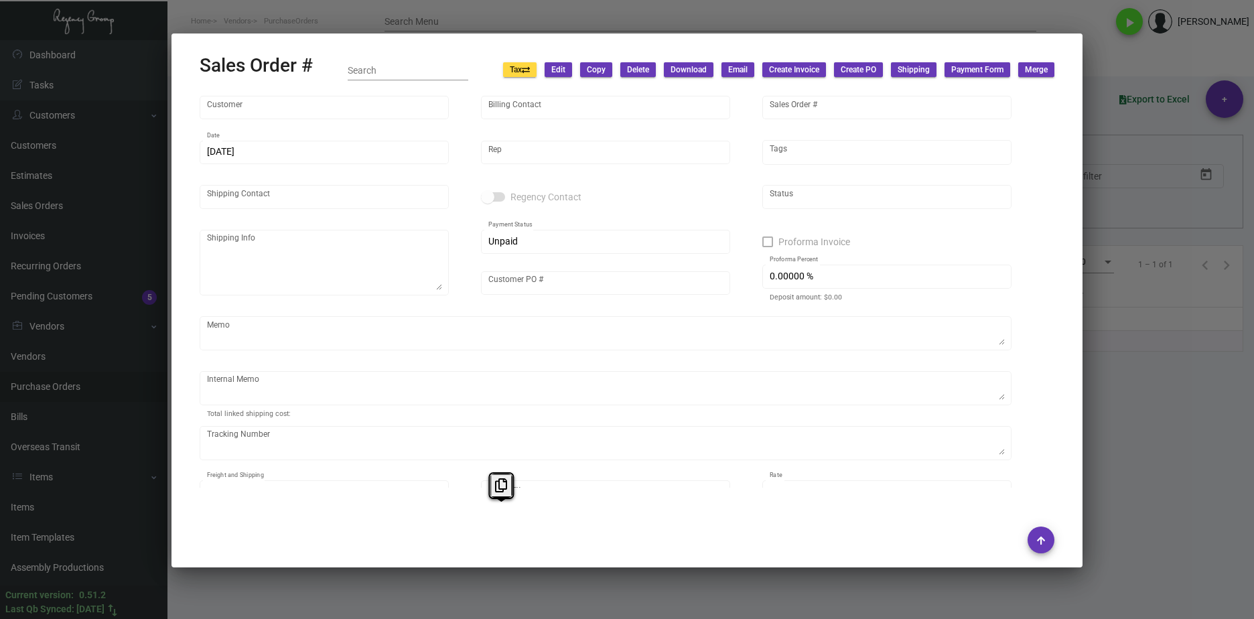
type input "8.50000 %"
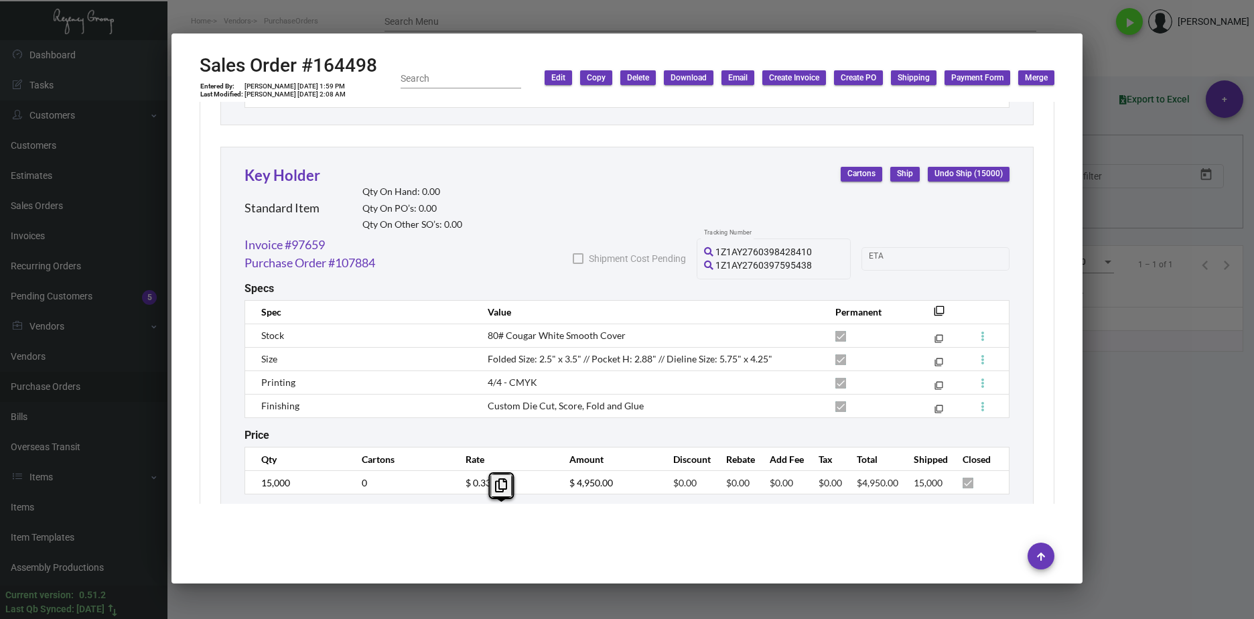
scroll to position [1272, 0]
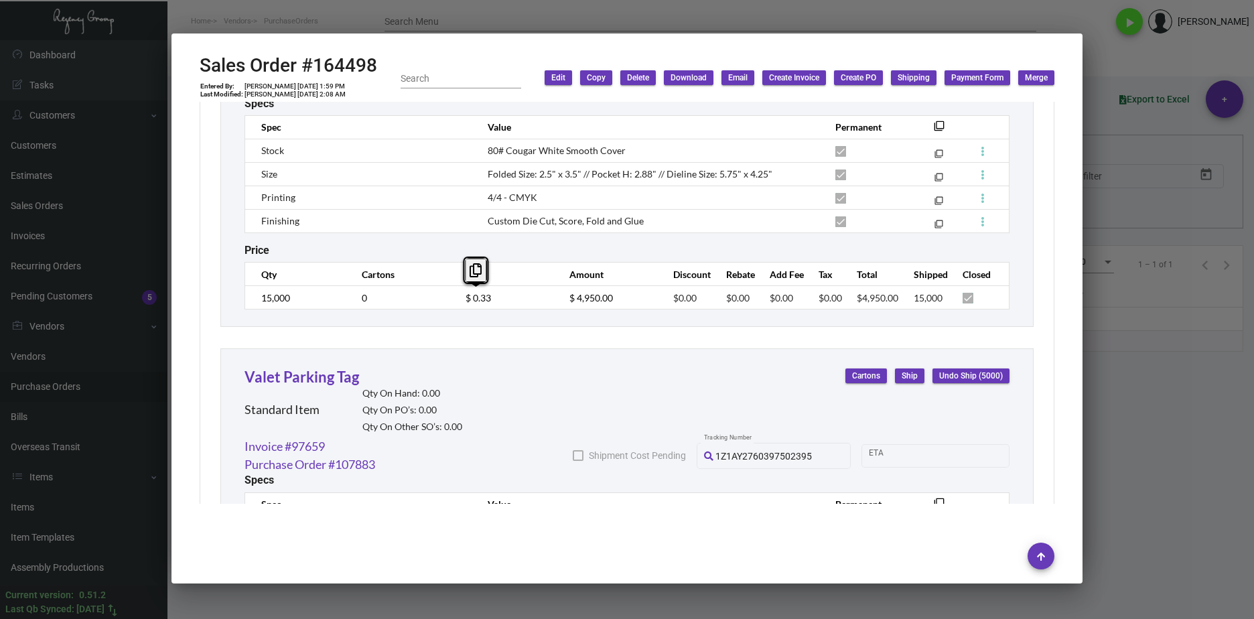
click at [452, 301] on td "$ 0.33" at bounding box center [504, 297] width 104 height 23
click at [1105, 499] on div at bounding box center [627, 309] width 1254 height 619
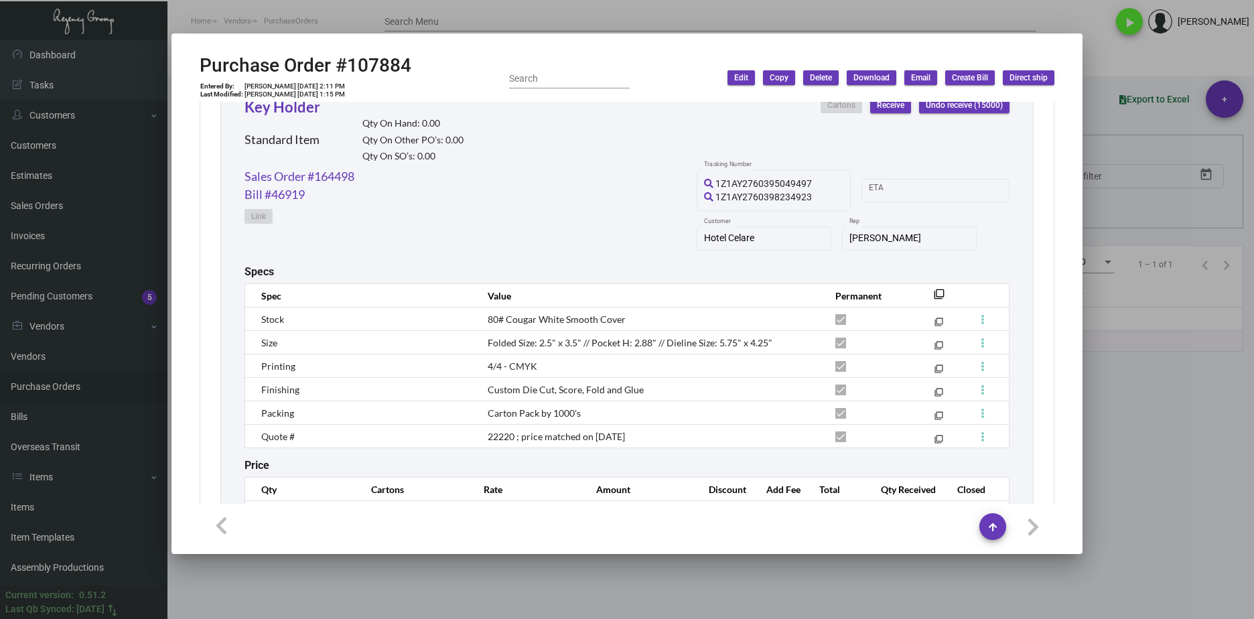
click at [1136, 564] on div at bounding box center [627, 309] width 1254 height 619
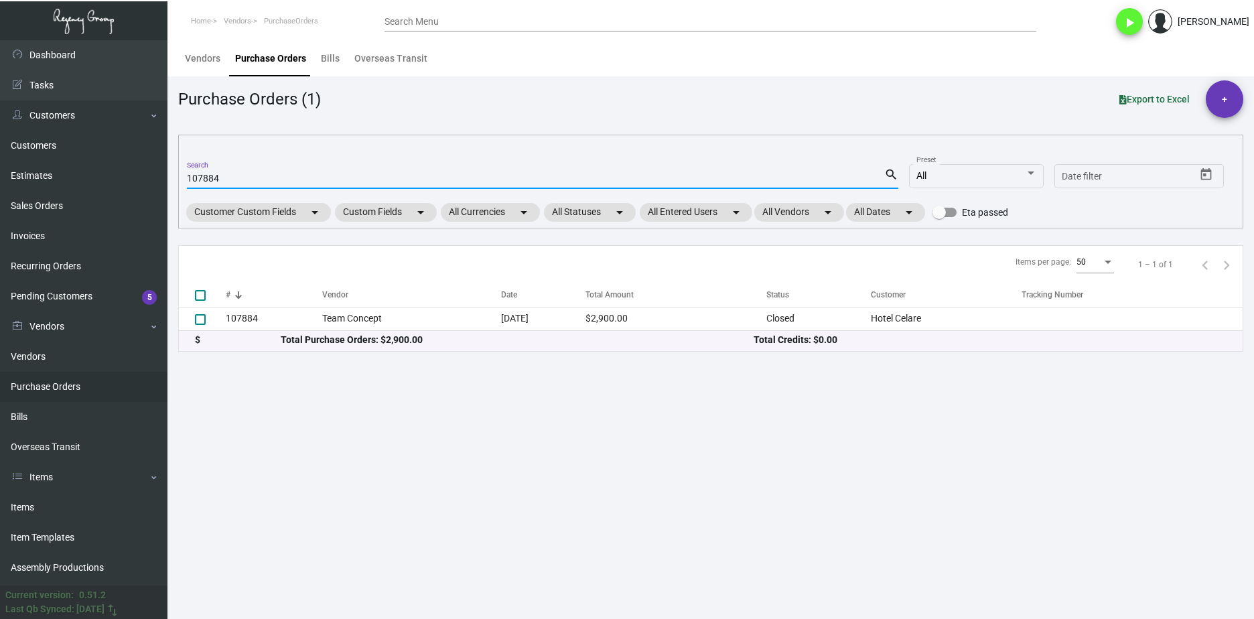
click at [216, 176] on input "107884" at bounding box center [535, 178] width 697 height 11
type input "102403"
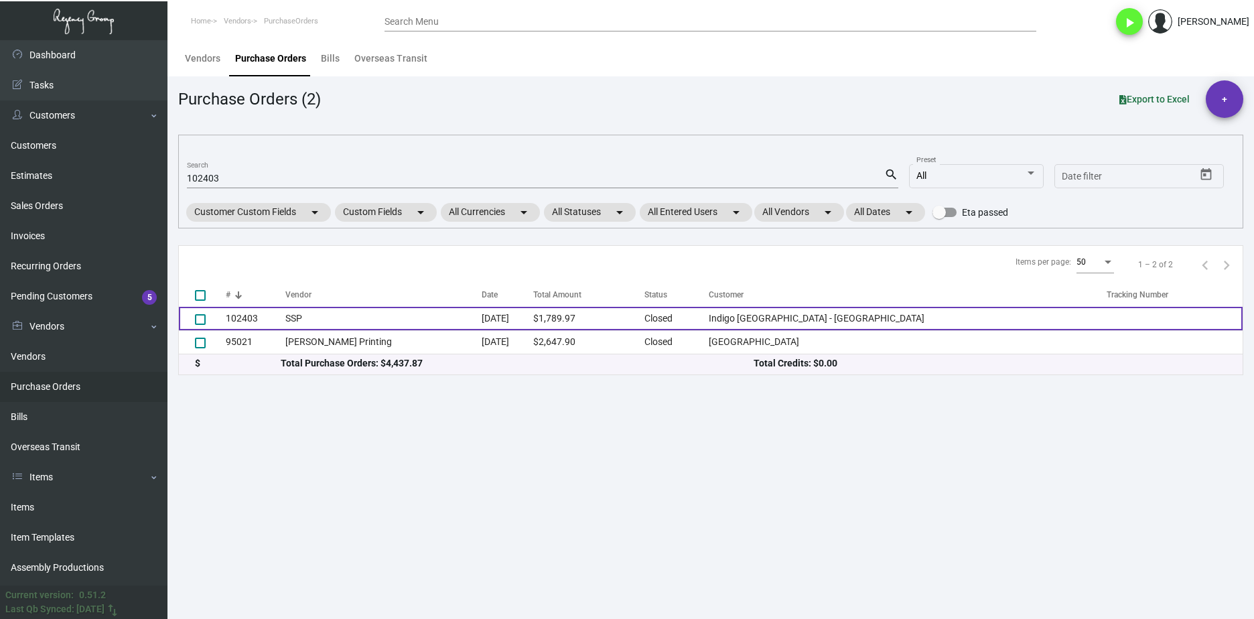
click at [252, 325] on td "102403" at bounding box center [256, 318] width 60 height 23
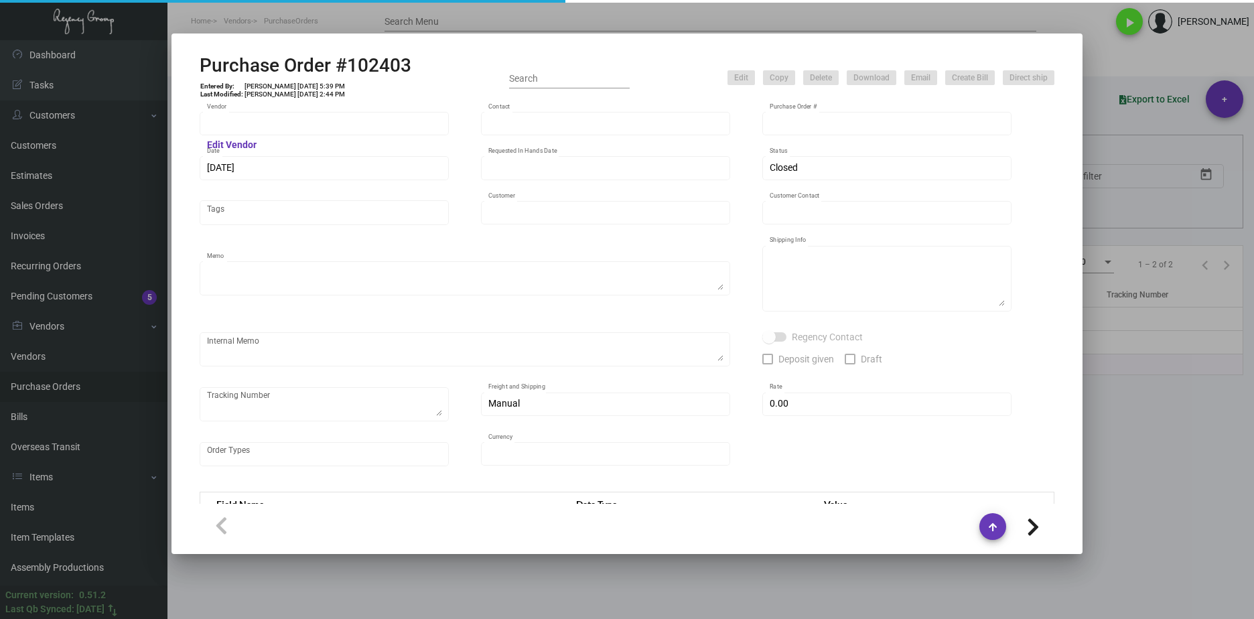
type input "SSP"
type input "Judy Christopher"
type input "102403"
type input "11/27/2023"
type input "12/29/2023"
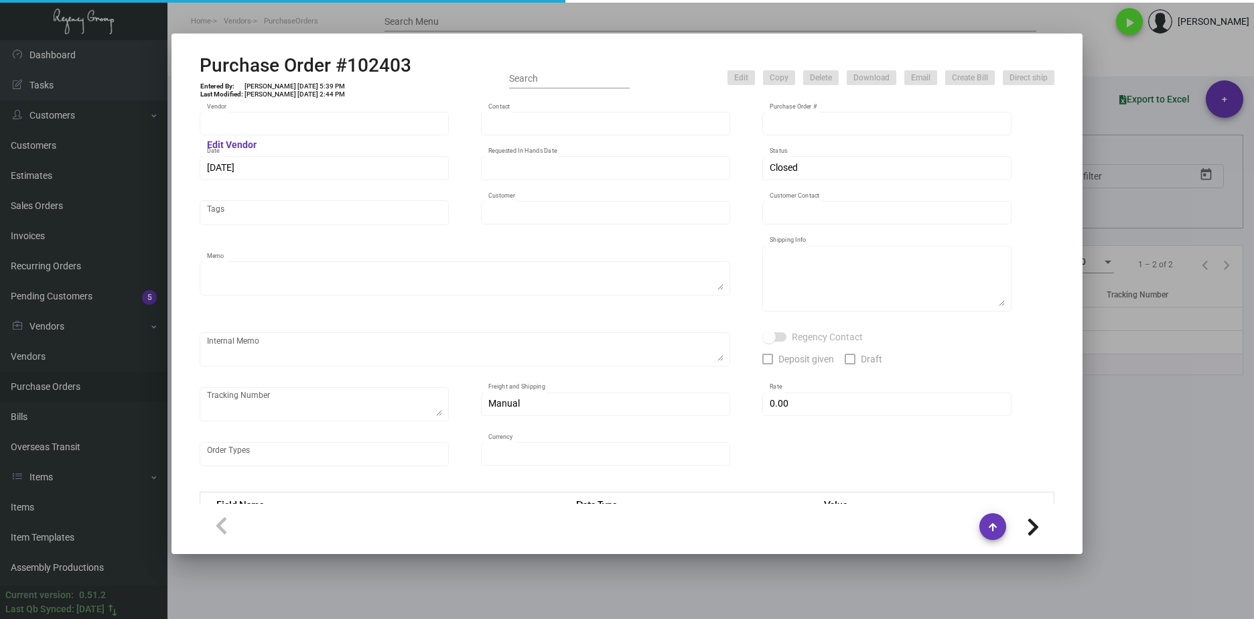
type input "Indigo Williamsburg - Brooklyn"
type input "Nicolas Daeppen"
type textarea "Reorder - Purchase Order #92303 ***NEW ART***"
type textarea "Indigo Williamsburg - Brooklyn - Nicolas Daeppen 500 Metropolitan Avenue Kings …"
type input "$ 0.00"
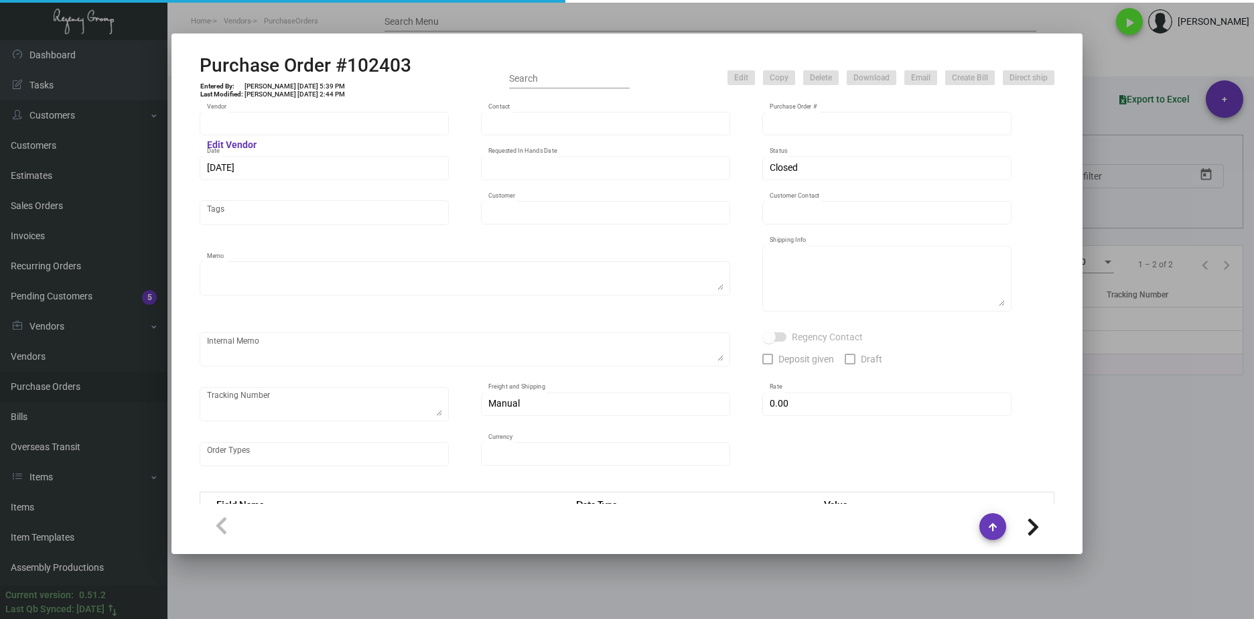
type input "United States Dollar $"
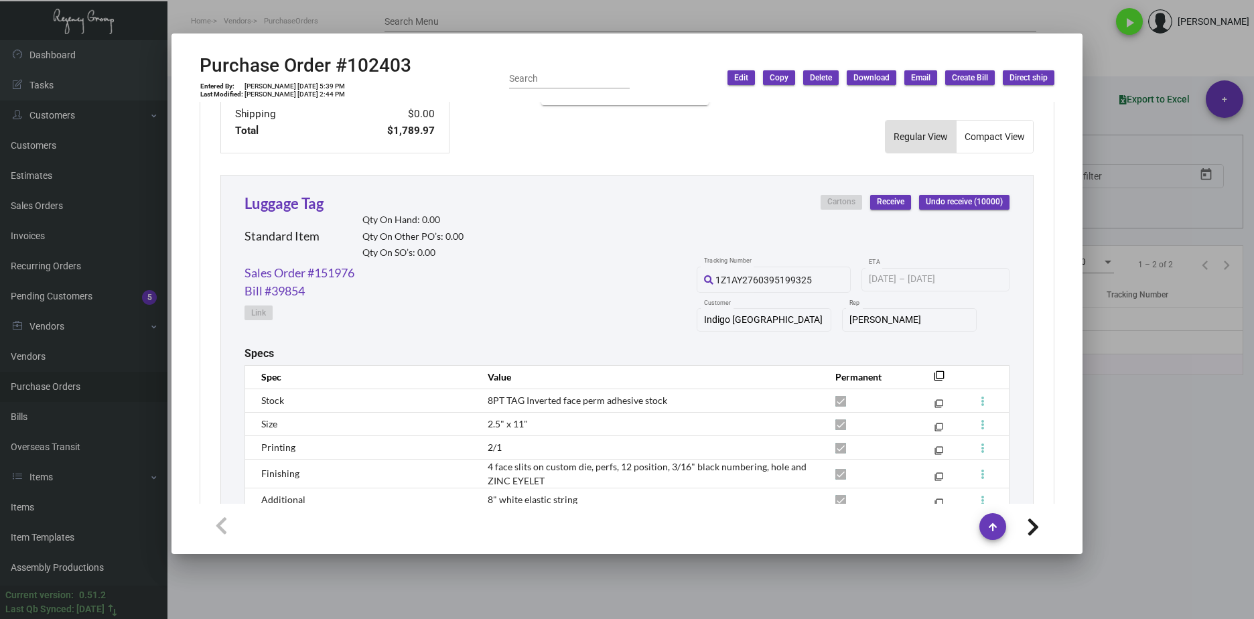
scroll to position [415, 0]
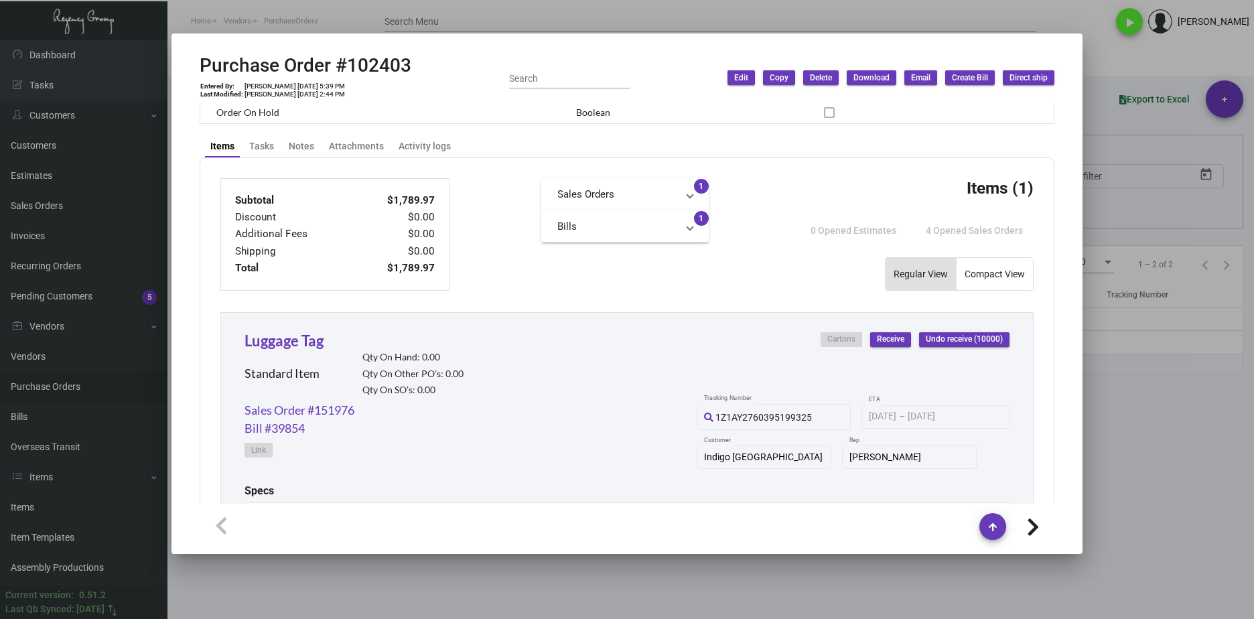
click at [434, 27] on div at bounding box center [627, 309] width 1254 height 619
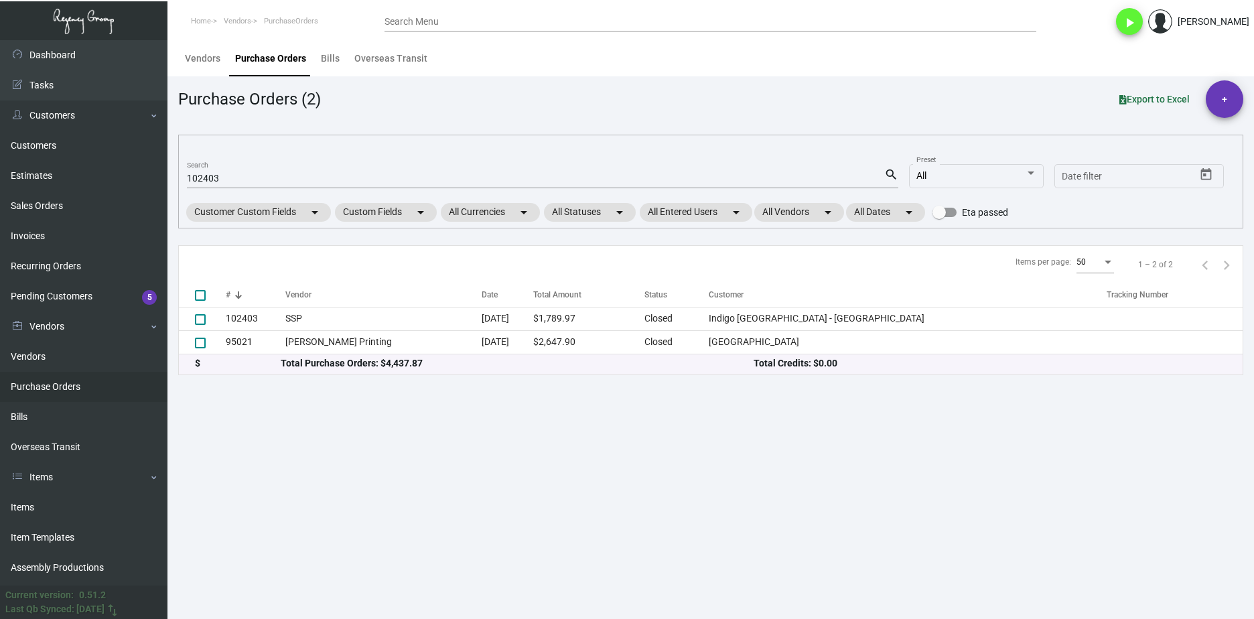
click at [207, 181] on input "102403" at bounding box center [535, 178] width 697 height 11
paste input "8534"
type input "108534"
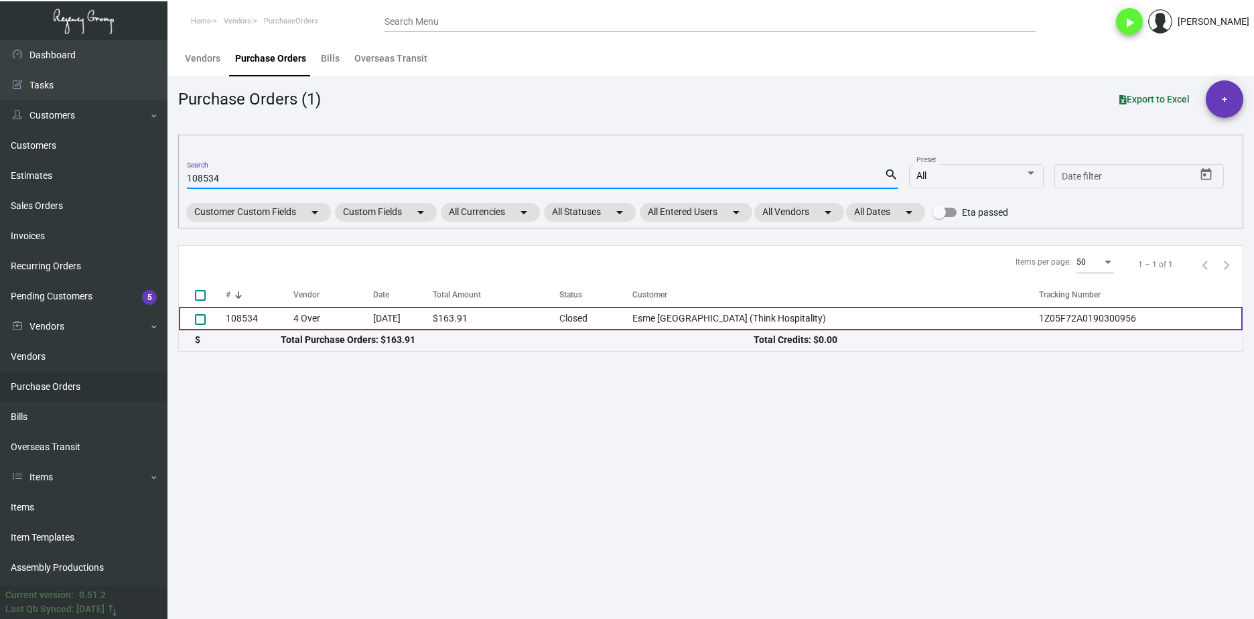
click at [293, 316] on td "108534" at bounding box center [260, 318] width 68 height 23
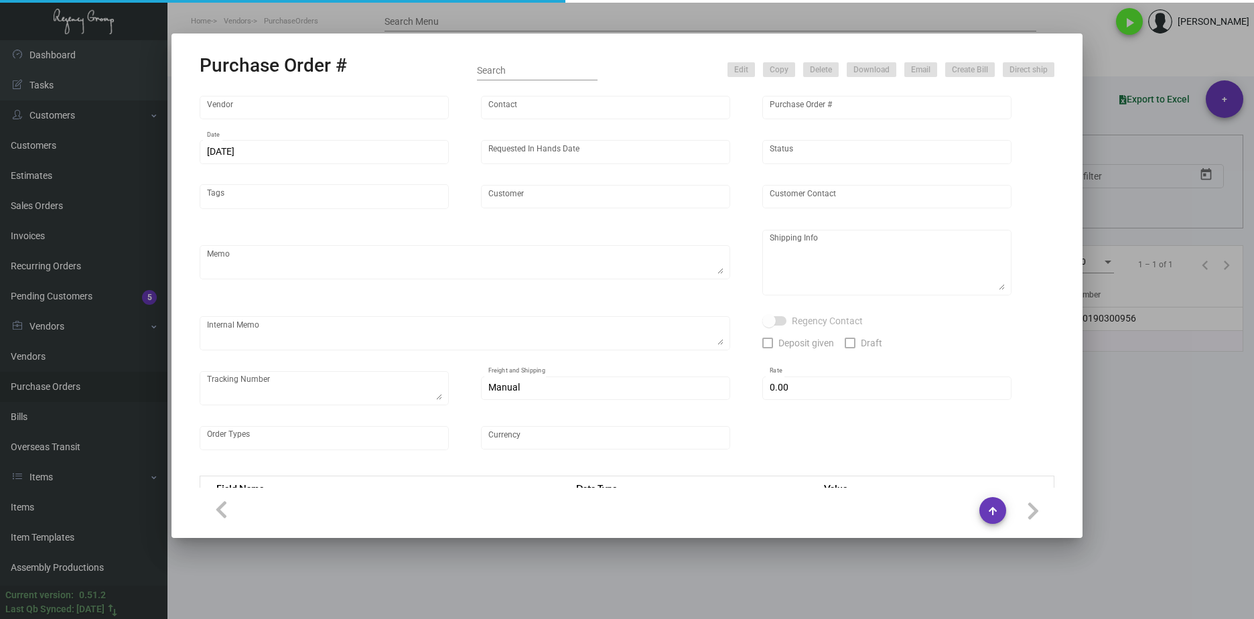
type input "4 Over"
type input "108534"
type input "12/2/2024"
type input "12/11/2024"
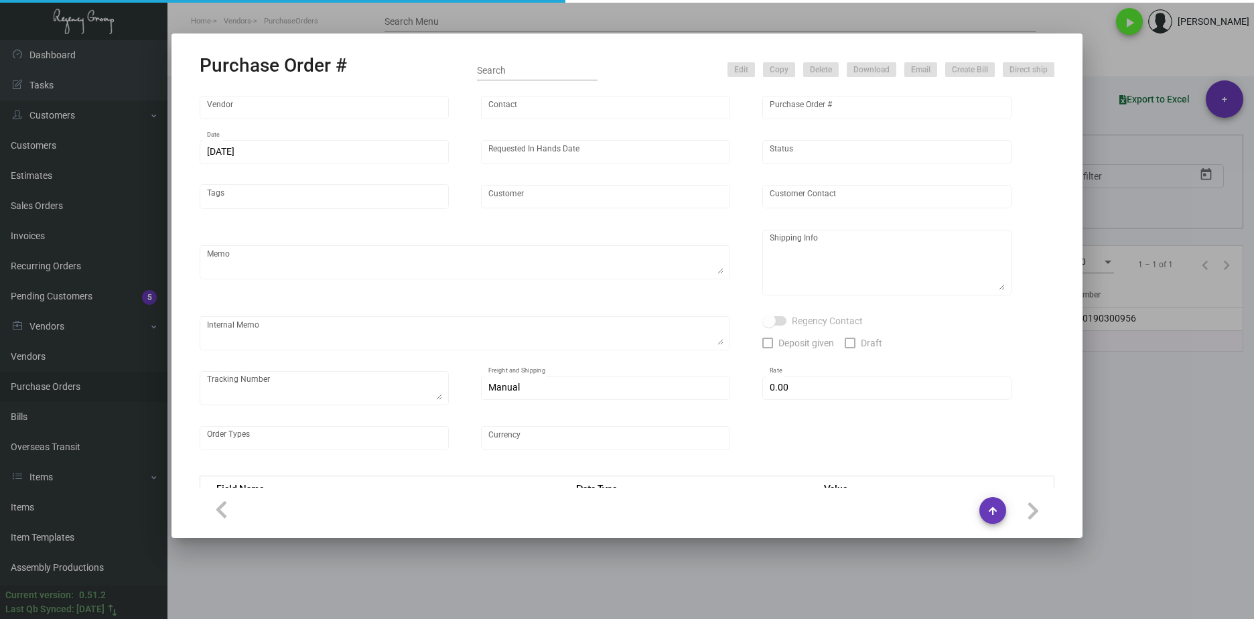
type input "Esme Miami Beach (Think Hospitality)"
type input "Jesus Ramos"
type textarea "Esme Miami Beach (Think Hospitality) - Jesus Ramos 1438 Washington Avenue Miami…"
type textarea "Customer approval email attached~ // No free local delivery so will drop ship t…"
type textarea "1Z05F72A0190300956"
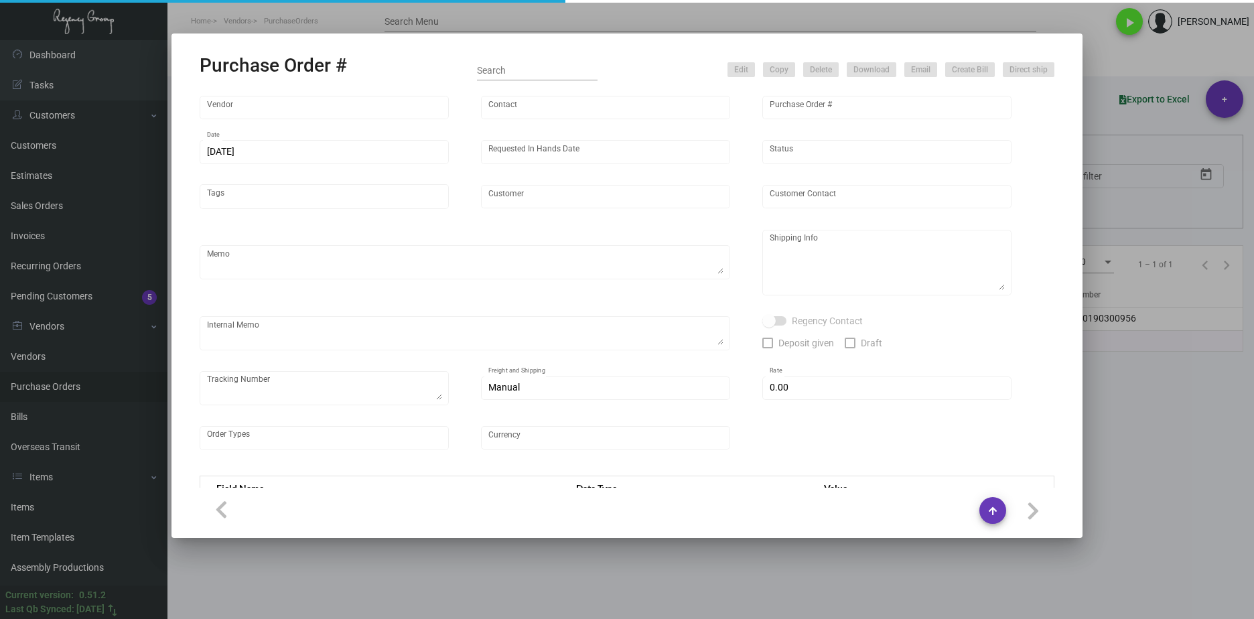
type input "$ 0.00"
type input "United States Dollar $"
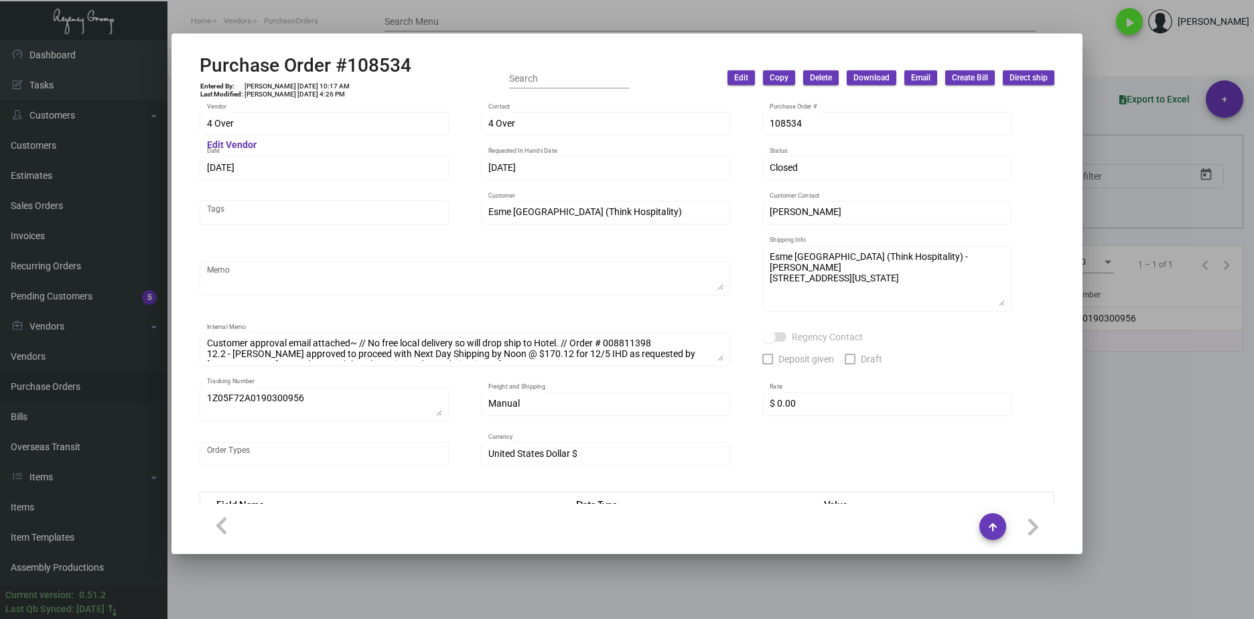
click at [420, 66] on div "Purchase Order #108534 Entered By: Joyce Lei 12/2/24, 10:17 AM Last Modified: J…" at bounding box center [627, 78] width 855 height 48
drag, startPoint x: 422, startPoint y: 66, endPoint x: 202, endPoint y: 68, distance: 220.3
click at [202, 68] on div "Purchase Order #108534 Entered By: Joyce Lei 12/2/24, 10:17 AM Last Modified: J…" at bounding box center [627, 78] width 855 height 48
copy h2 "Purchase Order #108534"
click at [758, 565] on div at bounding box center [627, 309] width 1254 height 619
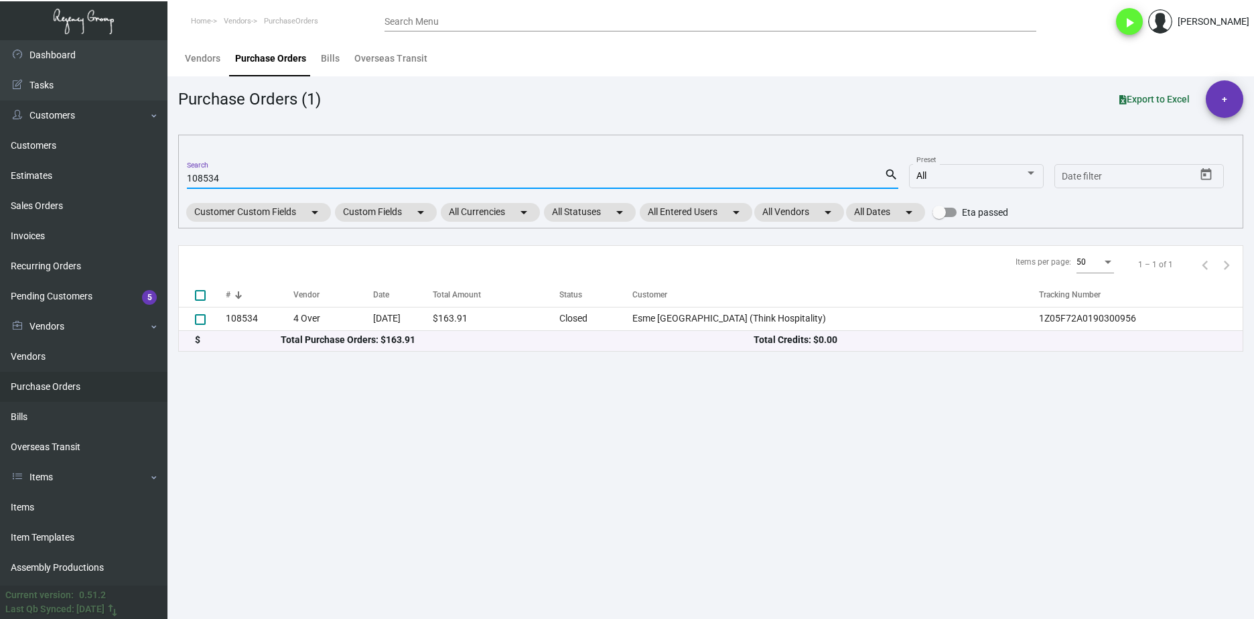
click at [212, 178] on input "108534" at bounding box center [535, 178] width 697 height 11
click at [212, 177] on input "108534" at bounding box center [535, 178] width 697 height 11
paste input "1710"
type input "101710"
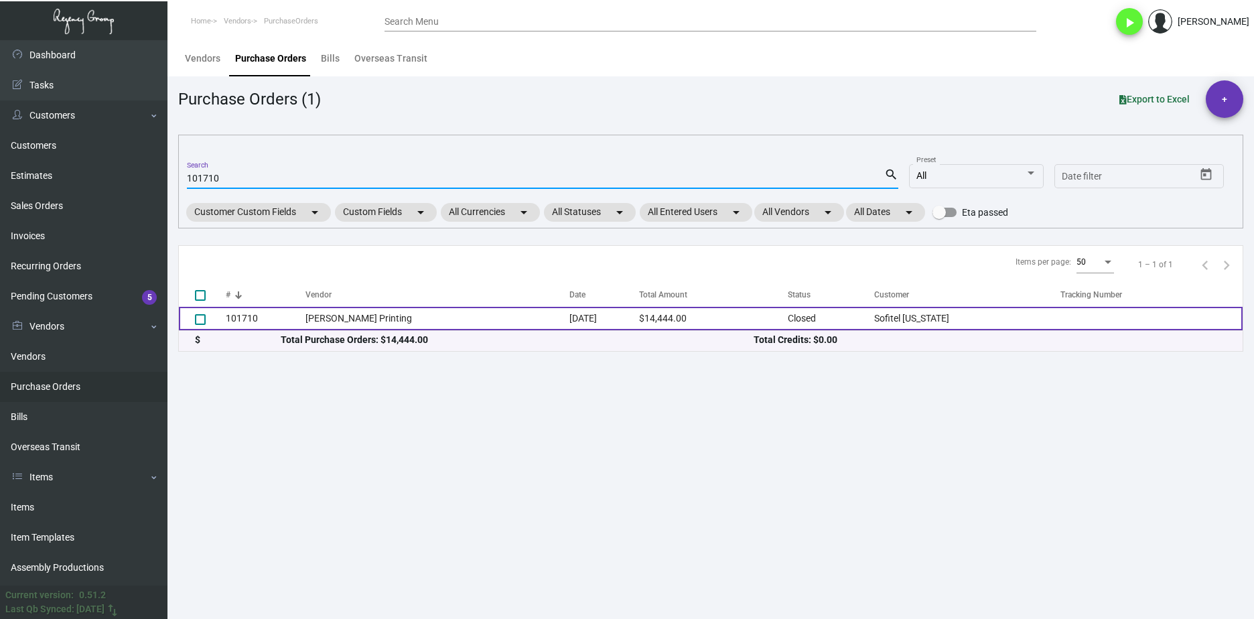
click at [342, 315] on td "Werner Printing" at bounding box center [437, 318] width 264 height 23
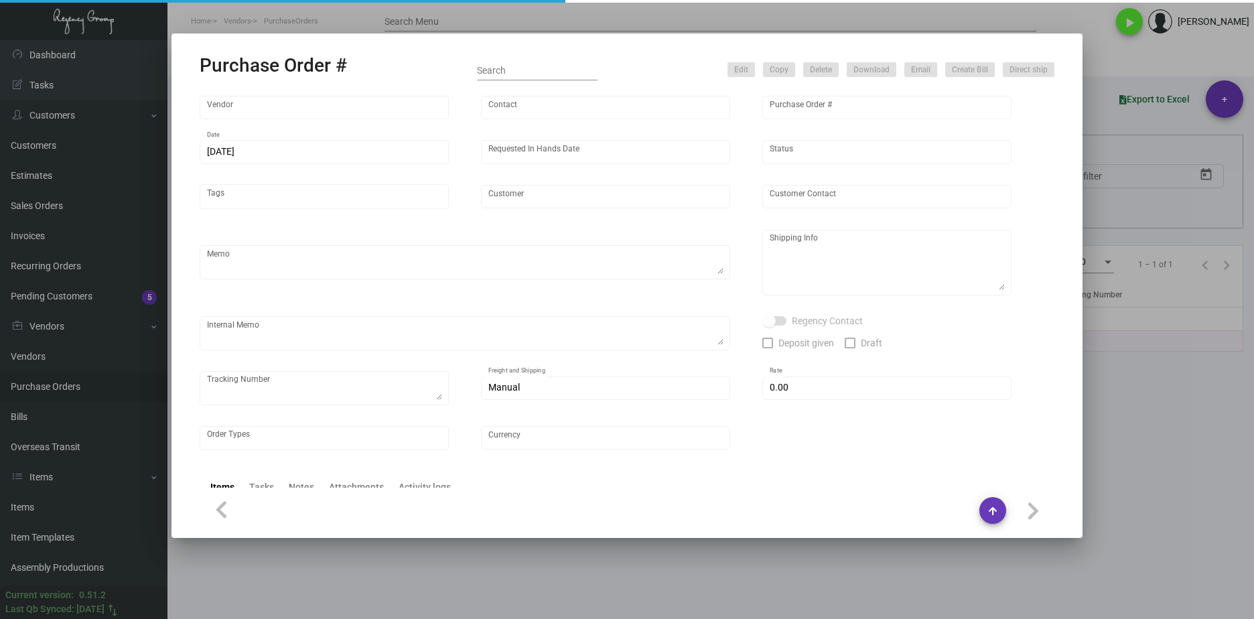
type input "Werner Printing"
type input "Bob Werner"
type input "101710"
type input "10/18/2023"
type input "11/16/2023"
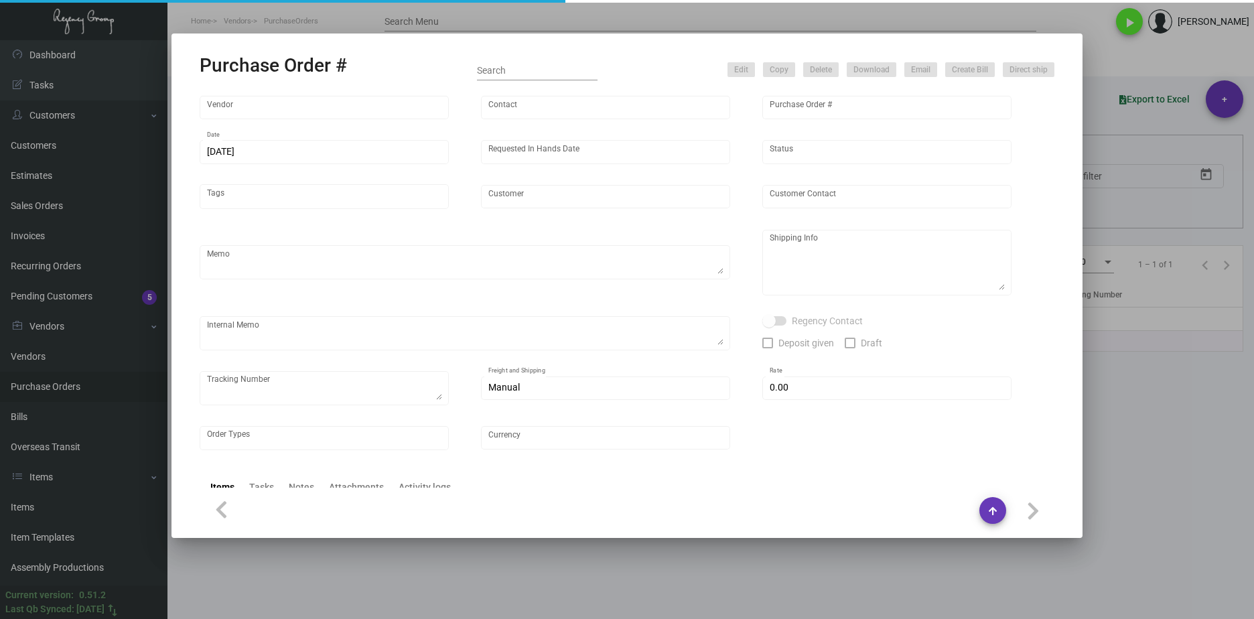
type input "Sofitel New York"
type input "Amit ** Tim ** Rangi"
type textarea "Some items will direct ship to hotel and the rest to NJ warehouse. Reference qu…"
type textarea "Sofitel New York - Amit ** Tim ** Rangi 45 West 45th Street New York, NY, 10036…"
type textarea "10/23/23 - Art approved vendors' proof. 12/20/23 Shipped from Werner Printing b…"
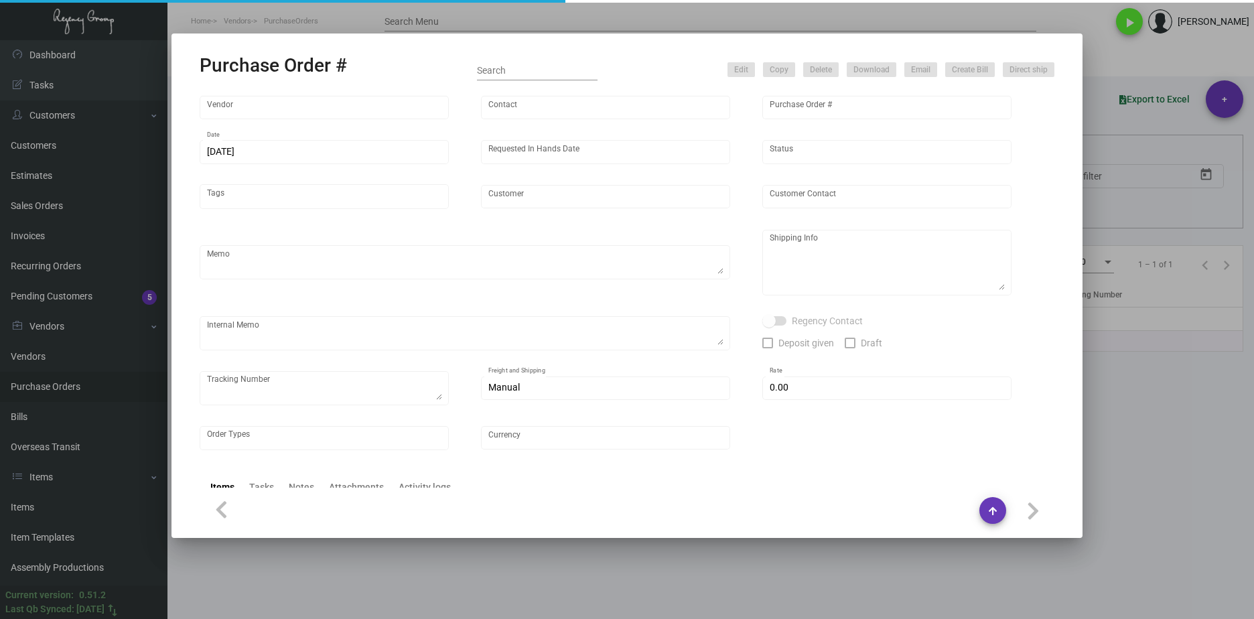
type input "$ 0.00"
type input "United States Dollar $"
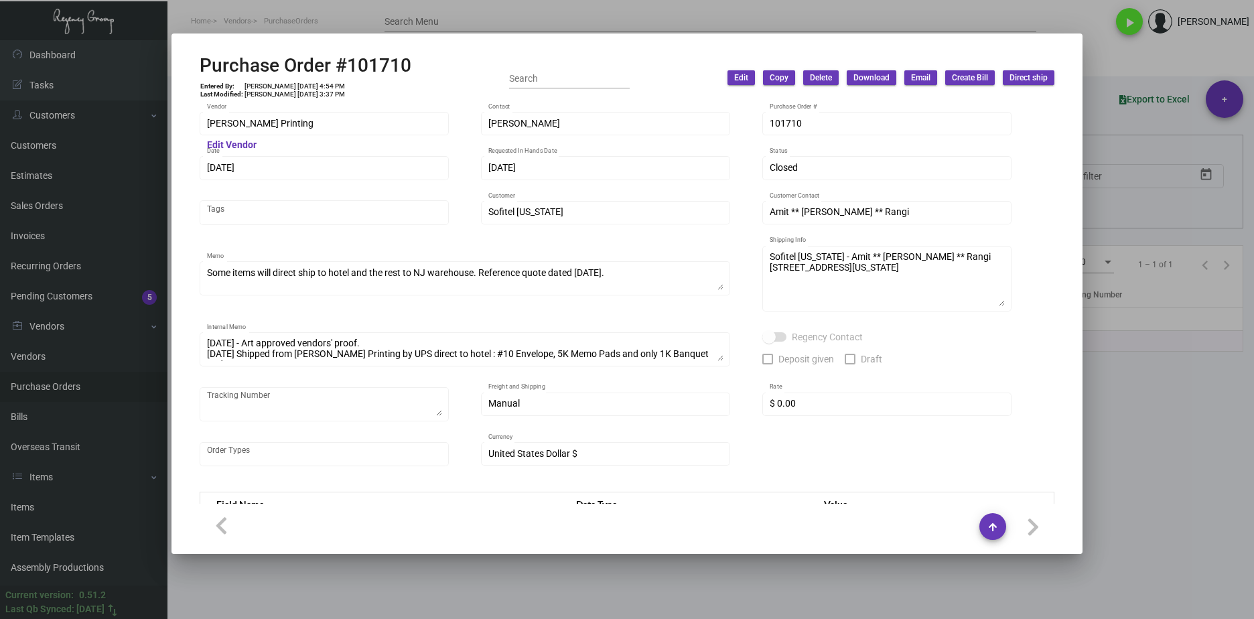
click at [1144, 449] on div at bounding box center [627, 309] width 1254 height 619
